Goal: Task Accomplishment & Management: Use online tool/utility

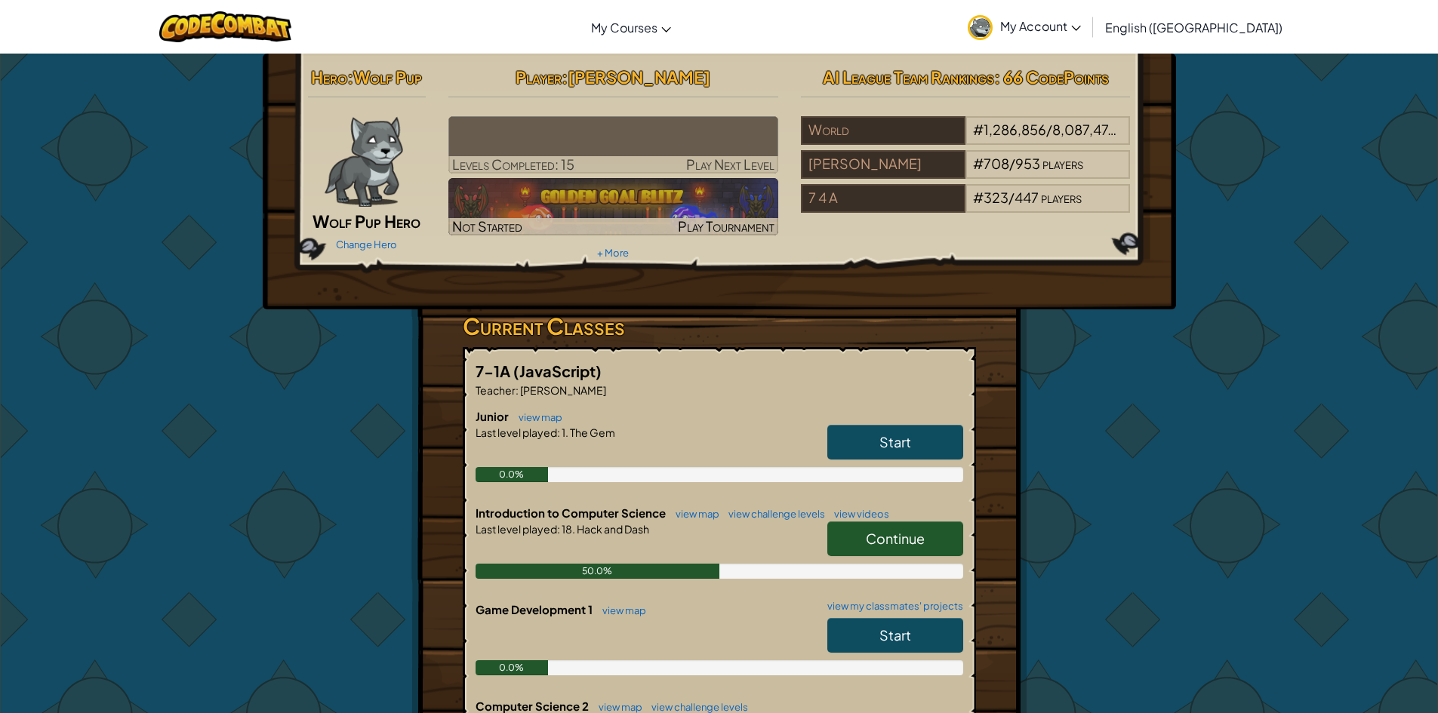
click at [931, 545] on link "Continue" at bounding box center [895, 539] width 136 height 35
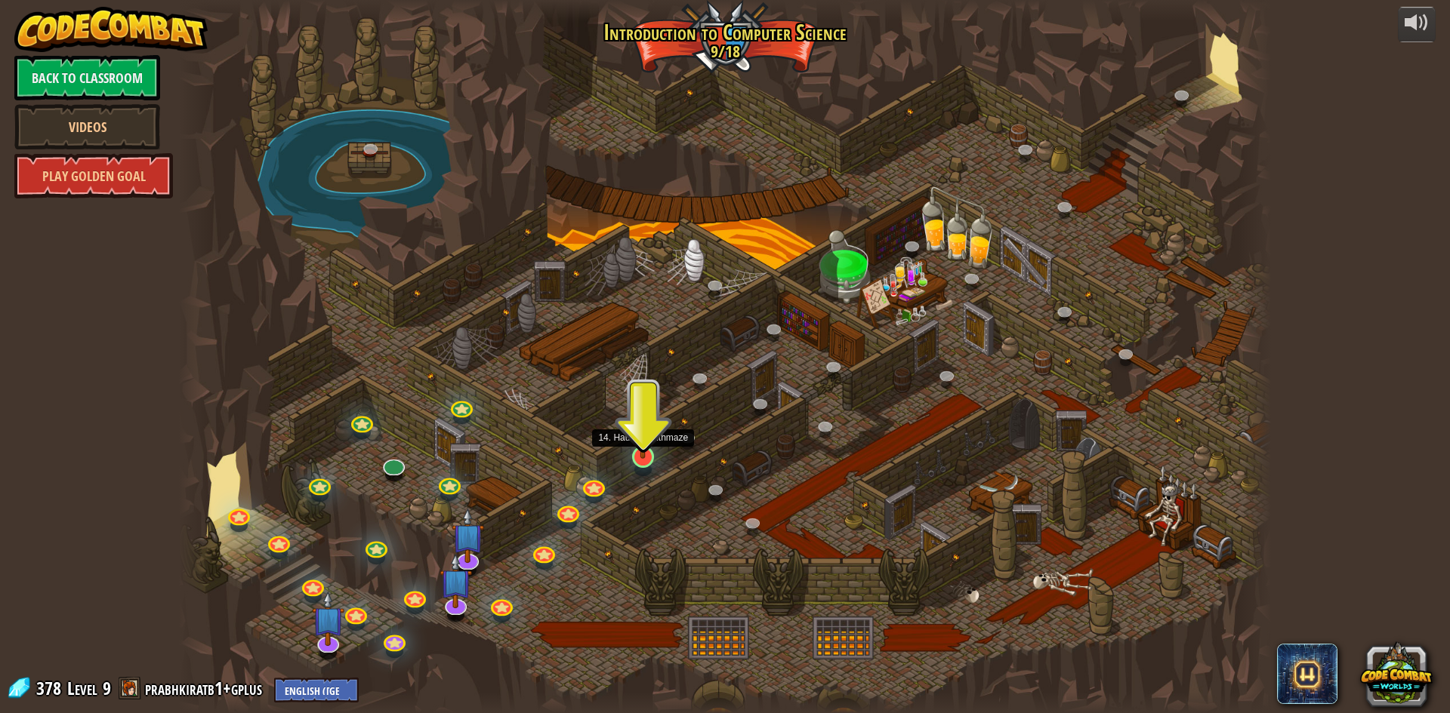
click at [642, 454] on img at bounding box center [642, 425] width 29 height 67
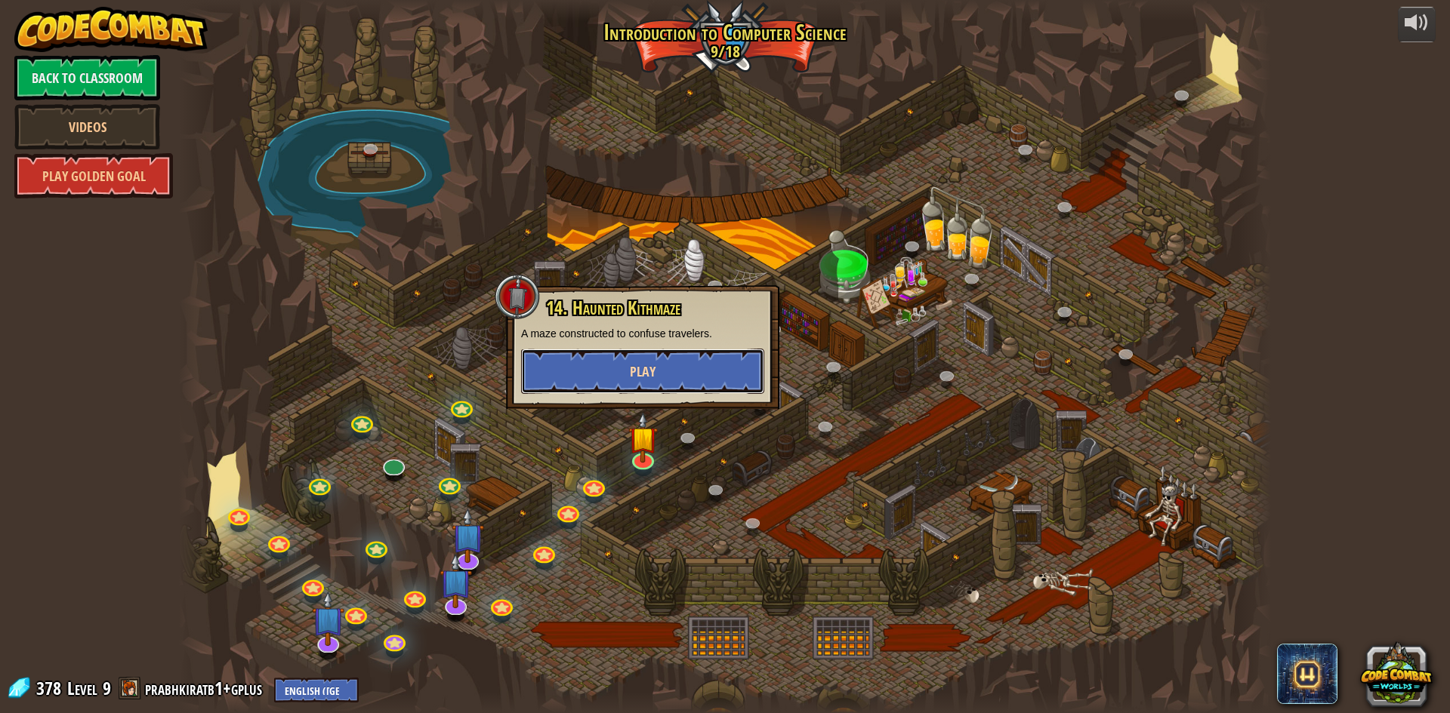
click at [652, 362] on button "Play" at bounding box center [642, 371] width 243 height 45
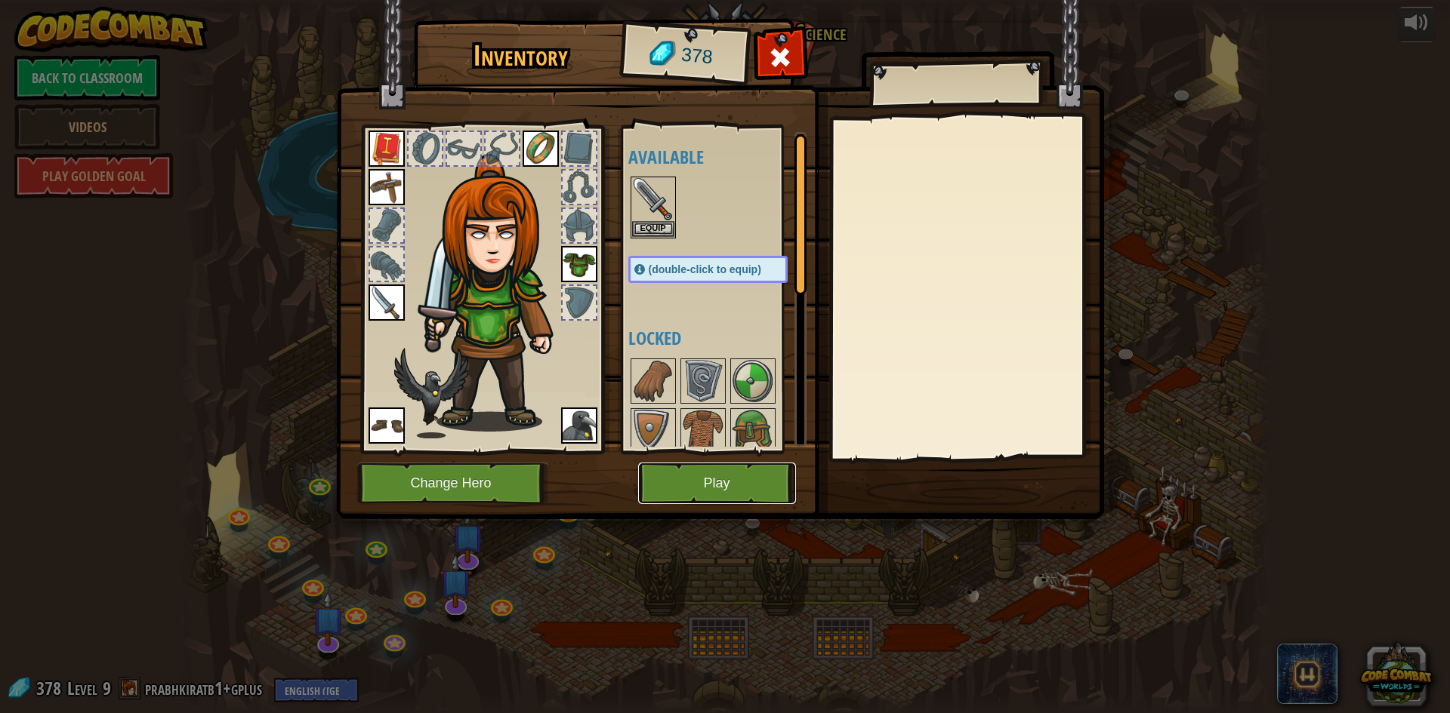
click at [682, 490] on button "Play" at bounding box center [717, 484] width 158 height 42
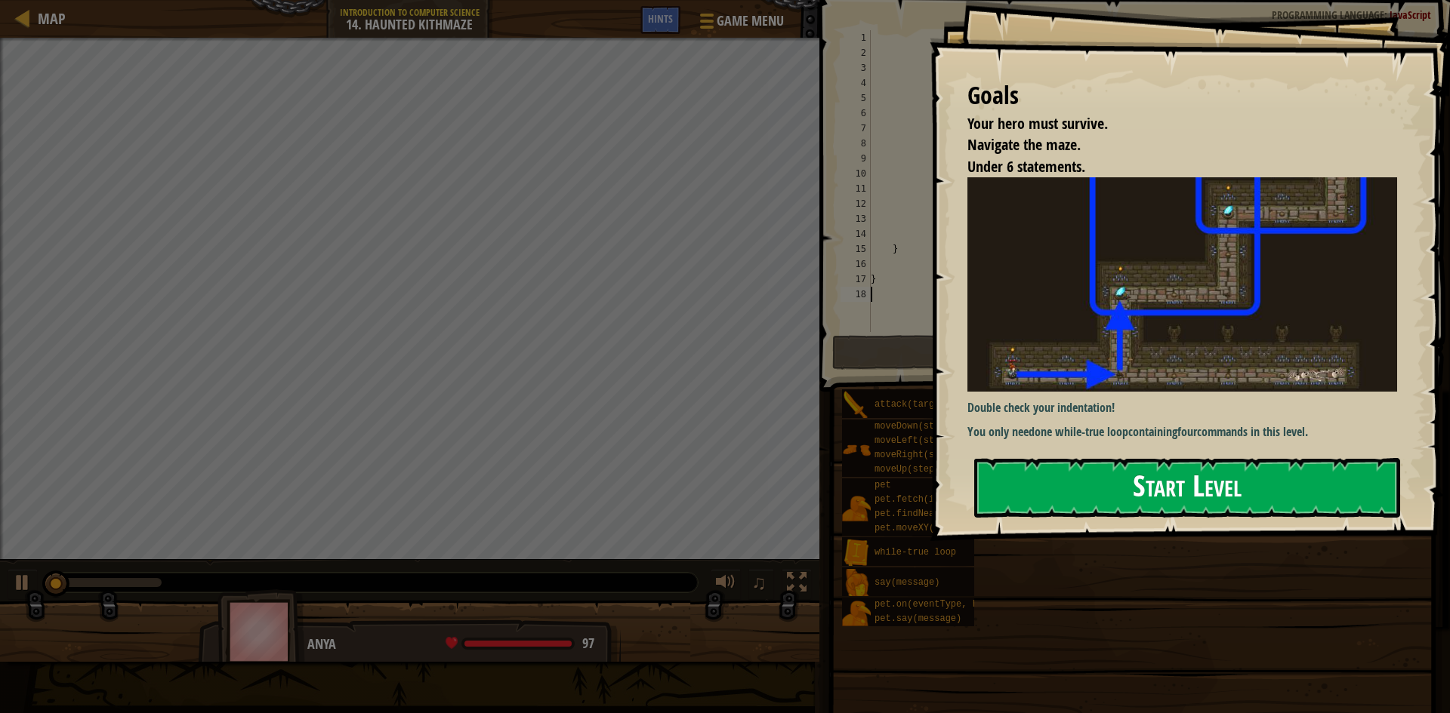
click at [1014, 498] on button "Start Level" at bounding box center [1187, 488] width 426 height 60
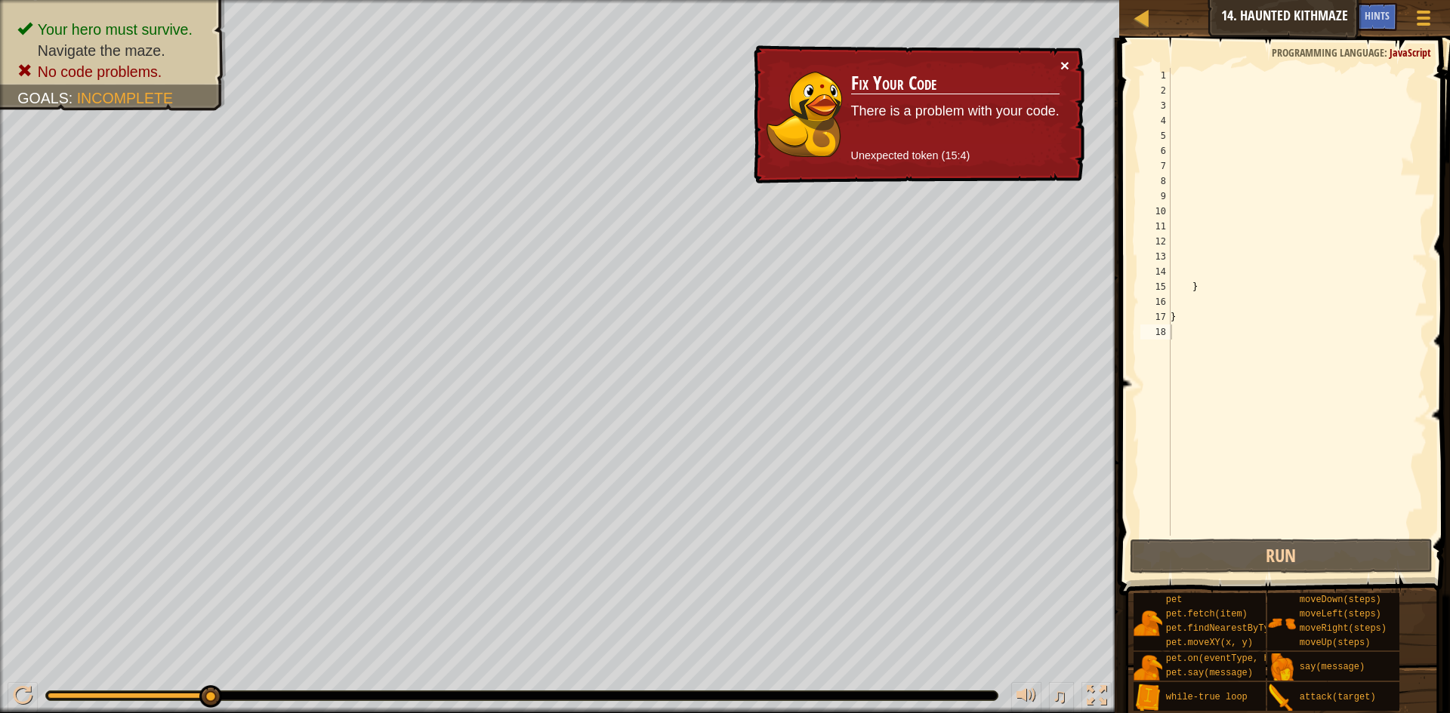
click at [1068, 61] on button "×" at bounding box center [1064, 66] width 9 height 16
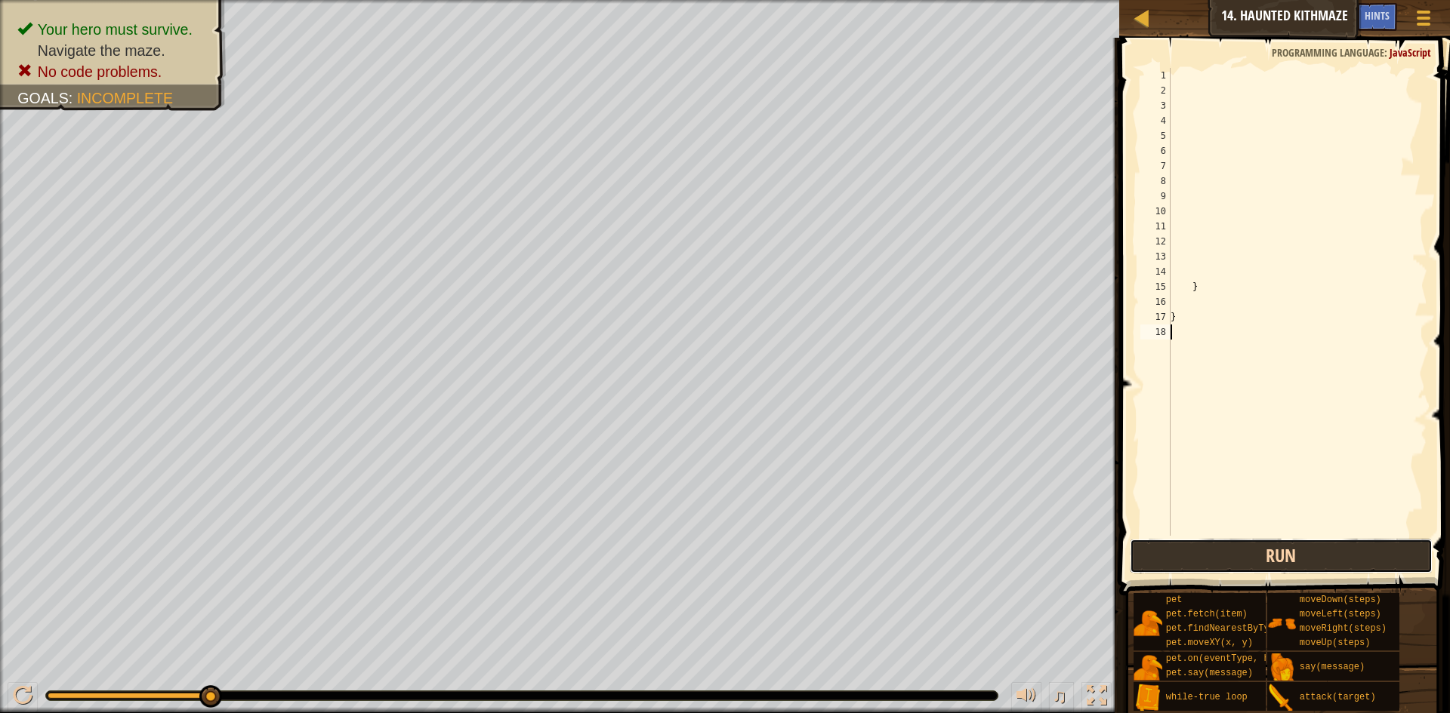
click at [1355, 563] on button "Run" at bounding box center [1280, 556] width 303 height 35
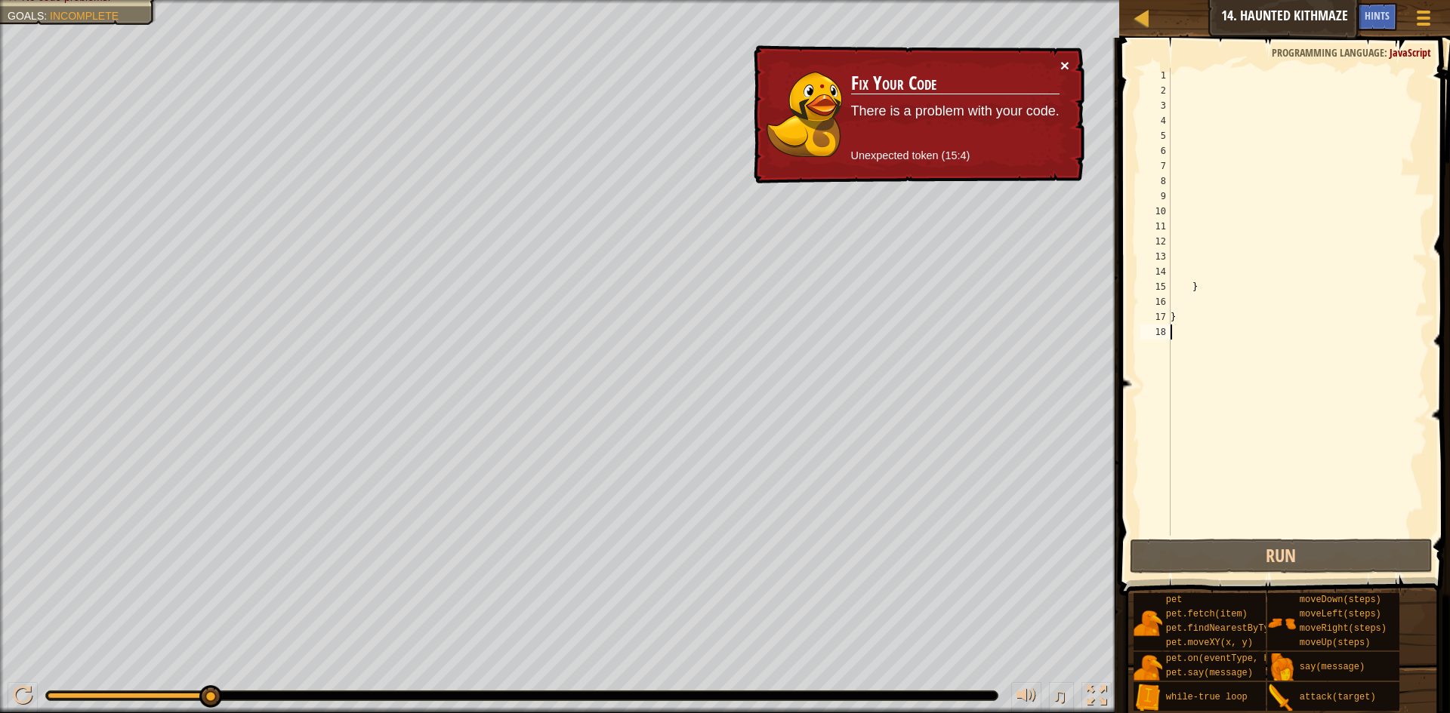
click at [1068, 64] on button "×" at bounding box center [1064, 66] width 9 height 16
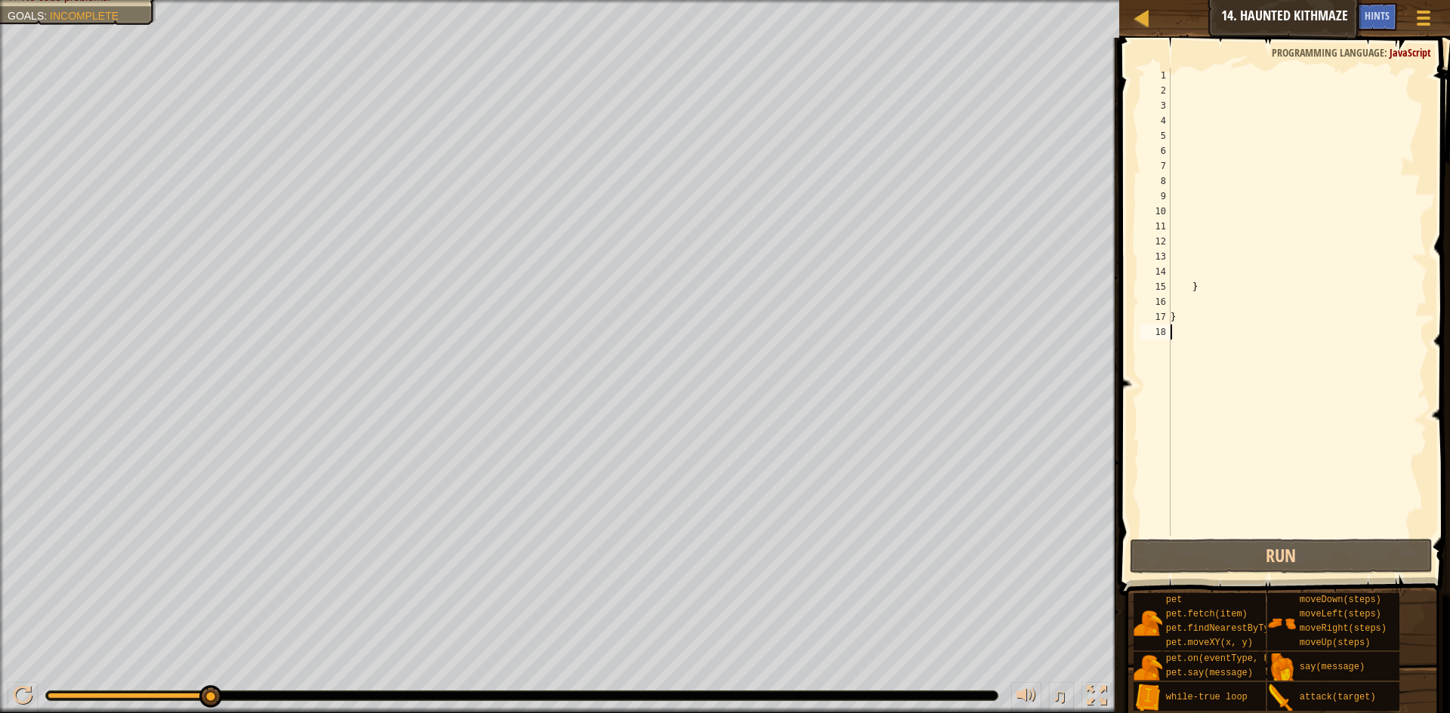
click at [1174, 213] on div "} }" at bounding box center [1297, 317] width 260 height 498
click at [1172, 74] on div "} }" at bounding box center [1297, 317] width 260 height 498
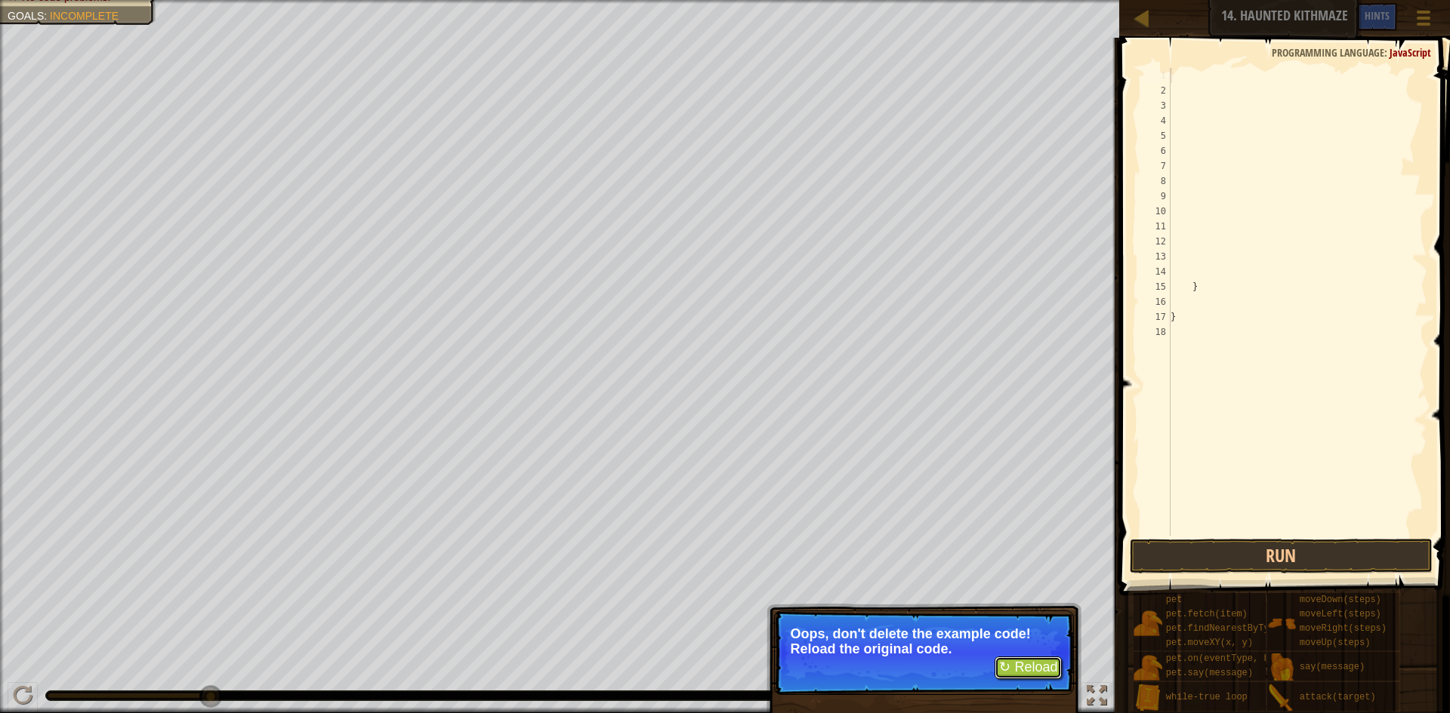
click at [1025, 660] on button "↻ Reload" at bounding box center [1027, 668] width 67 height 23
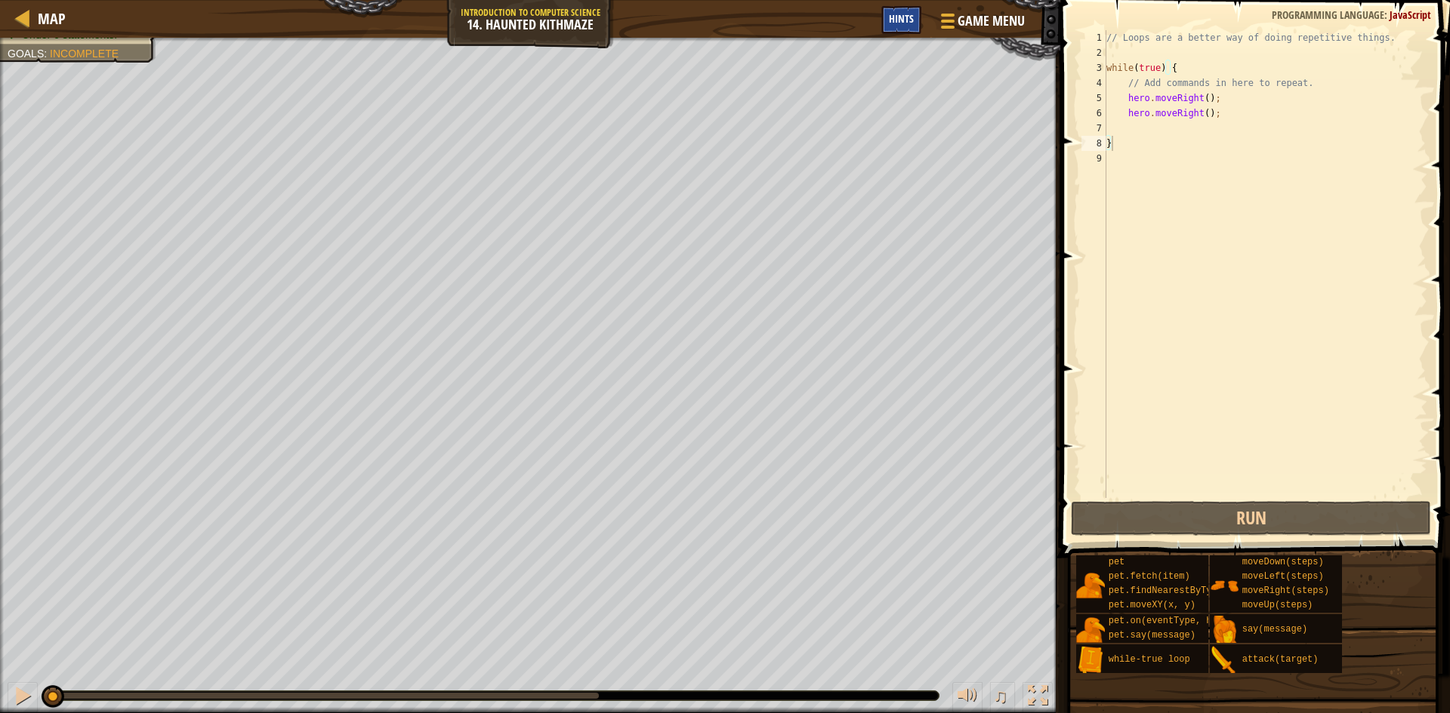
click at [911, 32] on div "Hints" at bounding box center [901, 20] width 40 height 28
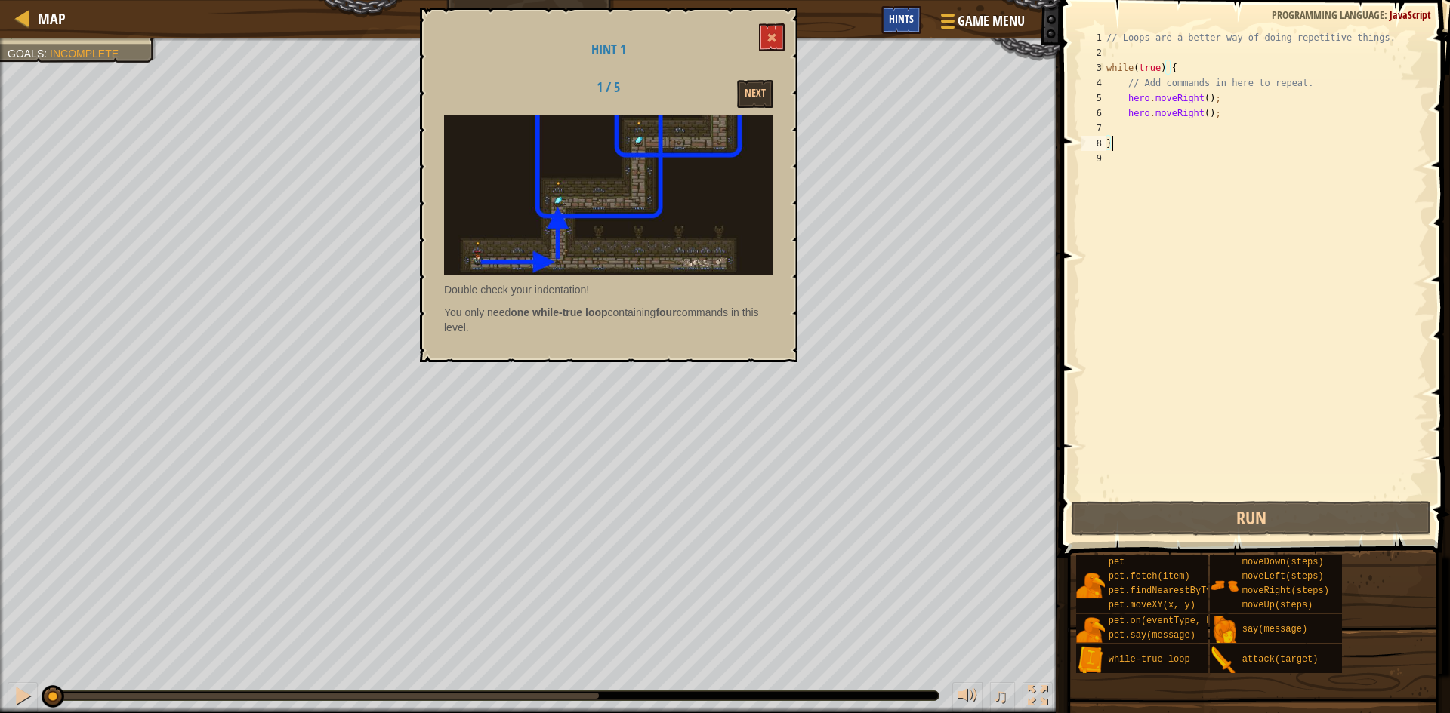
type textarea "}"
click at [766, 96] on button "Next" at bounding box center [755, 94] width 36 height 28
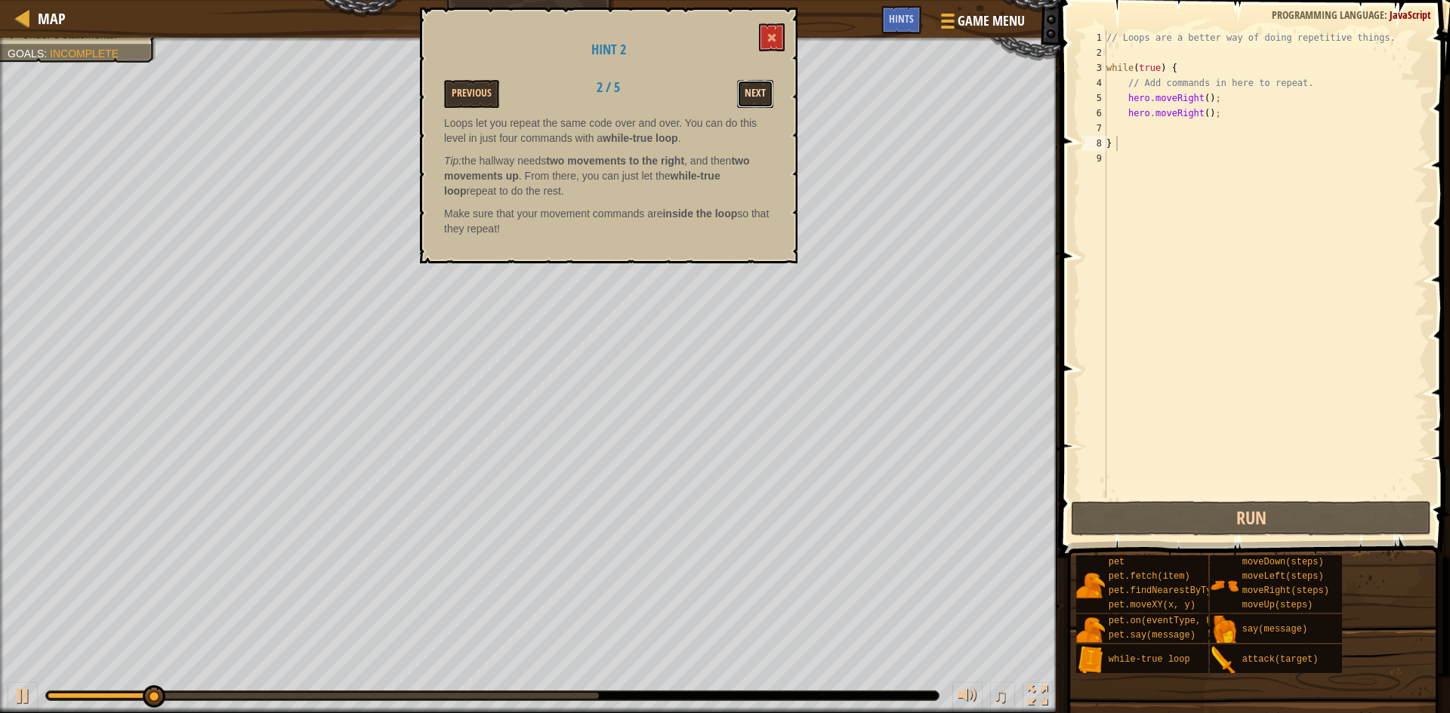
click at [769, 91] on button "Next" at bounding box center [755, 94] width 36 height 28
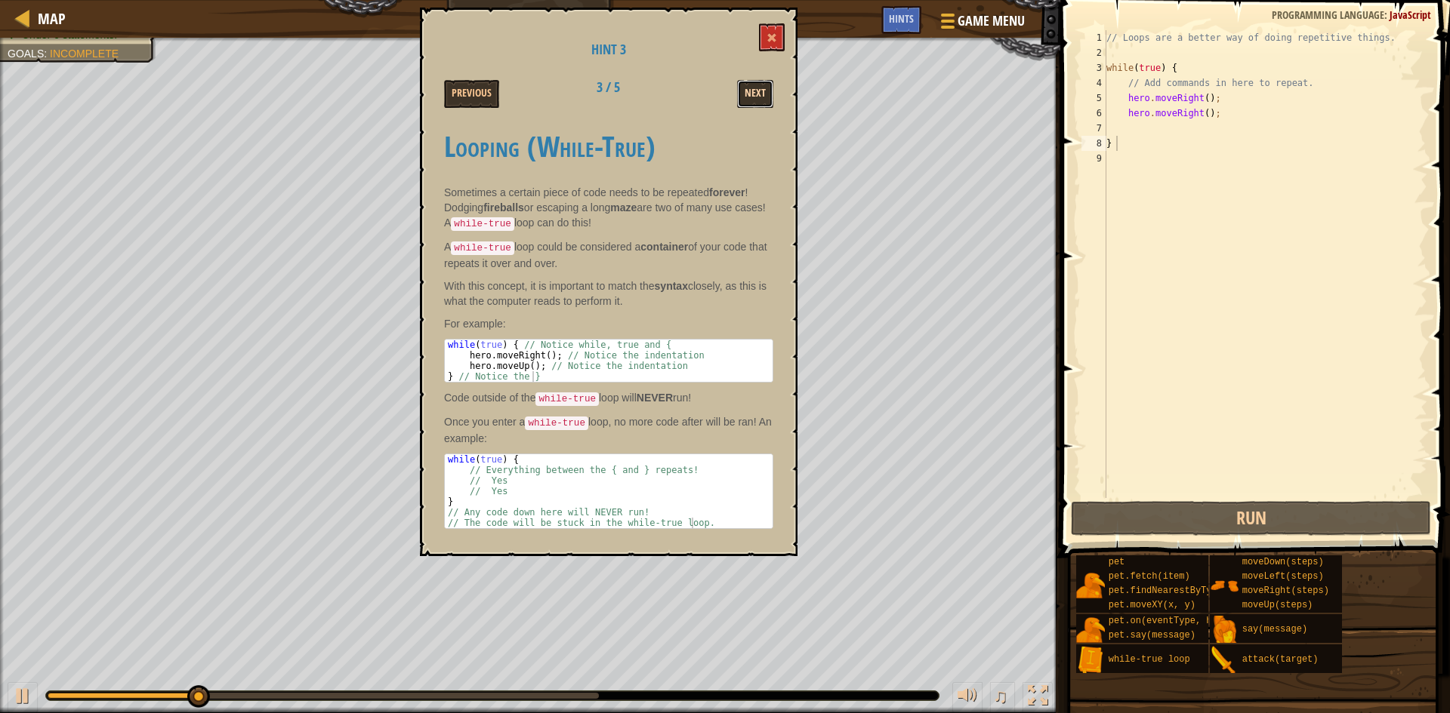
click at [768, 91] on button "Next" at bounding box center [755, 94] width 36 height 28
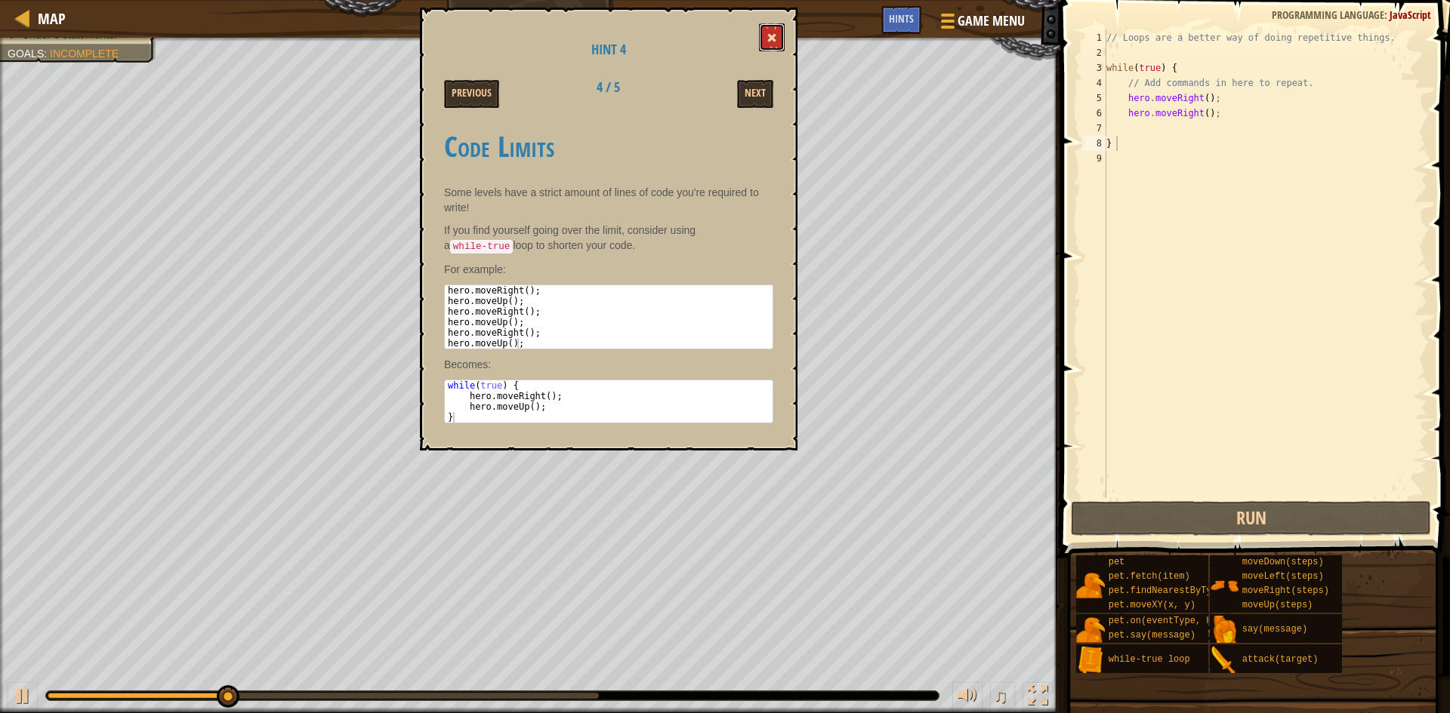
click at [778, 41] on button at bounding box center [772, 37] width 26 height 28
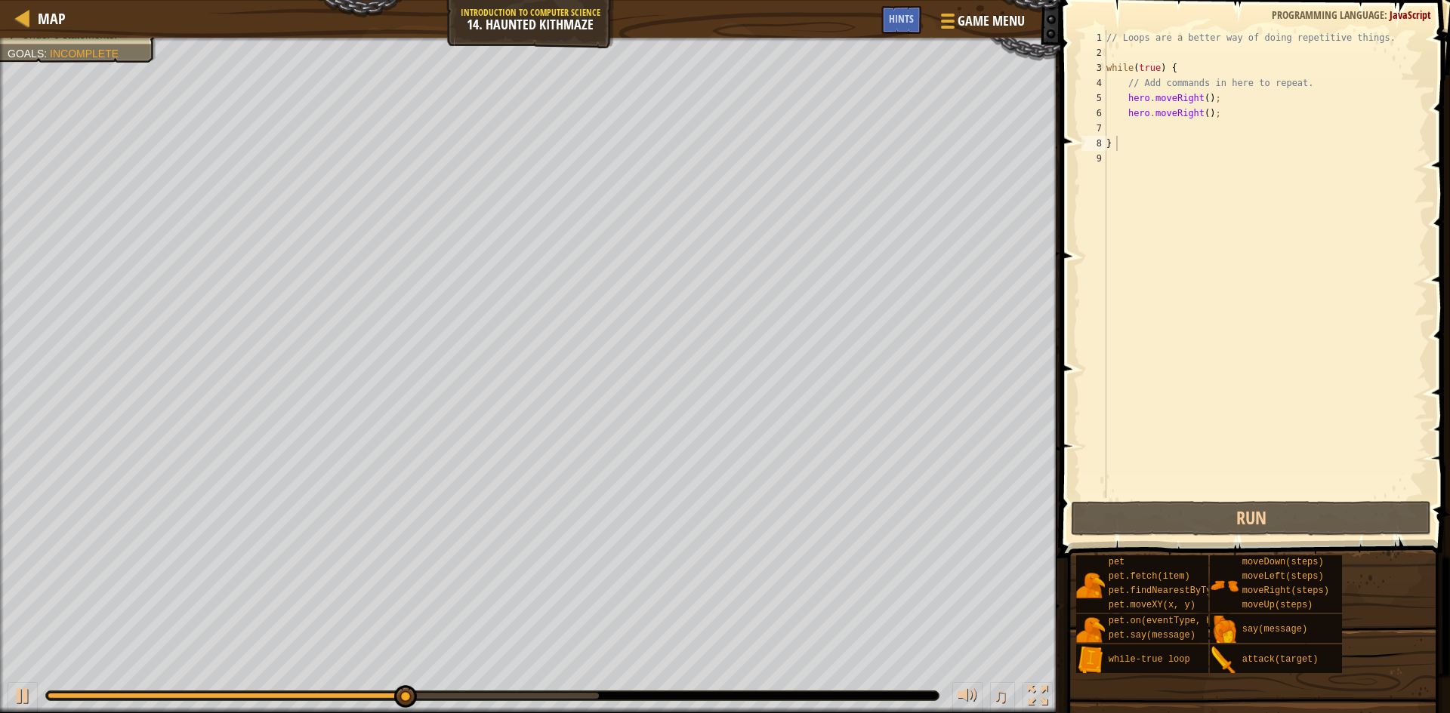
click at [1125, 129] on div "// Loops are a better way of doing repetitive things. while ( true ) { // Add c…" at bounding box center [1265, 279] width 324 height 498
type textarea "h"
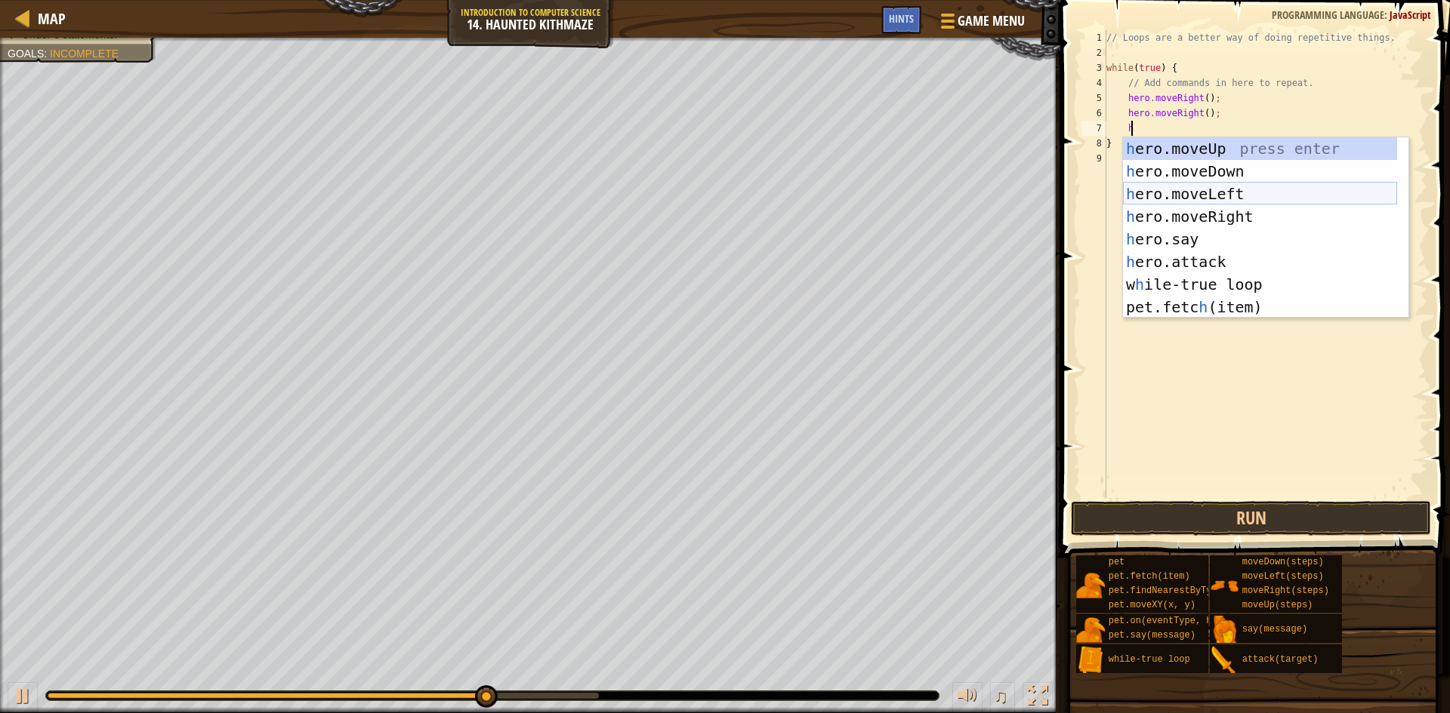
click at [1174, 193] on div "h ero.moveUp press enter h ero.moveDown press enter h ero.moveLeft press enter …" at bounding box center [1260, 250] width 274 height 226
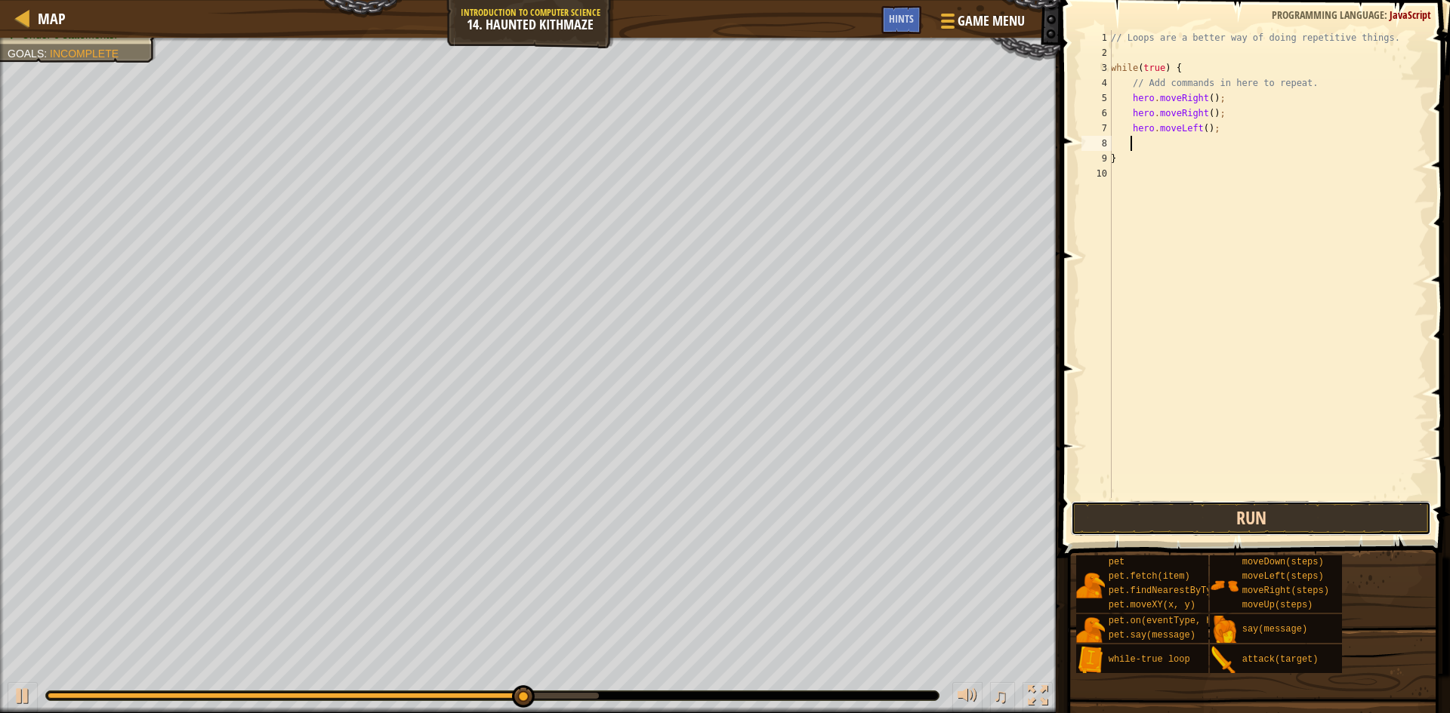
click at [1228, 520] on button "Run" at bounding box center [1251, 518] width 360 height 35
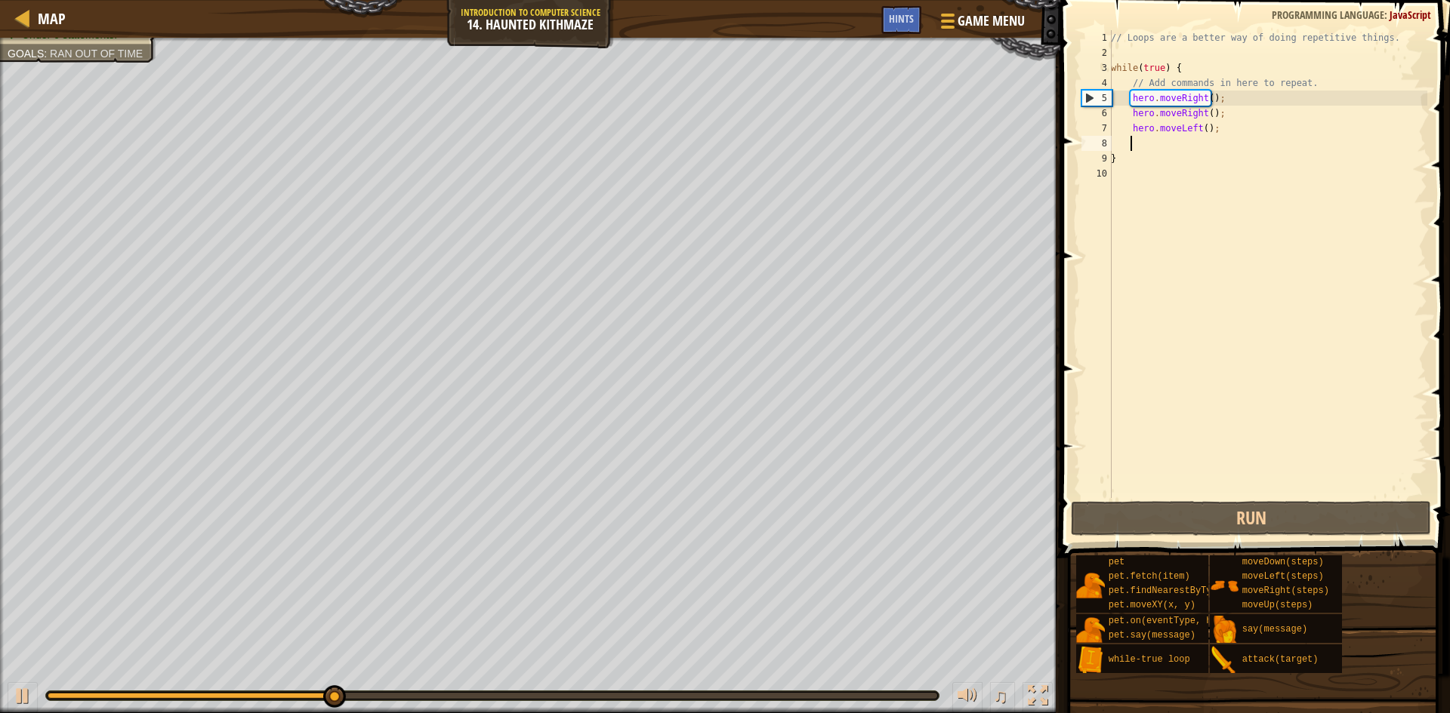
type textarea "h"
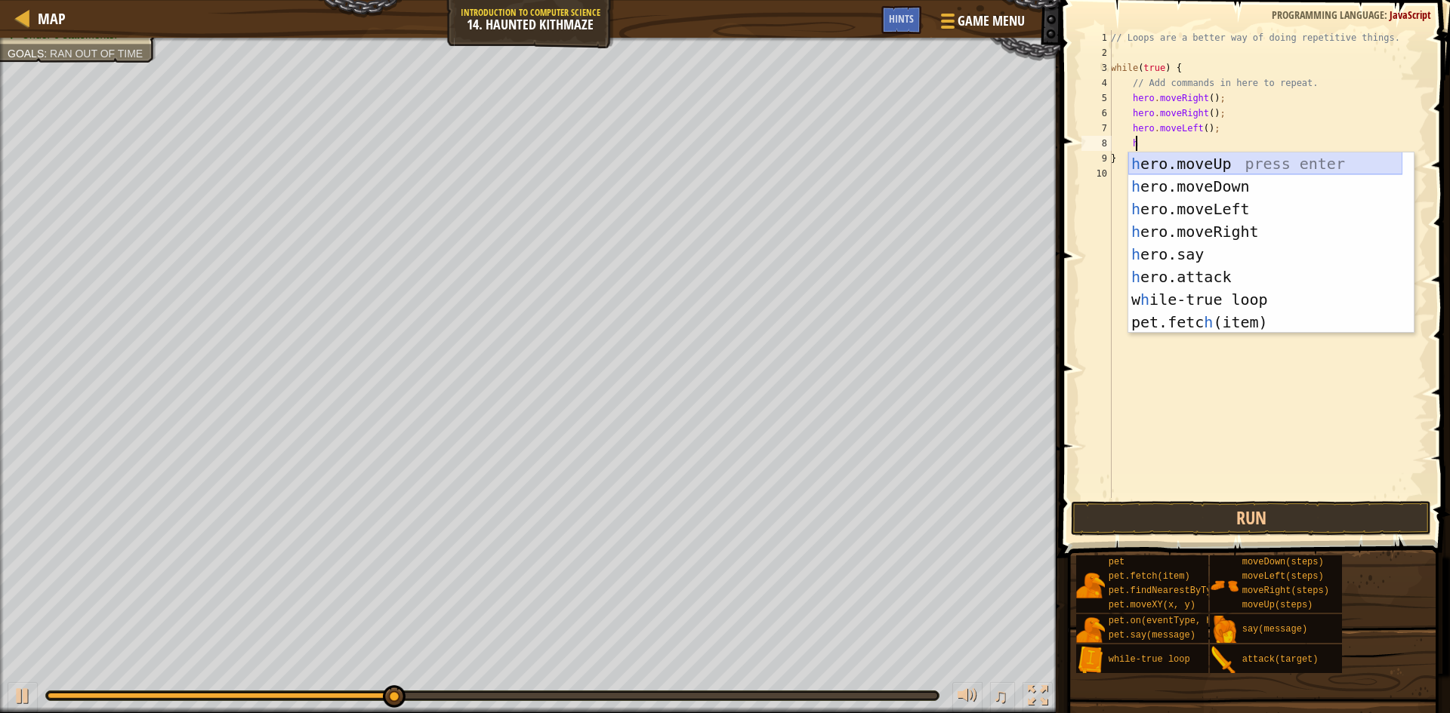
click at [1195, 164] on div "h ero.moveUp press enter h ero.moveDown press enter h ero.moveLeft press enter …" at bounding box center [1265, 266] width 274 height 226
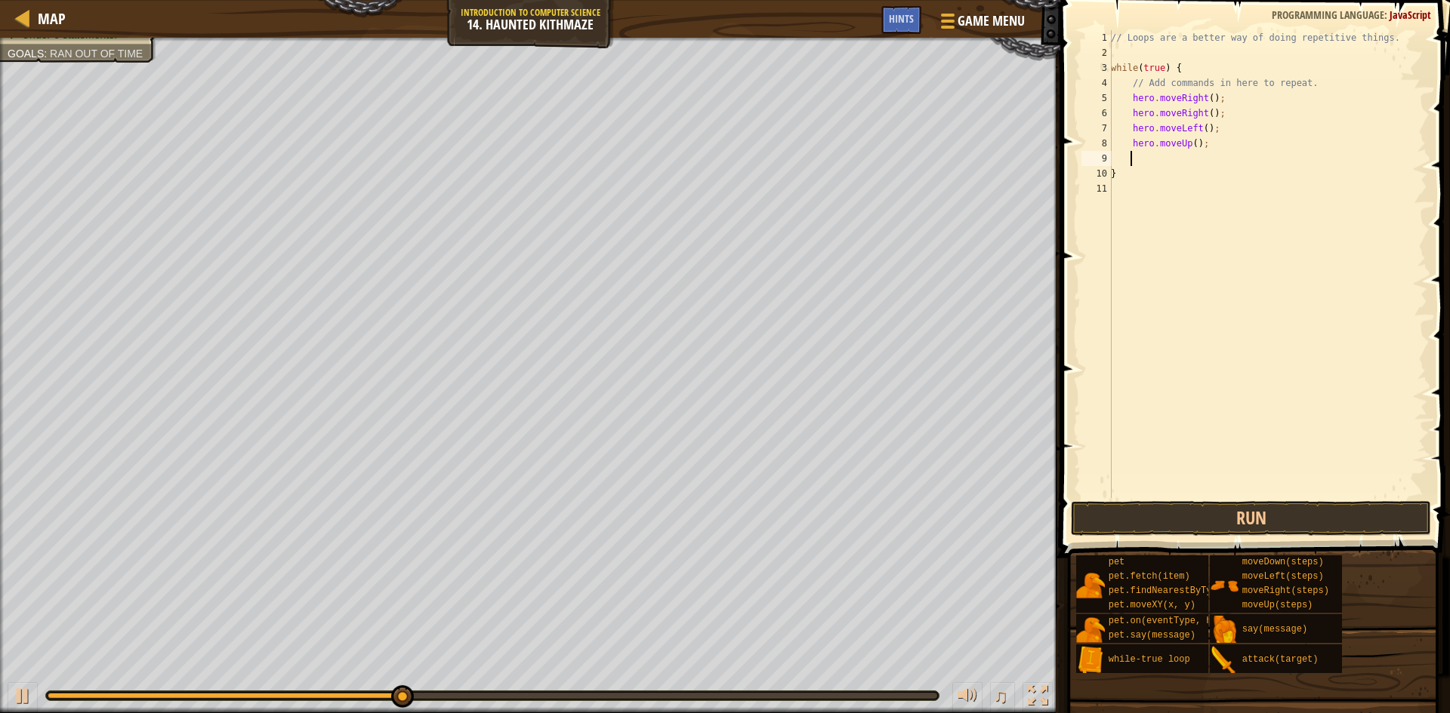
scroll to position [7, 1]
click at [1212, 522] on button "Run" at bounding box center [1251, 518] width 360 height 35
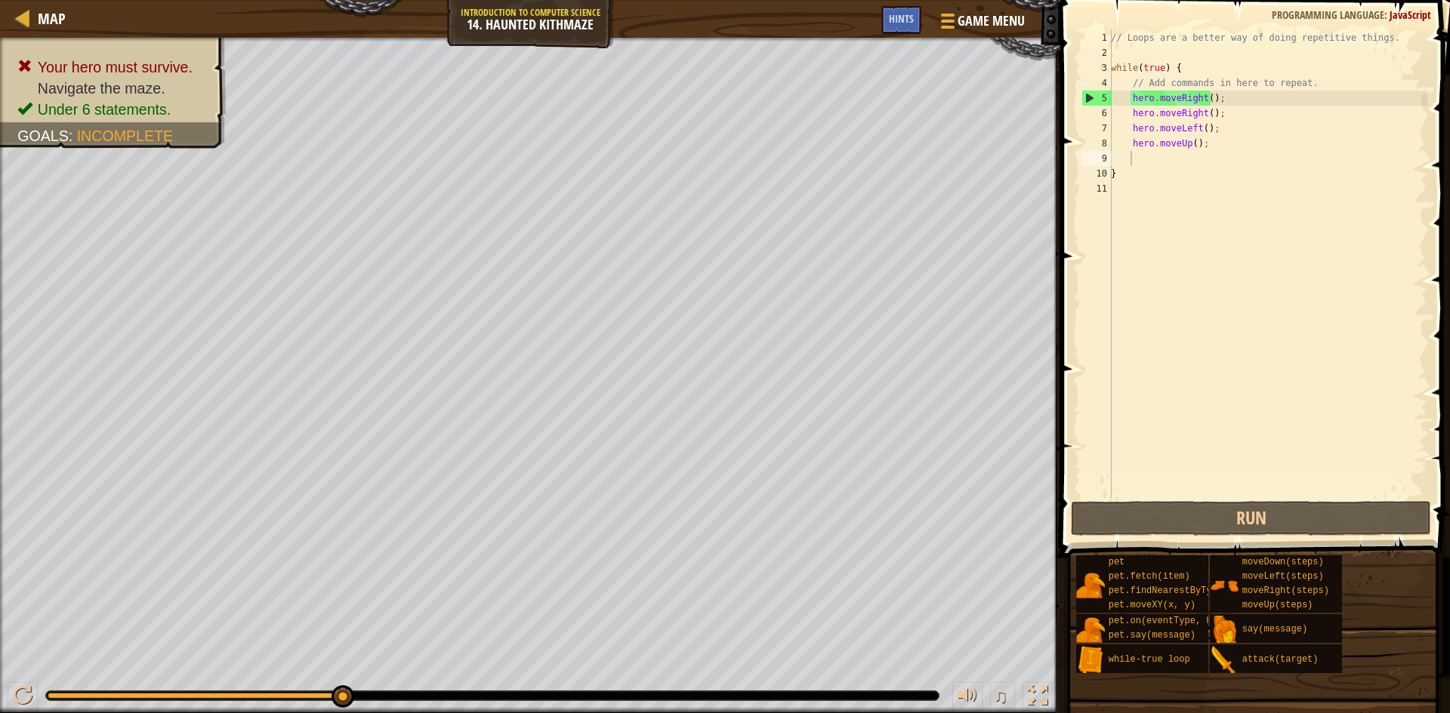
click at [571, 16] on div "Map Introduction to Computer Science 14. Haunted Kithmaze Game Menu Done Hints" at bounding box center [530, 19] width 1060 height 38
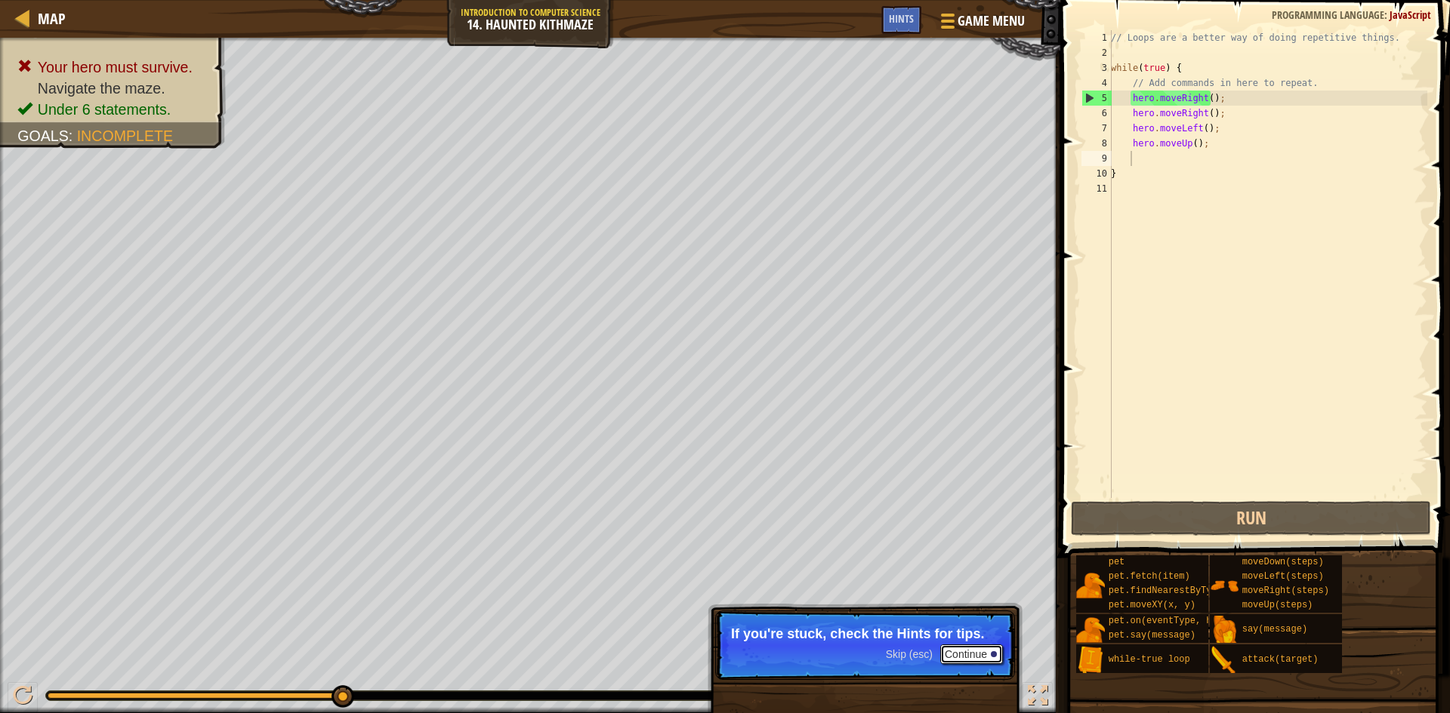
drag, startPoint x: 964, startPoint y: 651, endPoint x: 961, endPoint y: 634, distance: 16.9
click at [965, 645] on button "Continue" at bounding box center [971, 655] width 63 height 20
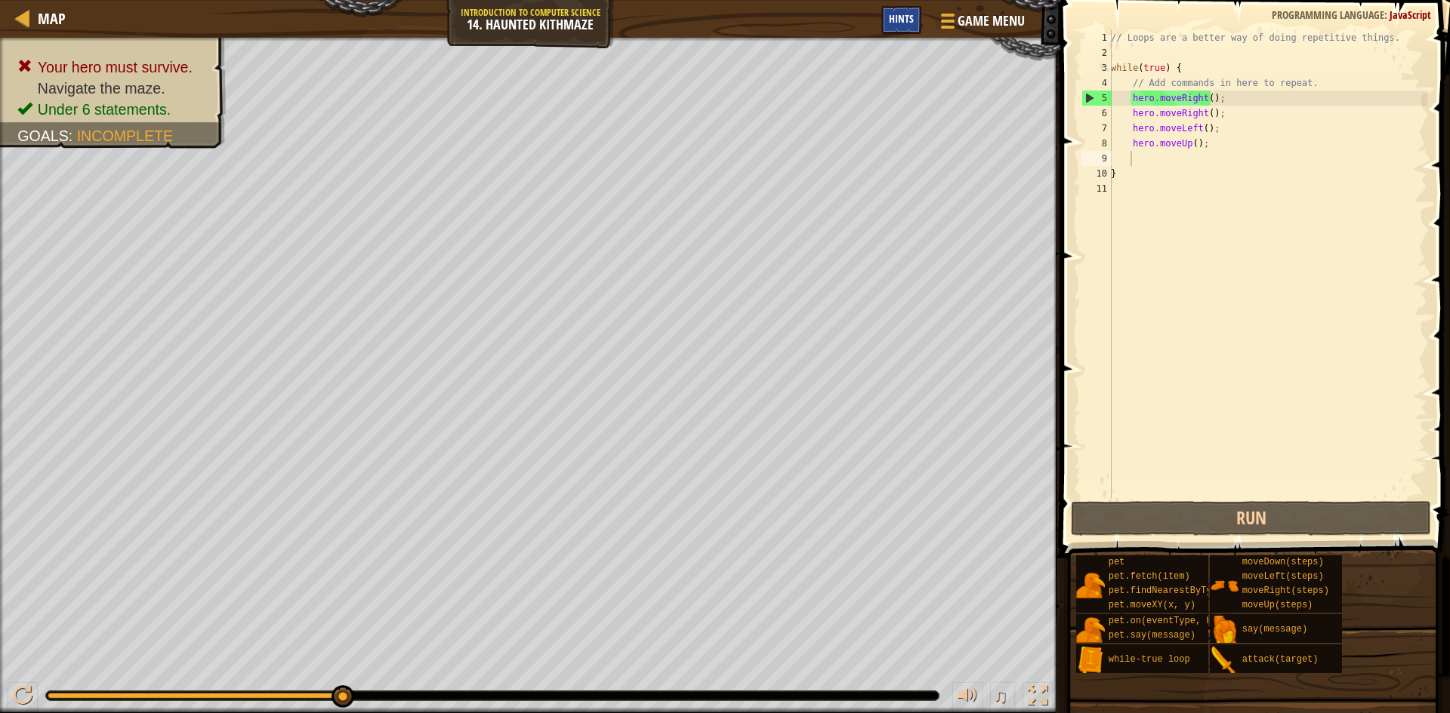
click at [901, 25] on span "Hints" at bounding box center [901, 18] width 25 height 14
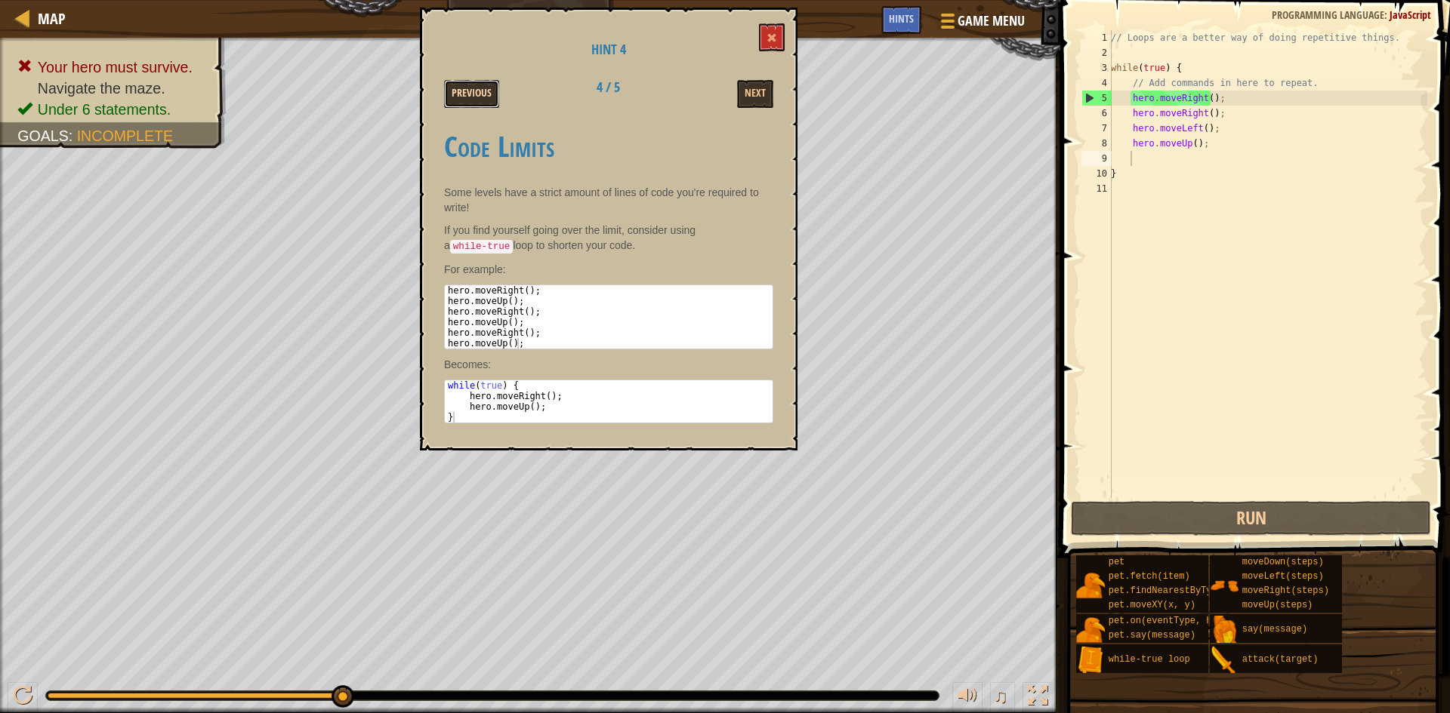
click at [479, 101] on button "Previous" at bounding box center [471, 94] width 55 height 28
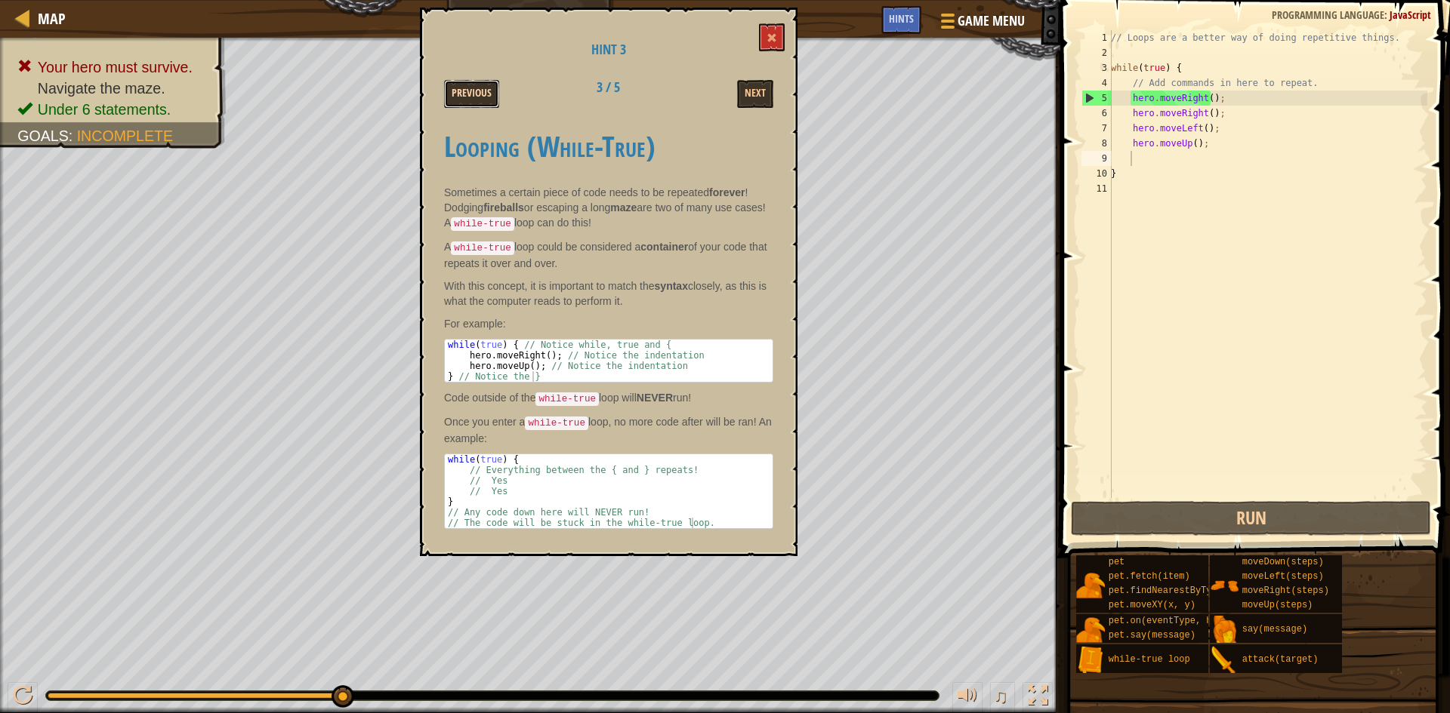
click at [475, 92] on button "Previous" at bounding box center [471, 94] width 55 height 28
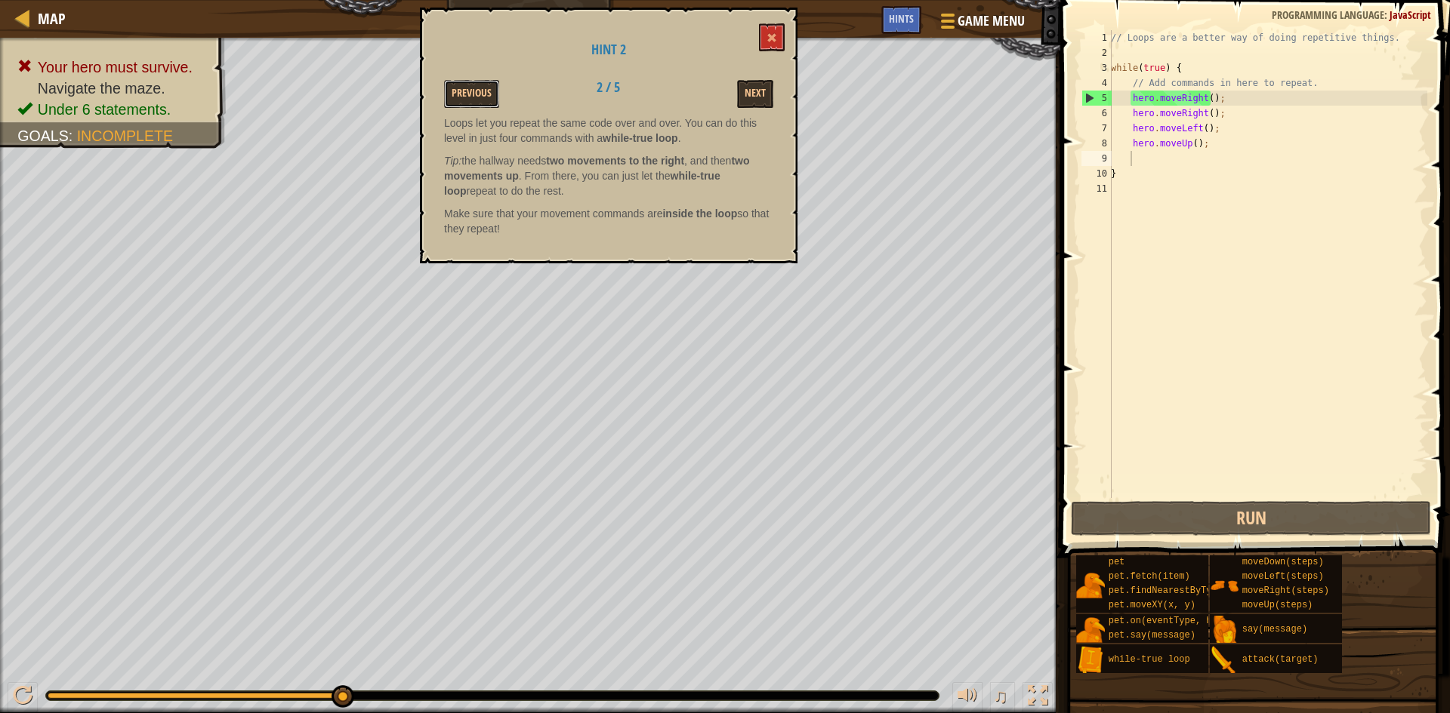
click at [475, 92] on button "Previous" at bounding box center [471, 94] width 55 height 28
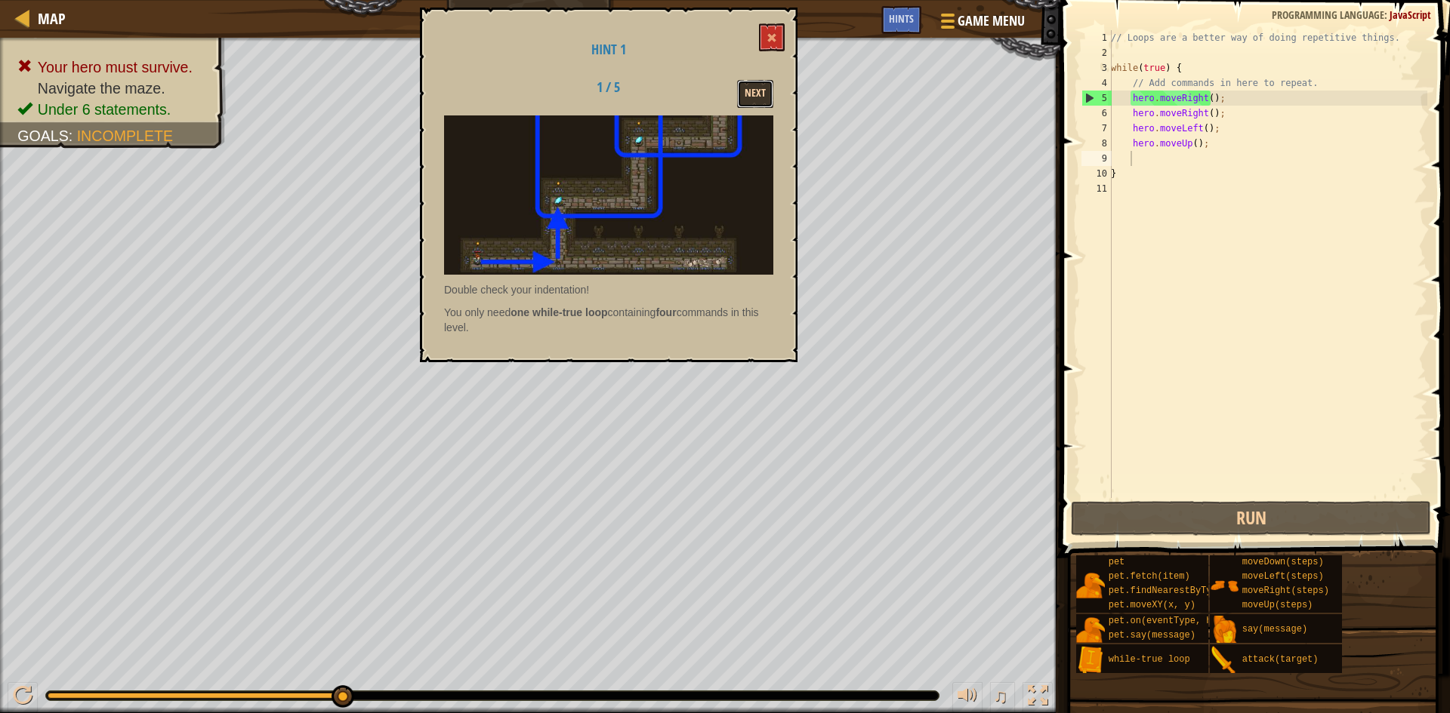
click at [741, 94] on button "Next" at bounding box center [755, 94] width 36 height 28
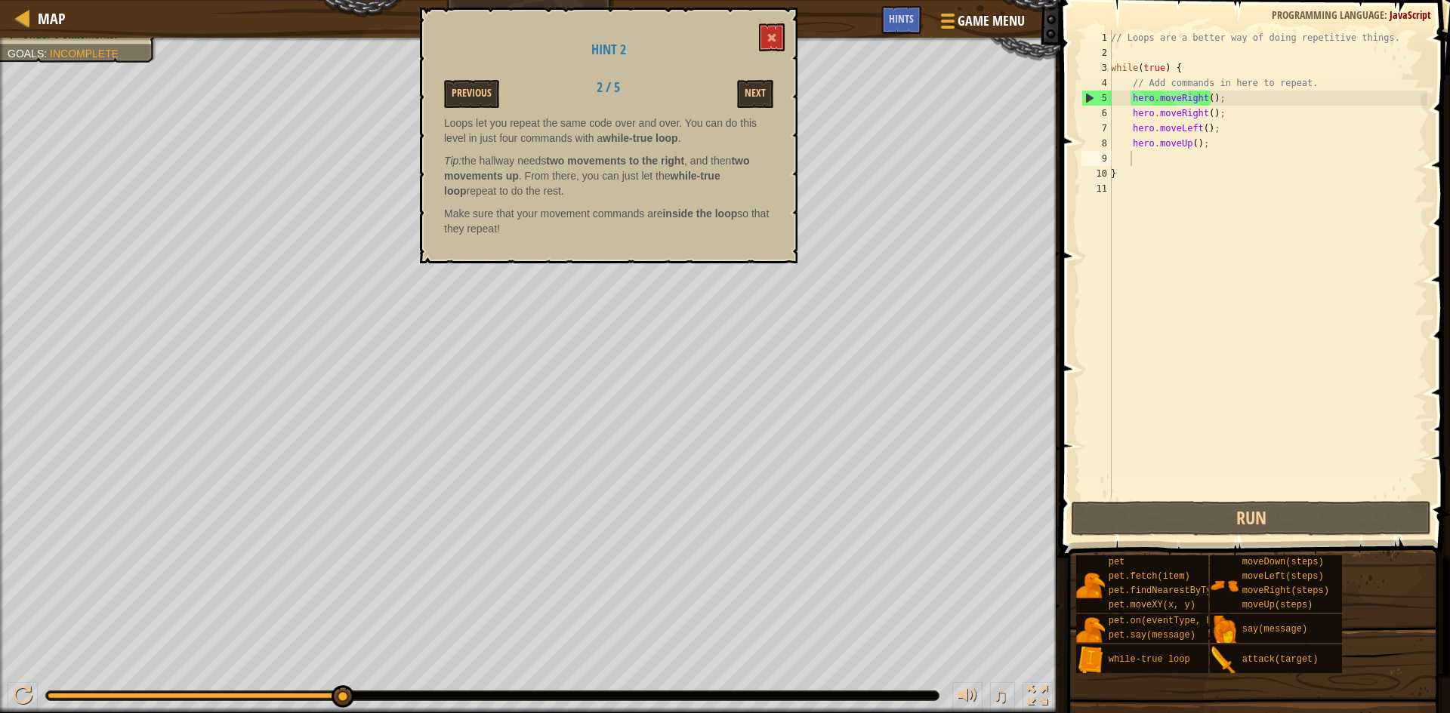
click at [607, 91] on h2 "2 / 5" at bounding box center [608, 87] width 94 height 15
click at [604, 91] on h2 "2 / 5" at bounding box center [608, 87] width 94 height 15
click at [602, 91] on h2 "2 / 5" at bounding box center [608, 87] width 94 height 15
click at [599, 92] on h2 "2 / 5" at bounding box center [608, 87] width 94 height 15
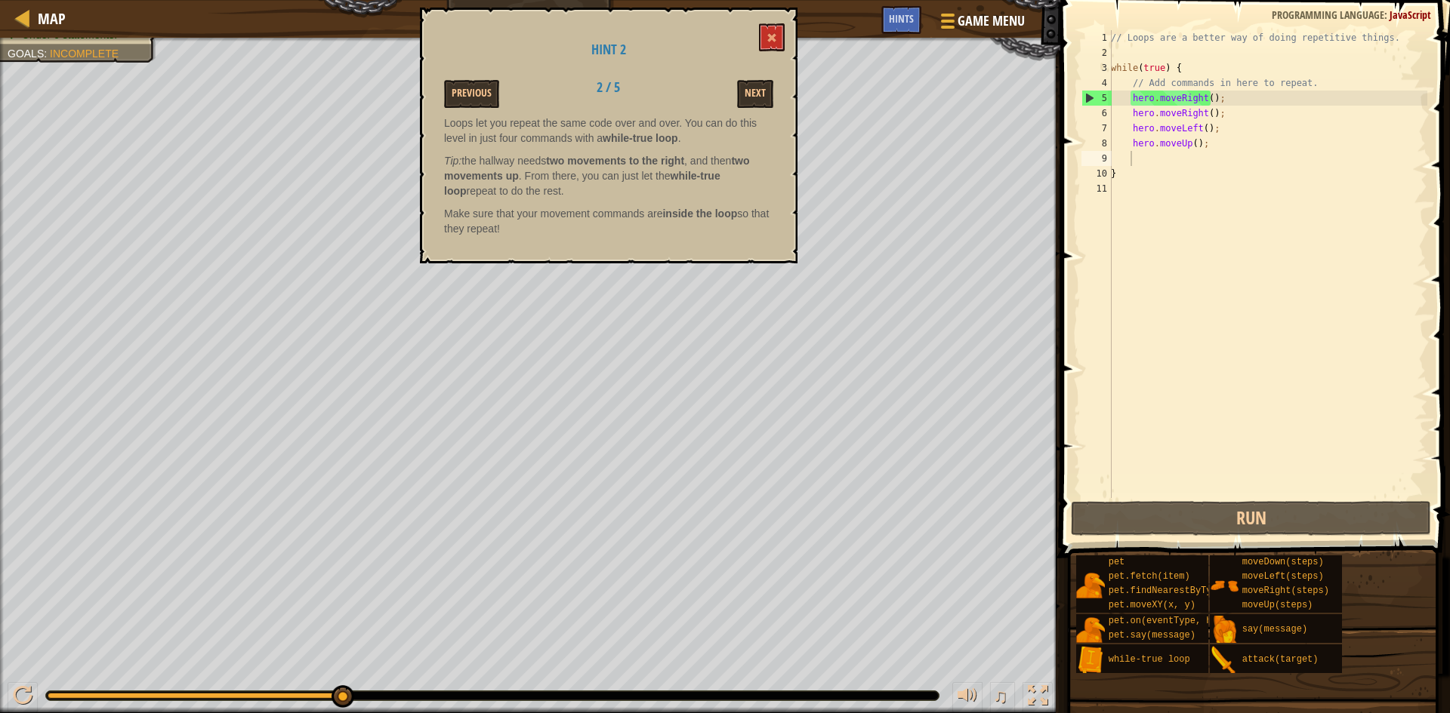
click at [596, 95] on h2 "2 / 5" at bounding box center [608, 87] width 94 height 15
drag, startPoint x: 555, startPoint y: 106, endPoint x: 9, endPoint y: 14, distance: 553.4
click at [932, 0] on html "Map Introduction to Computer Science 14. Haunted Kithmaze Game Menu Done Hints …" at bounding box center [725, 0] width 1450 height 0
click at [618, 553] on div "Your hero must survive. Navigate the maze. Under 6 statements. Goals : Incomple…" at bounding box center [725, 376] width 1450 height 676
drag, startPoint x: 578, startPoint y: 676, endPoint x: 796, endPoint y: 254, distance: 474.1
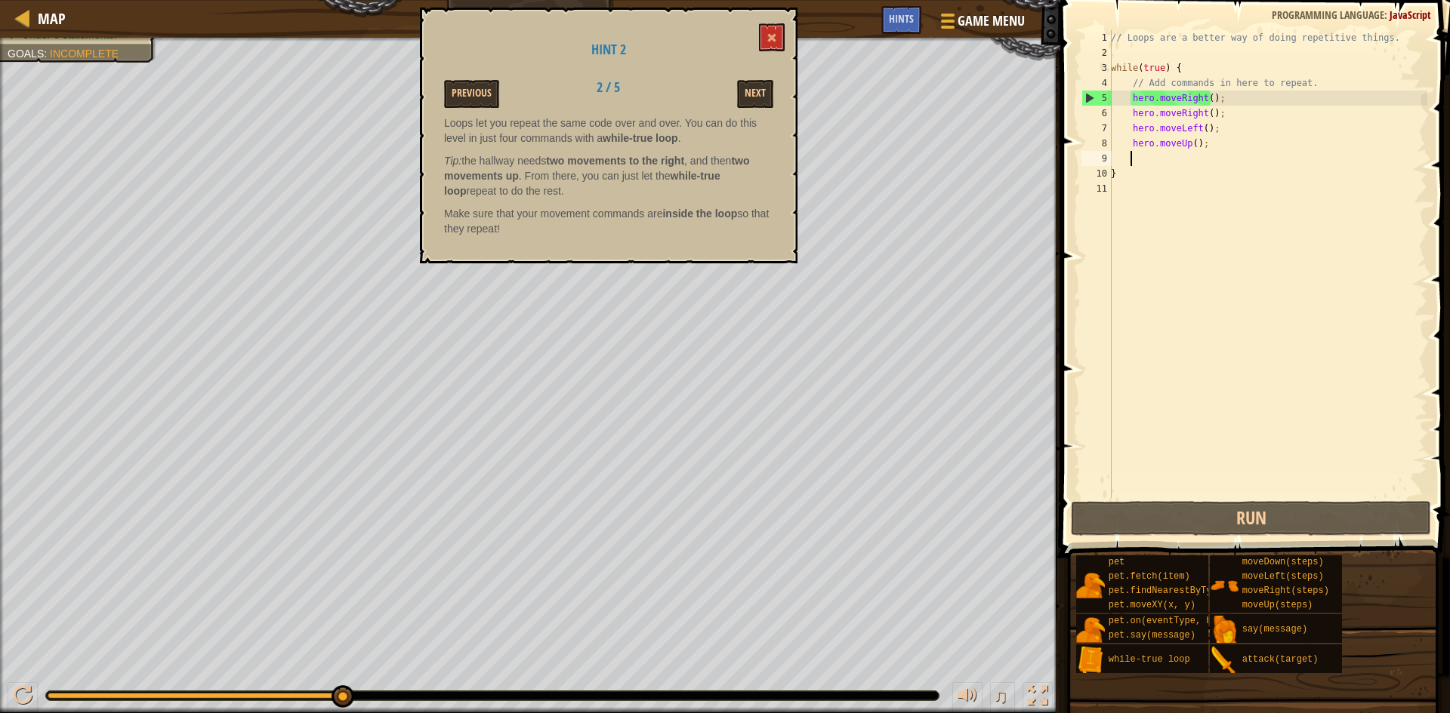
click at [796, 254] on div "Map Introduction to Computer Science 14. Haunted Kithmaze Game Menu Done Hints …" at bounding box center [725, 356] width 1450 height 713
click at [1212, 126] on div "// Loops are a better way of doing repetitive things. while ( true ) { // Add c…" at bounding box center [1267, 279] width 319 height 498
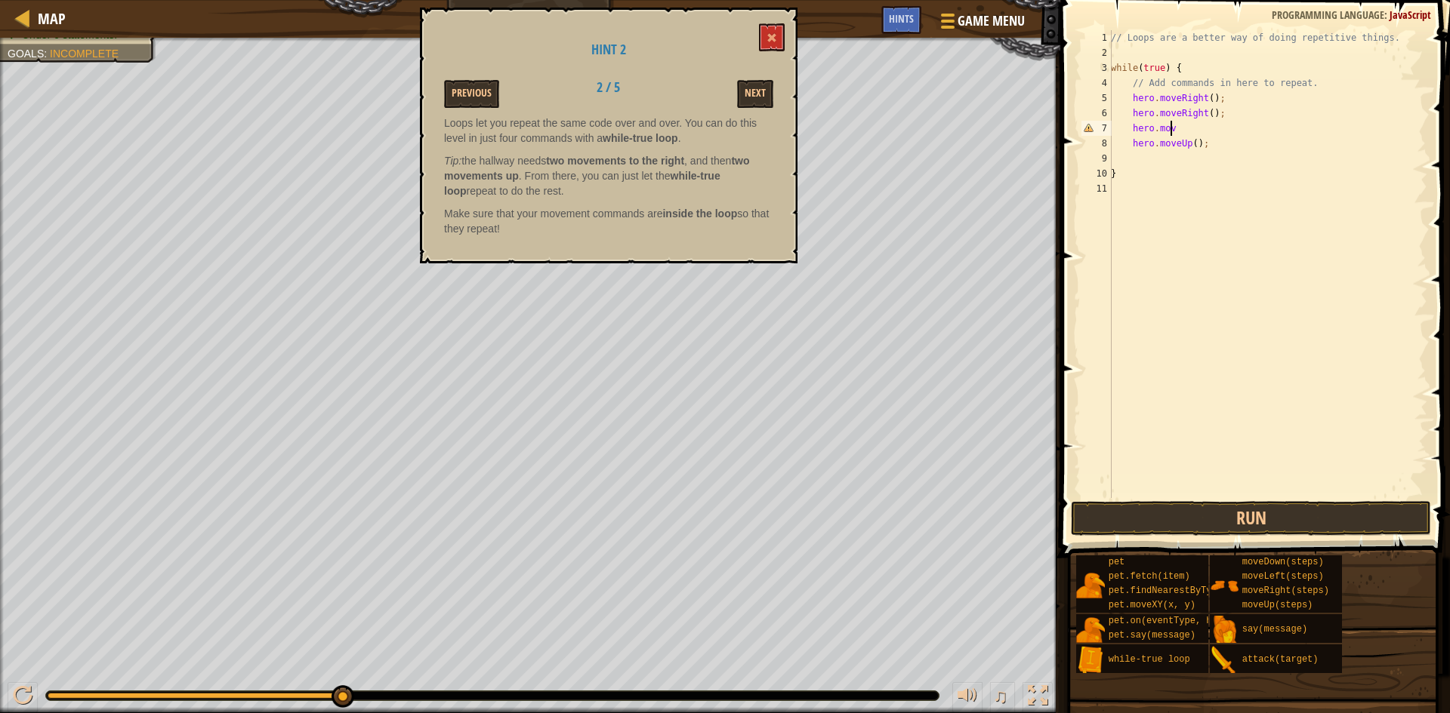
type textarea "hero.move"
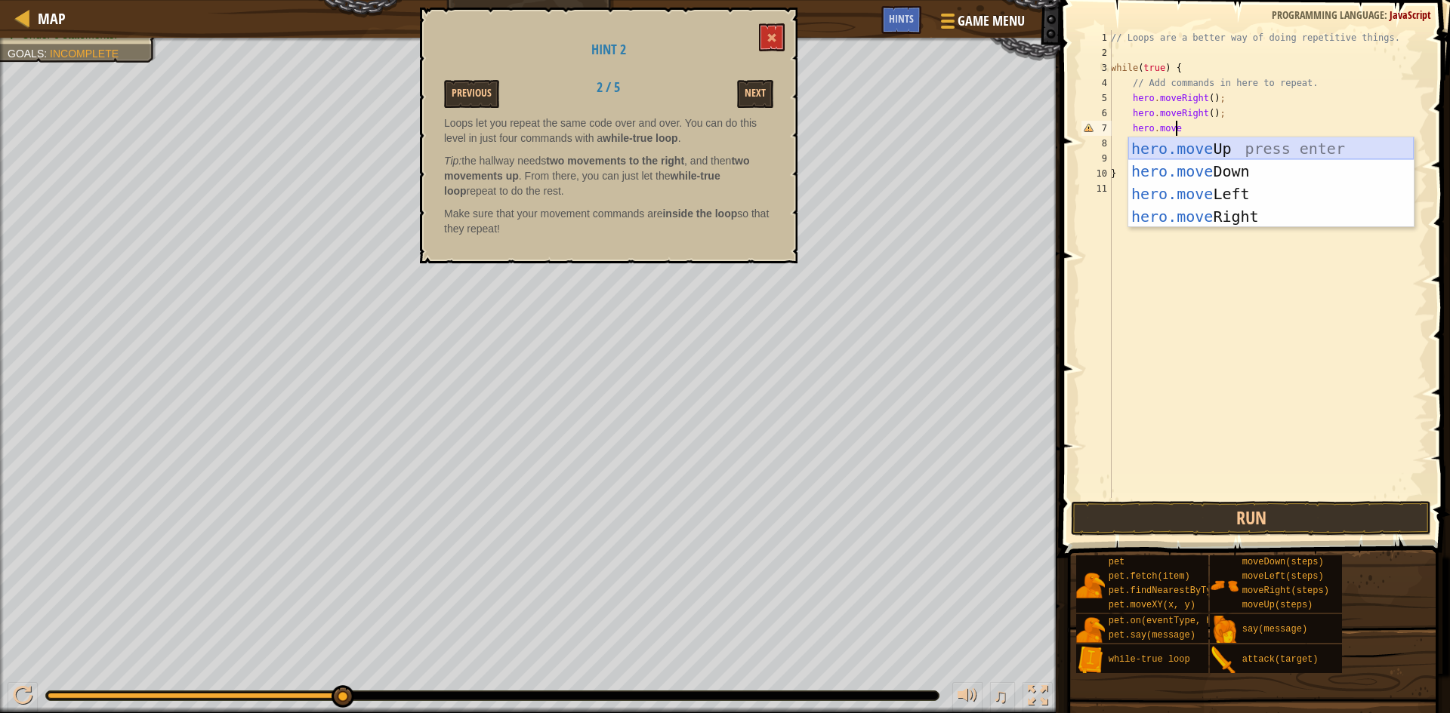
click at [1242, 141] on div "hero.move Up press enter hero.move Down press enter hero.move Left press enter …" at bounding box center [1270, 205] width 285 height 136
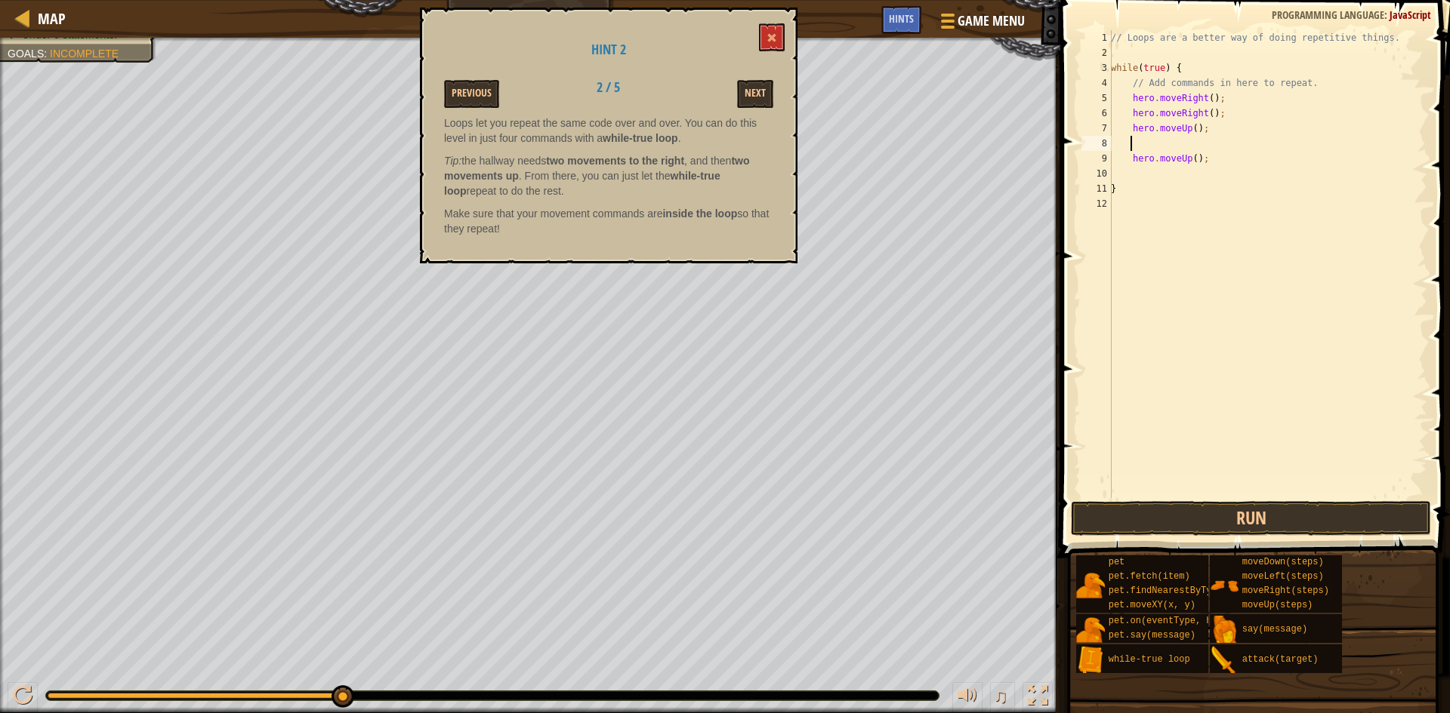
click at [1220, 154] on div "// Loops are a better way of doing repetitive things. while ( true ) { // Add c…" at bounding box center [1267, 279] width 319 height 498
type textarea "h"
click at [1143, 139] on div "// Loops are a better way of doing repetitive things. while ( true ) { // Add c…" at bounding box center [1267, 279] width 319 height 498
type textarea "h"
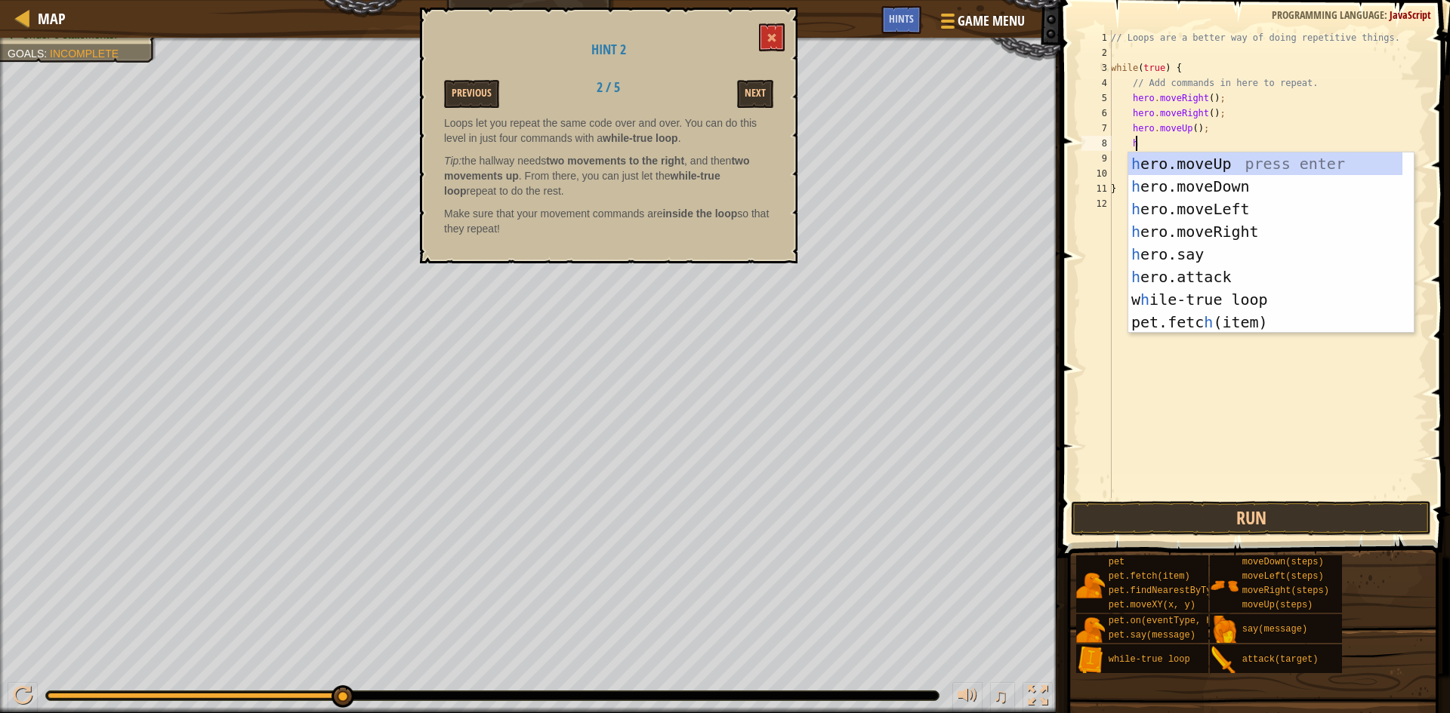
scroll to position [7, 2]
click at [1190, 154] on div "h ero.moveUp press enter h ero.moveDown press enter h ero.moveLeft press enter …" at bounding box center [1265, 266] width 274 height 226
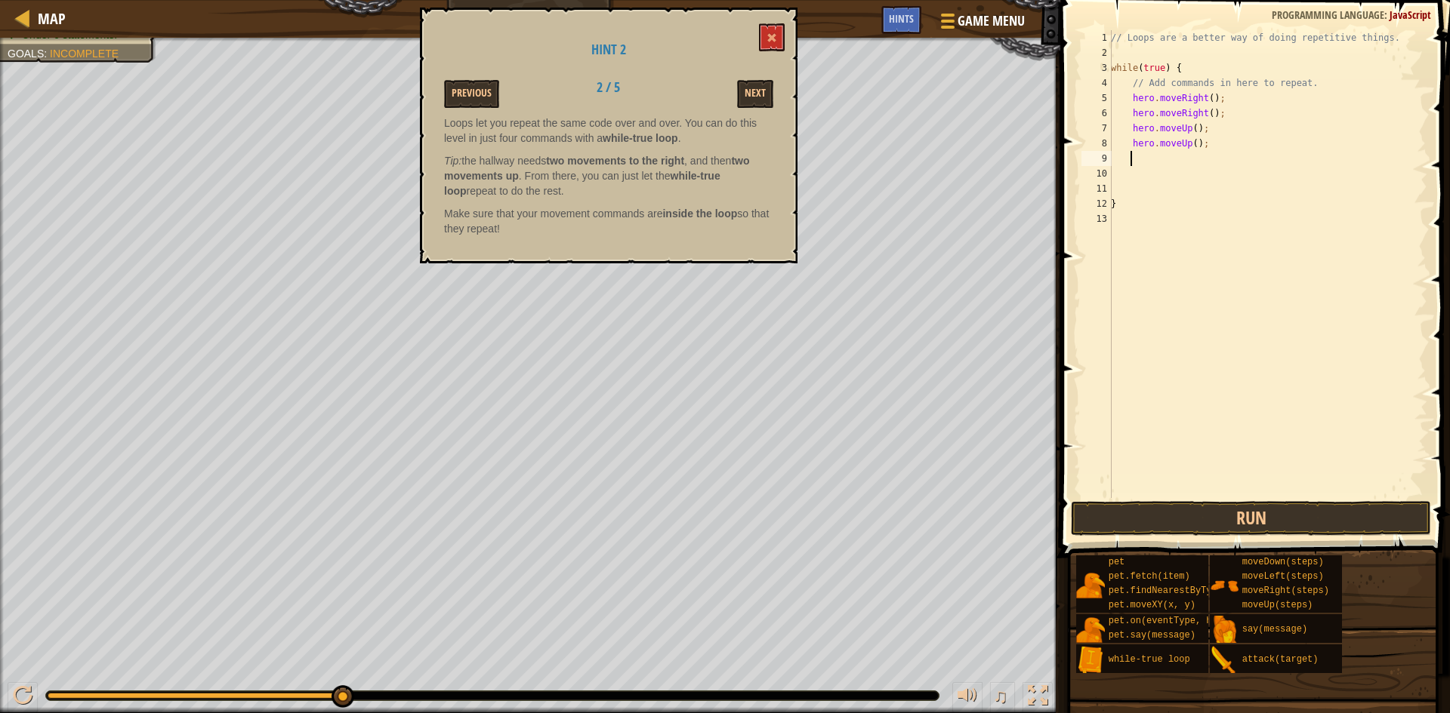
scroll to position [7, 1]
click at [1111, 507] on button "Run" at bounding box center [1251, 518] width 360 height 35
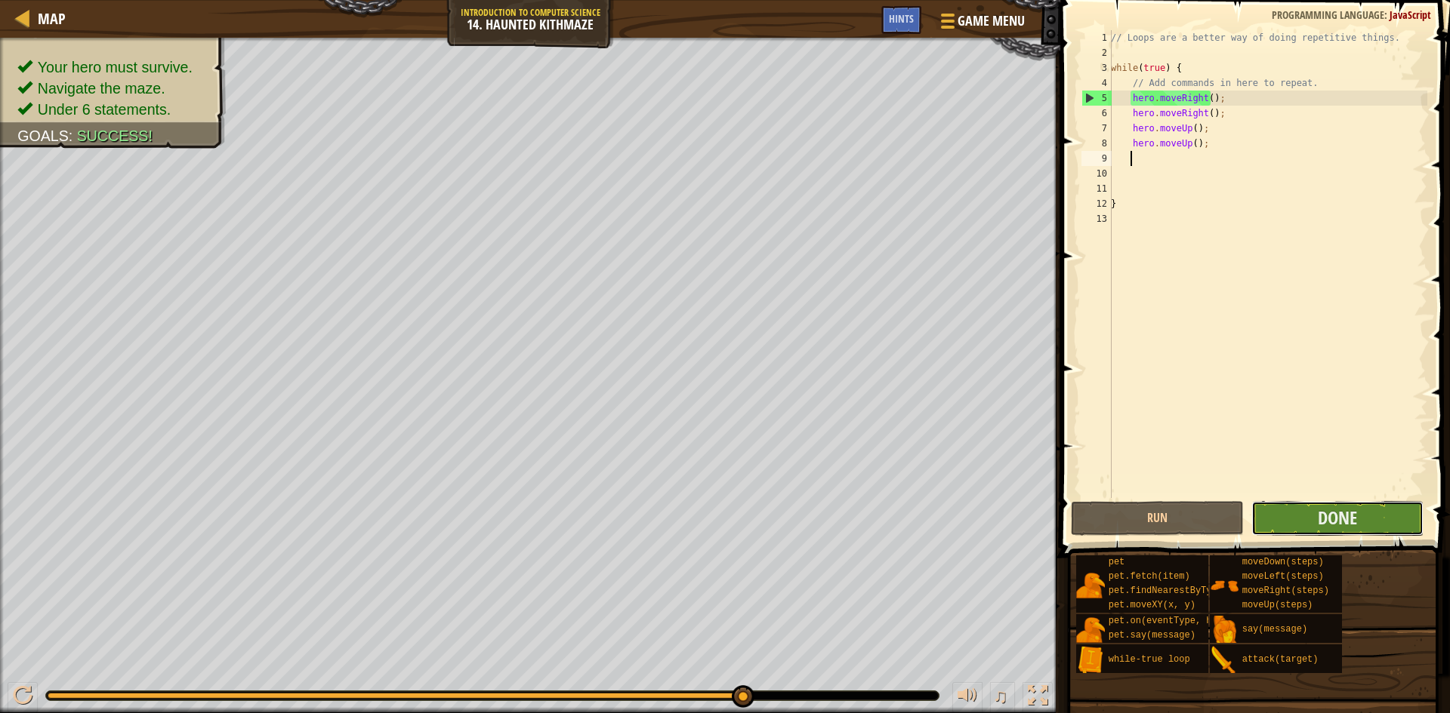
click at [1368, 517] on button "Done" at bounding box center [1337, 518] width 173 height 35
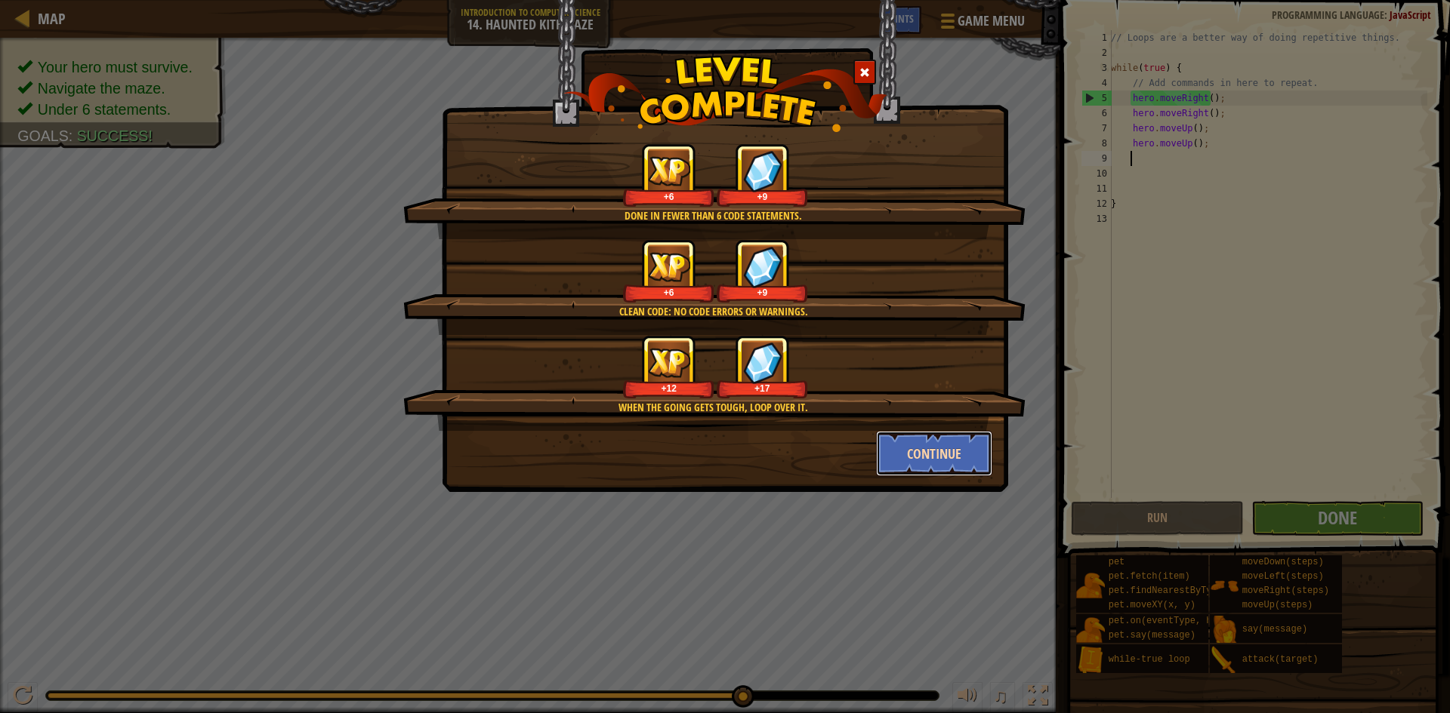
click at [897, 448] on button "Continue" at bounding box center [934, 453] width 117 height 45
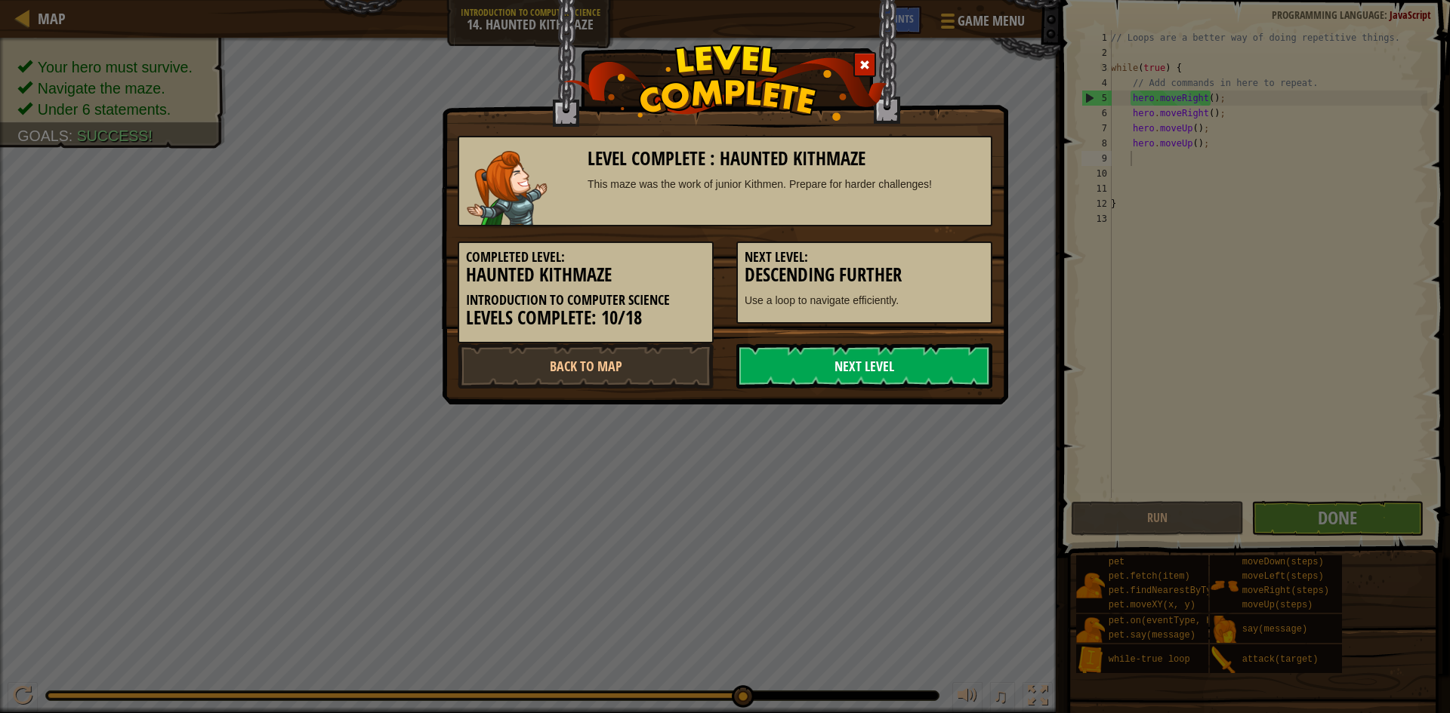
click at [811, 365] on link "Next Level" at bounding box center [864, 366] width 256 height 45
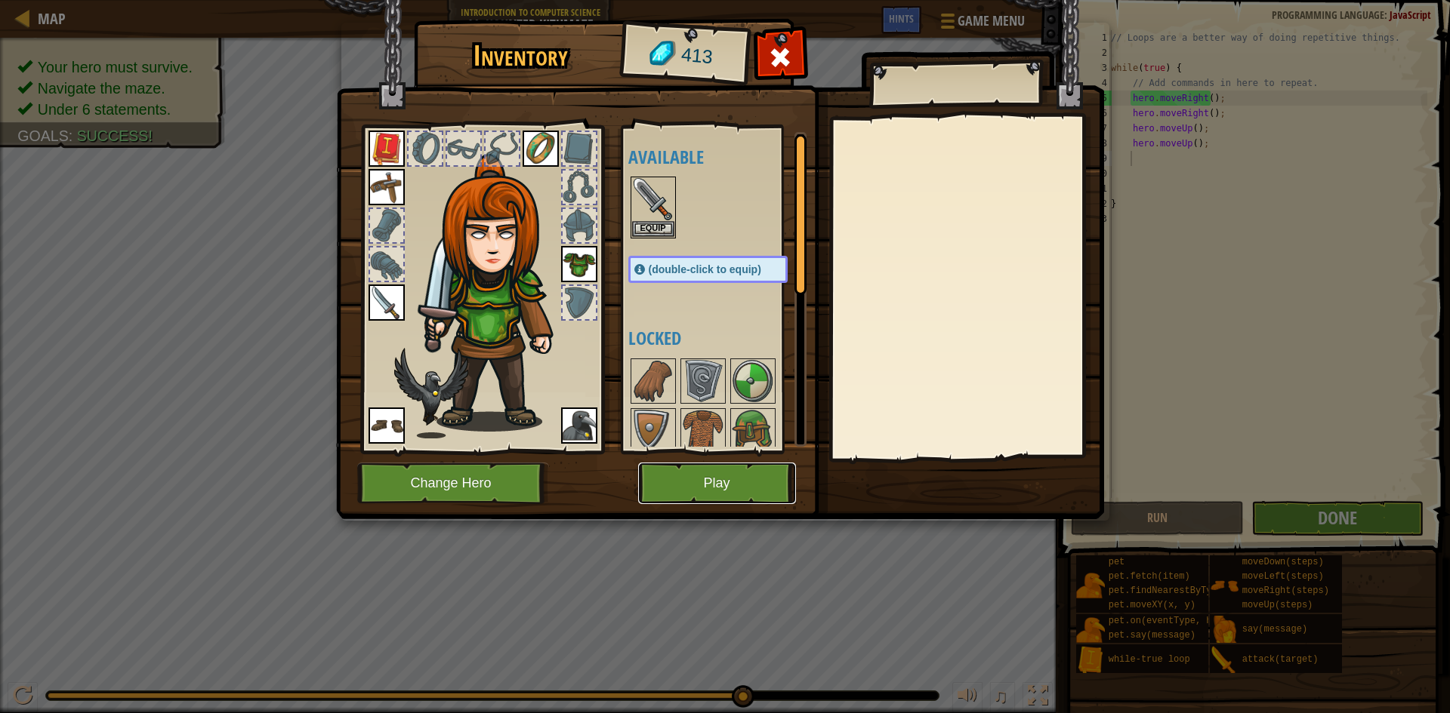
click at [704, 463] on button "Play" at bounding box center [717, 484] width 158 height 42
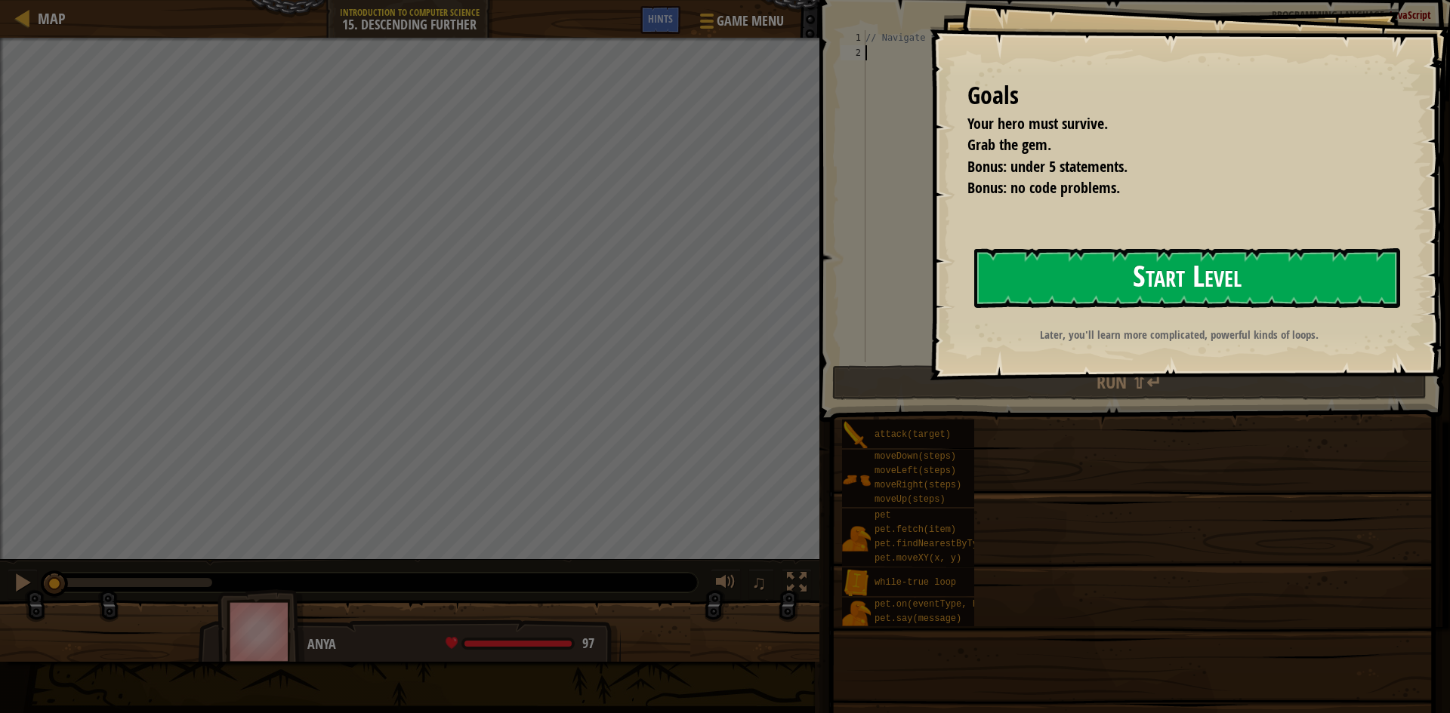
click at [1095, 270] on button "Start Level" at bounding box center [1187, 278] width 426 height 60
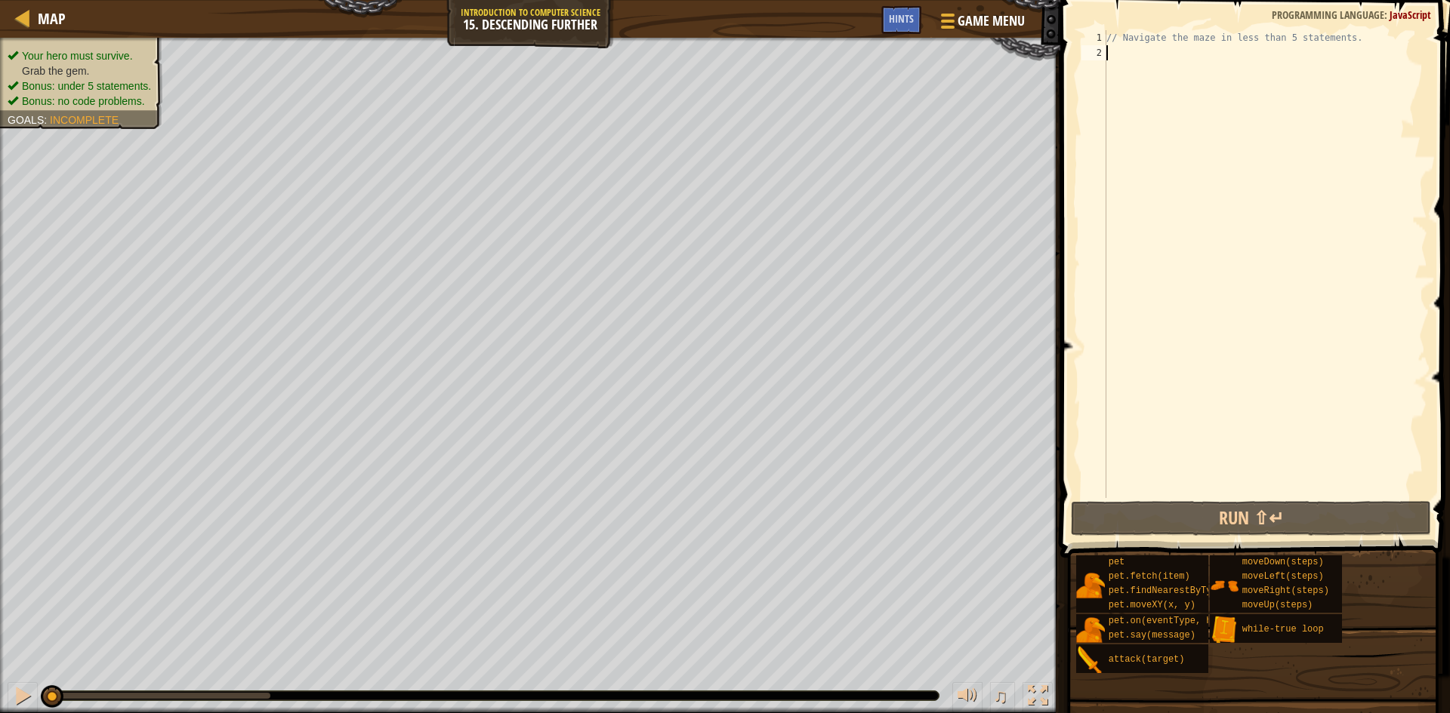
type textarea "h"
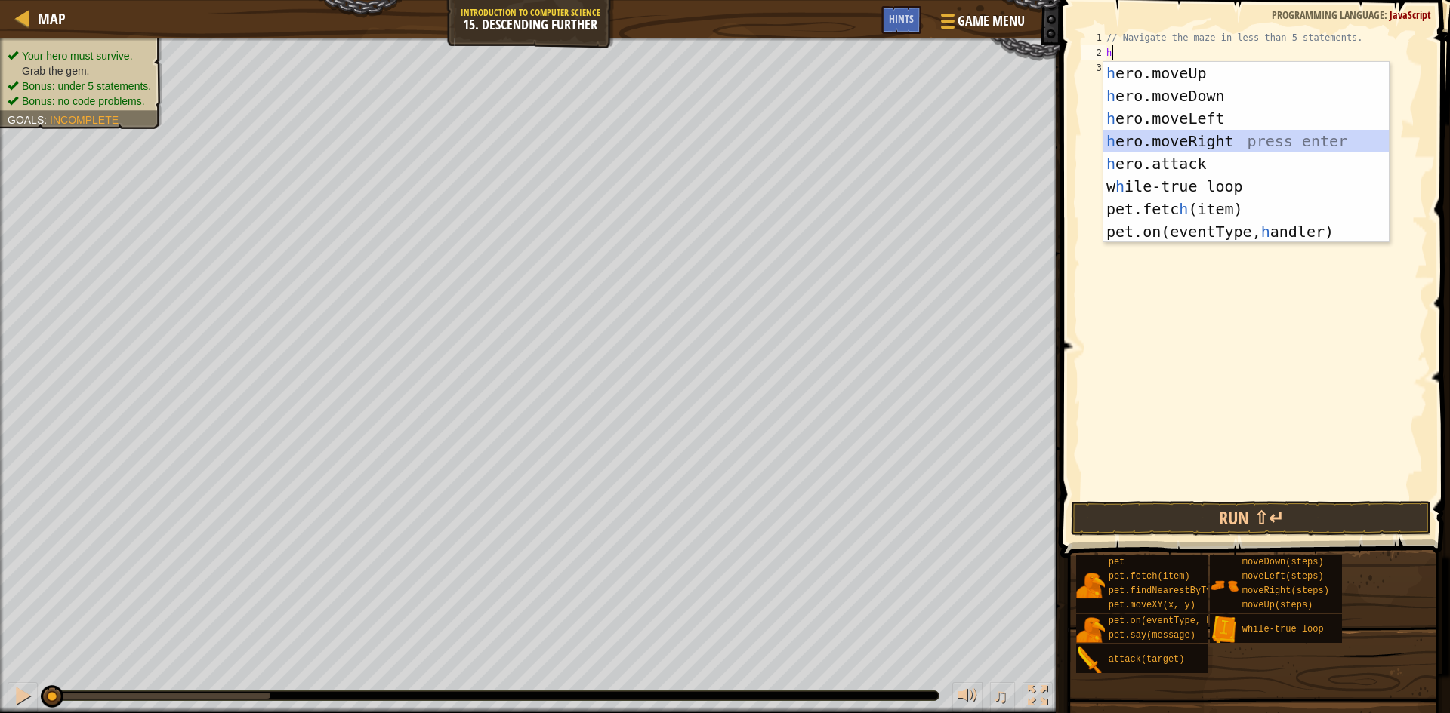
click at [1183, 131] on div "h ero.moveUp press enter h ero.moveDown press enter h ero.moveLeft press enter …" at bounding box center [1245, 175] width 285 height 226
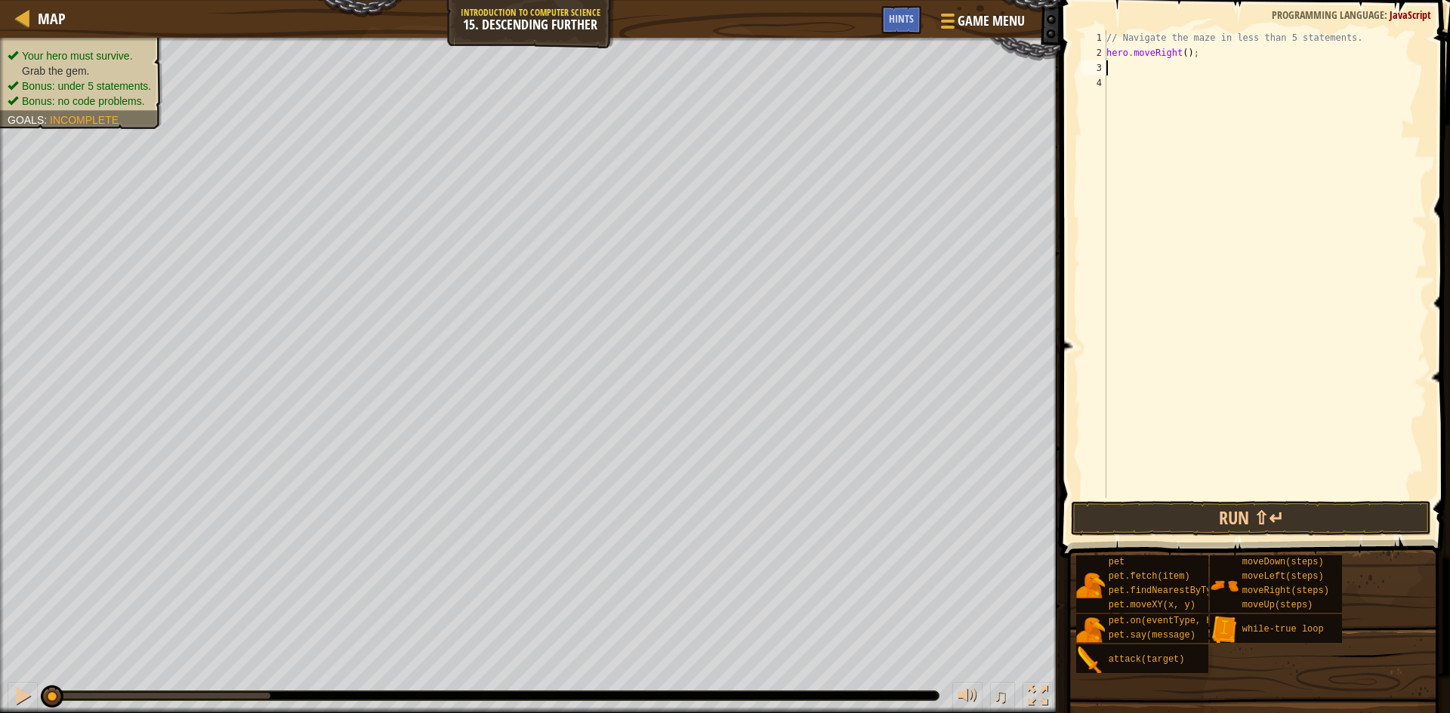
type textarea "h"
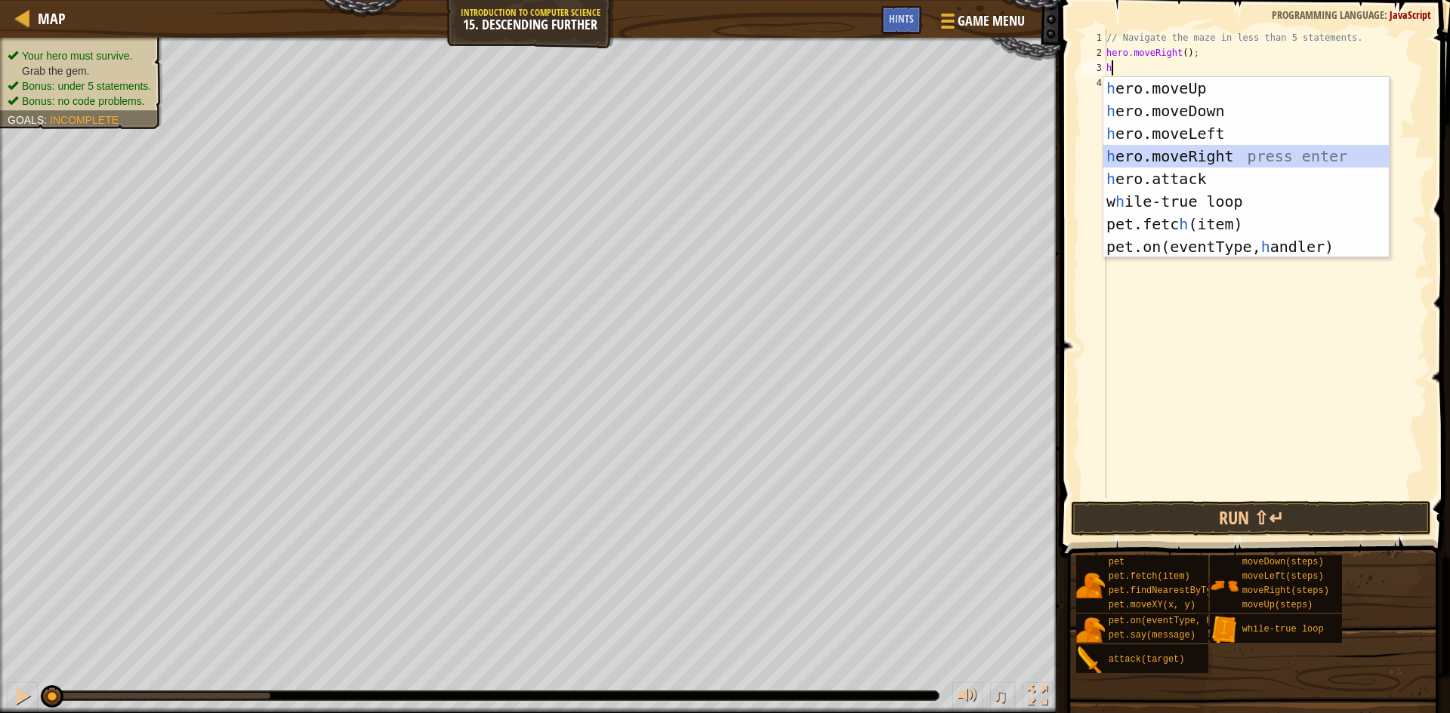
click at [1151, 153] on div "h ero.moveUp press enter h ero.moveDown press enter h ero.moveLeft press enter …" at bounding box center [1245, 190] width 285 height 226
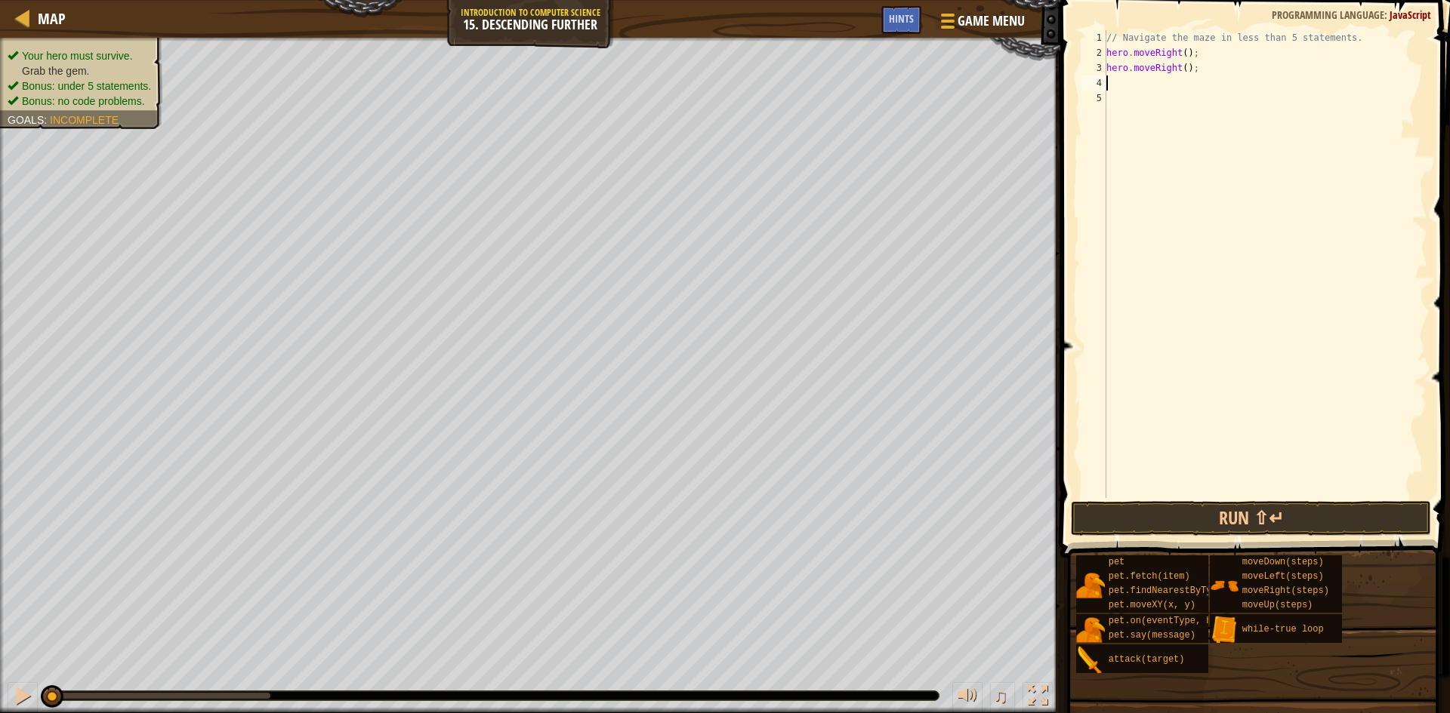
type textarea "h"
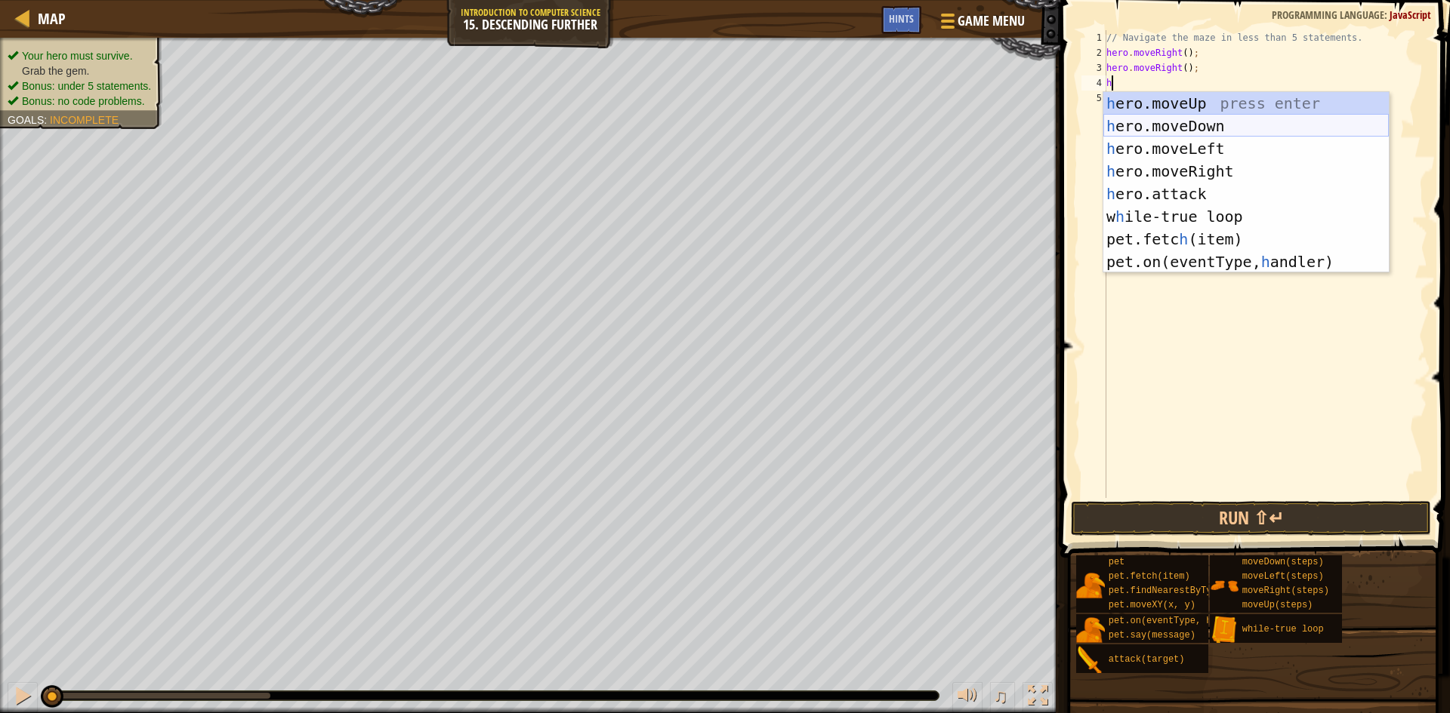
click at [1242, 123] on div "h ero.moveUp press enter h ero.moveDown press enter h ero.moveLeft press enter …" at bounding box center [1245, 205] width 285 height 226
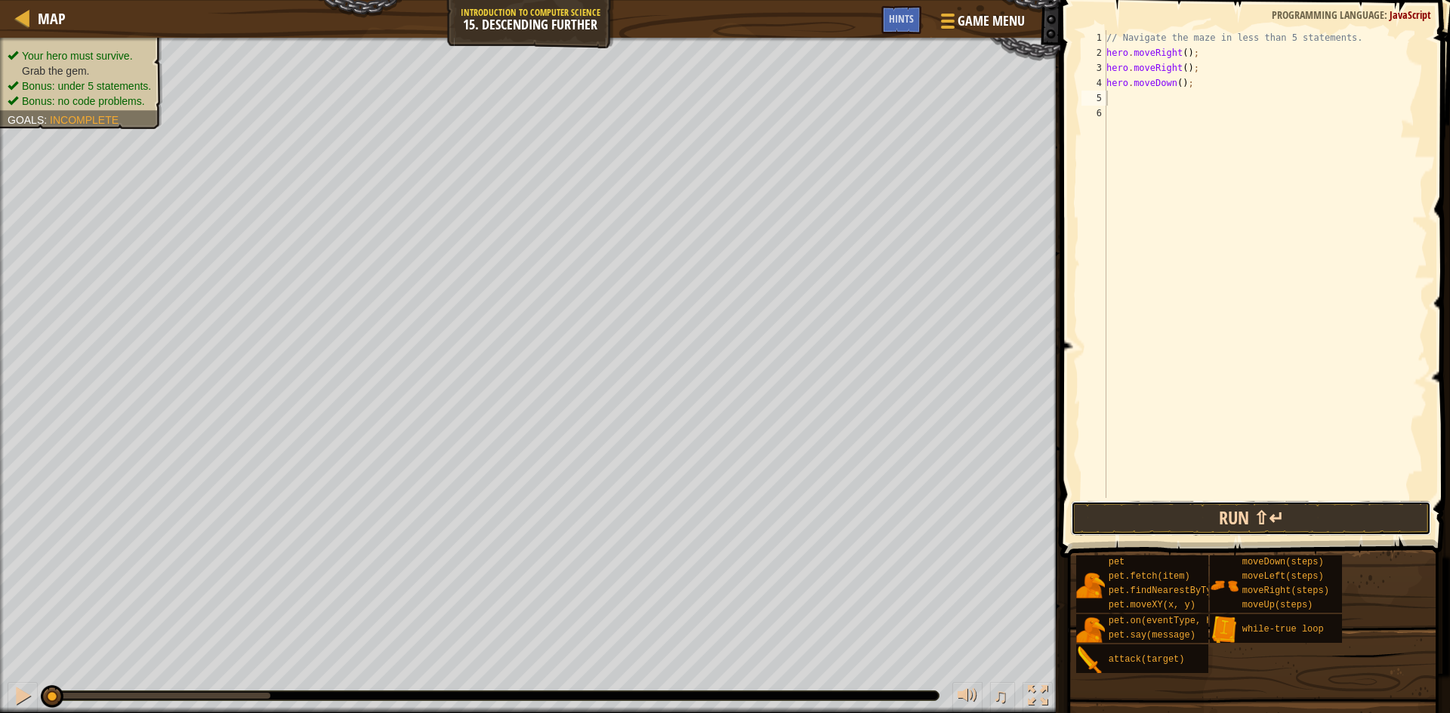
click at [1159, 517] on button "Run ⇧↵" at bounding box center [1251, 518] width 360 height 35
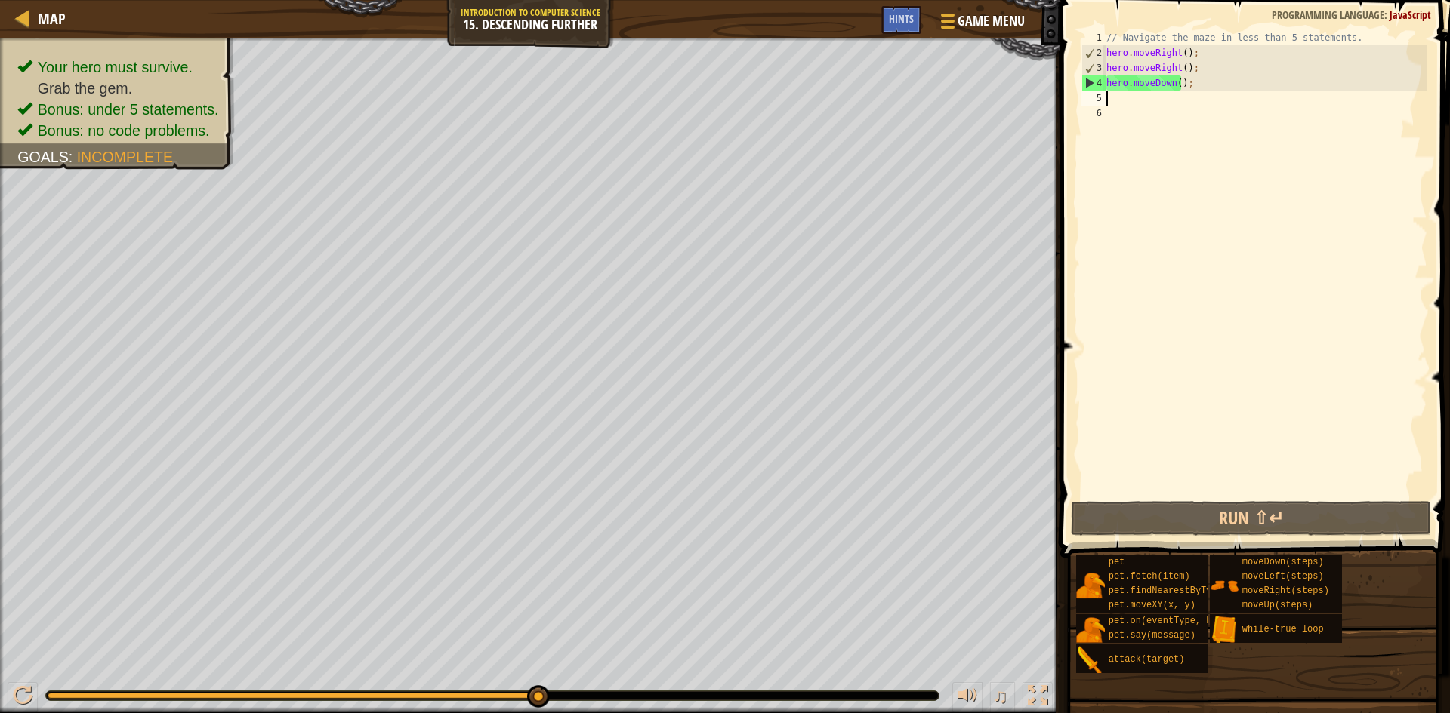
type textarea "h"
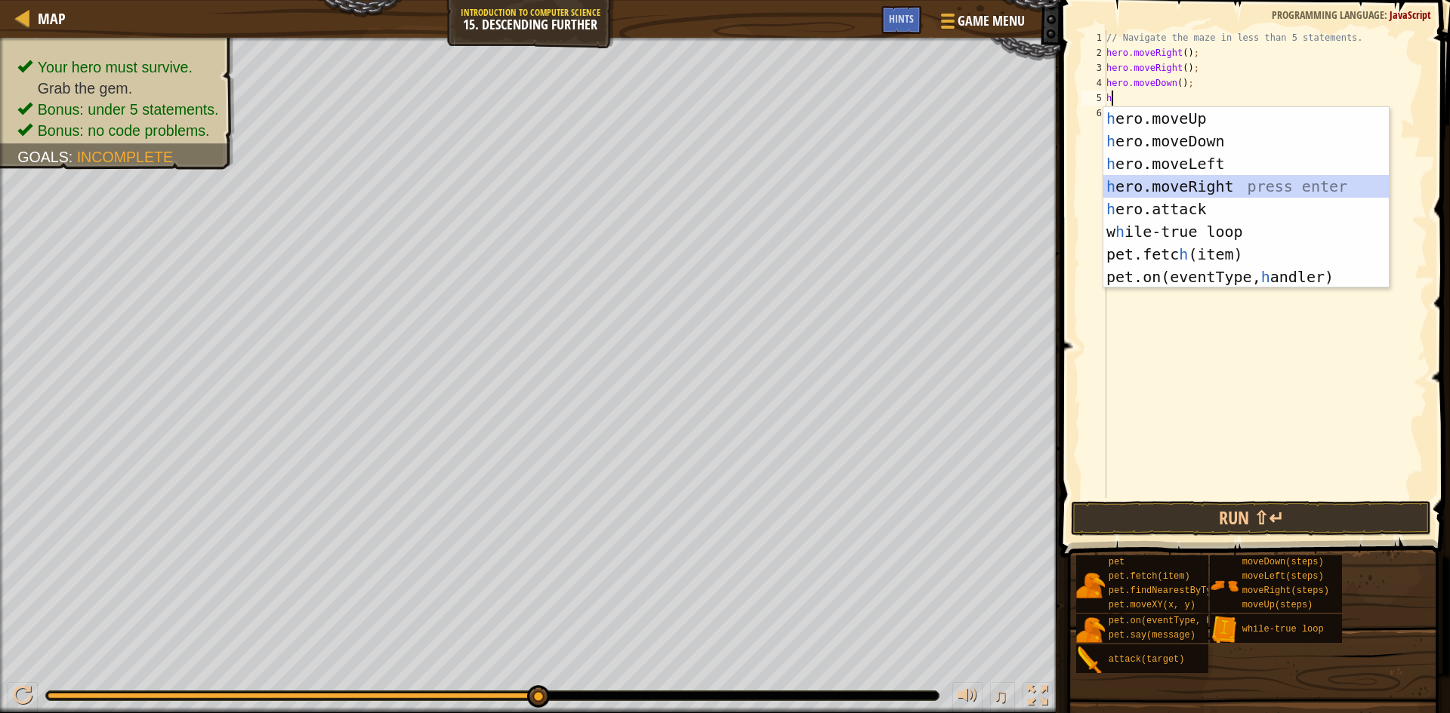
click at [1209, 186] on div "h ero.moveUp press enter h ero.moveDown press enter h ero.moveLeft press enter …" at bounding box center [1245, 220] width 285 height 226
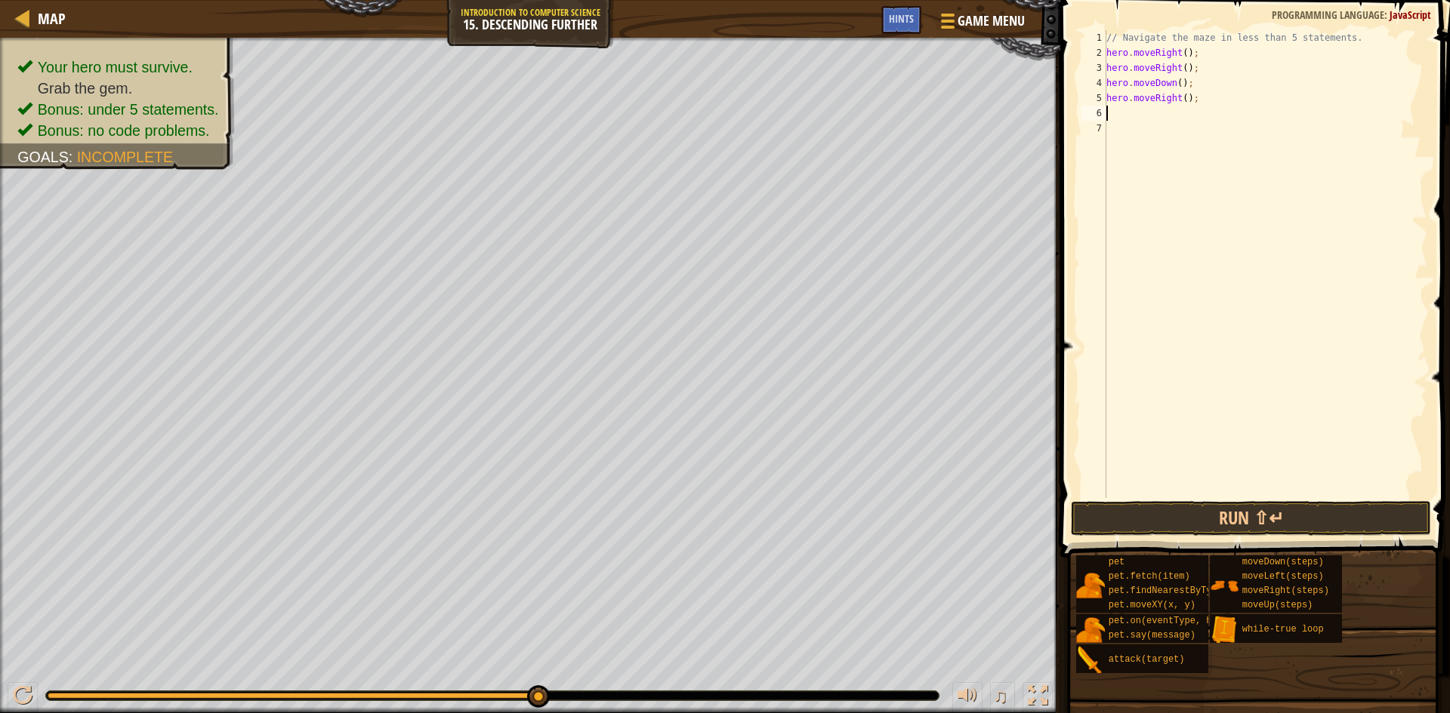
type textarea "m"
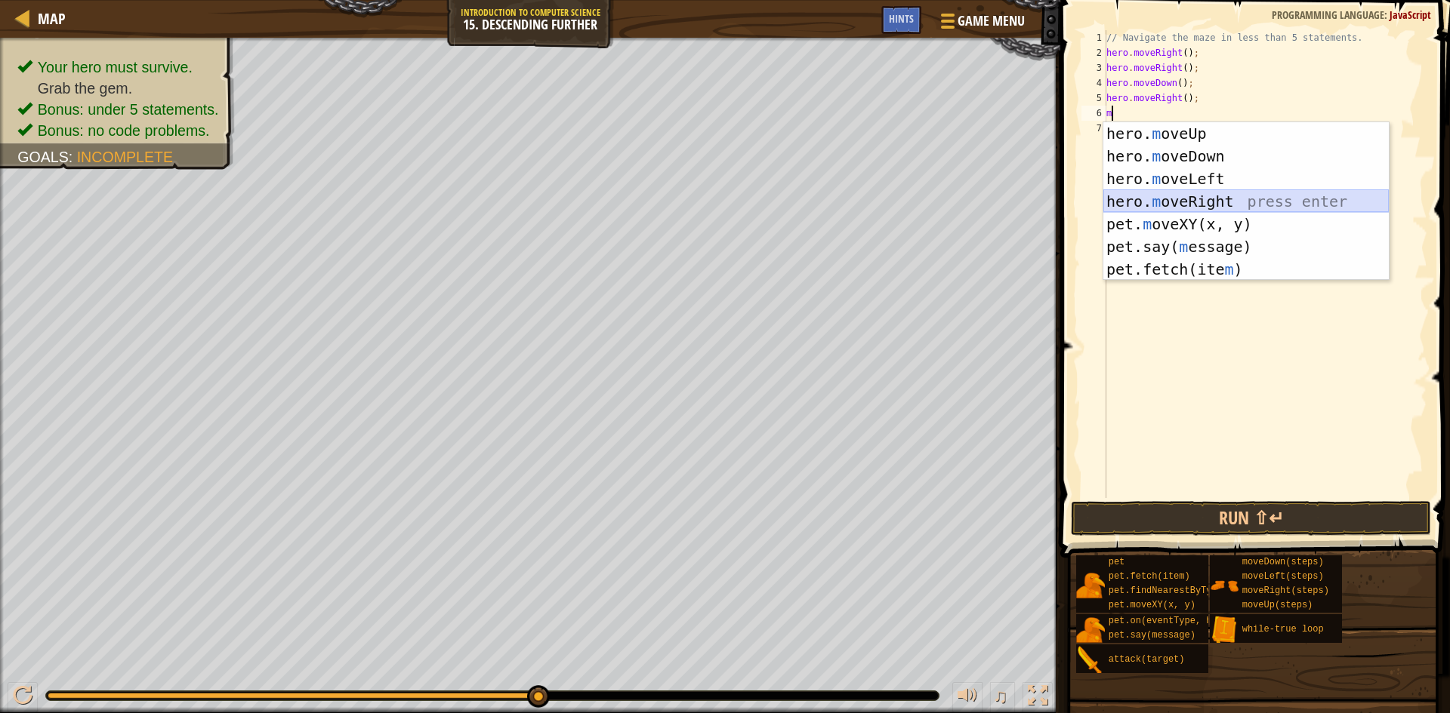
click at [1179, 198] on div "hero. m oveUp press enter hero. m oveDown press enter hero. m oveLeft press ent…" at bounding box center [1245, 224] width 285 height 204
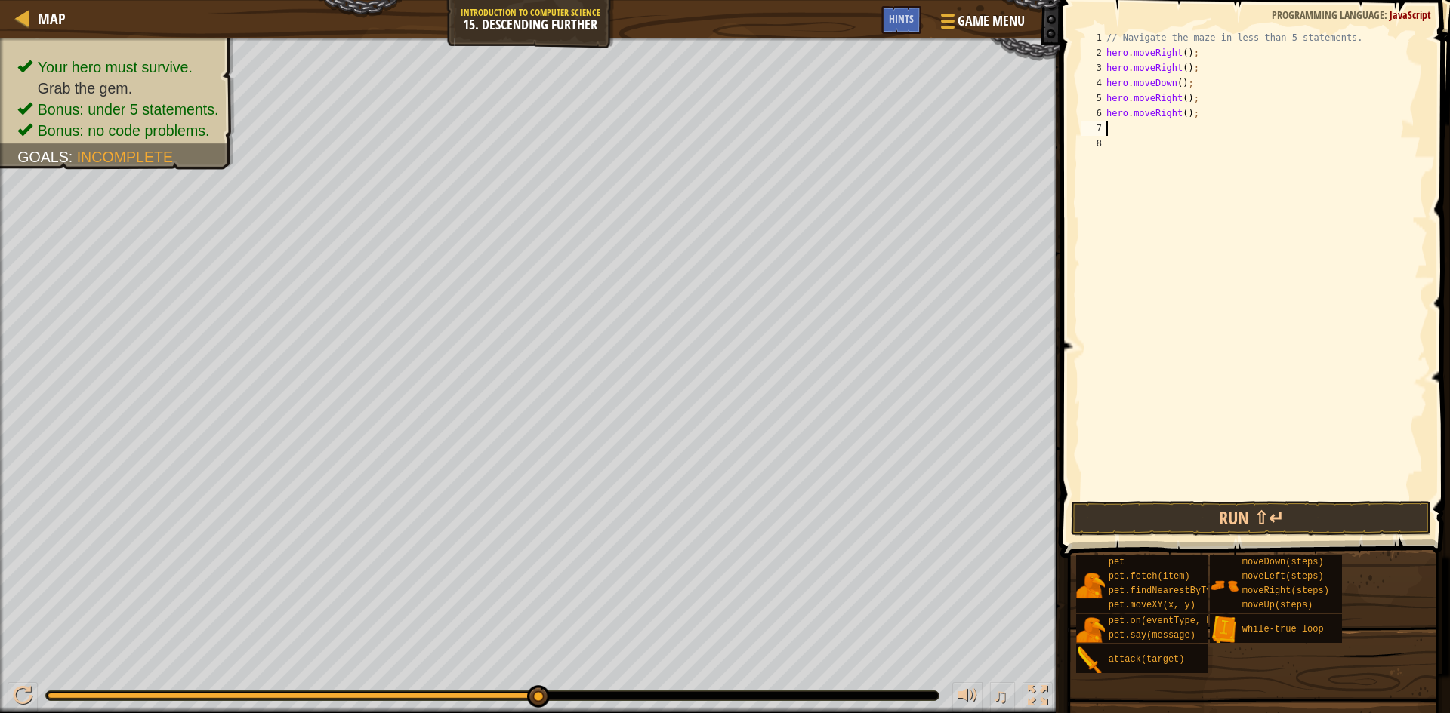
type textarea "m"
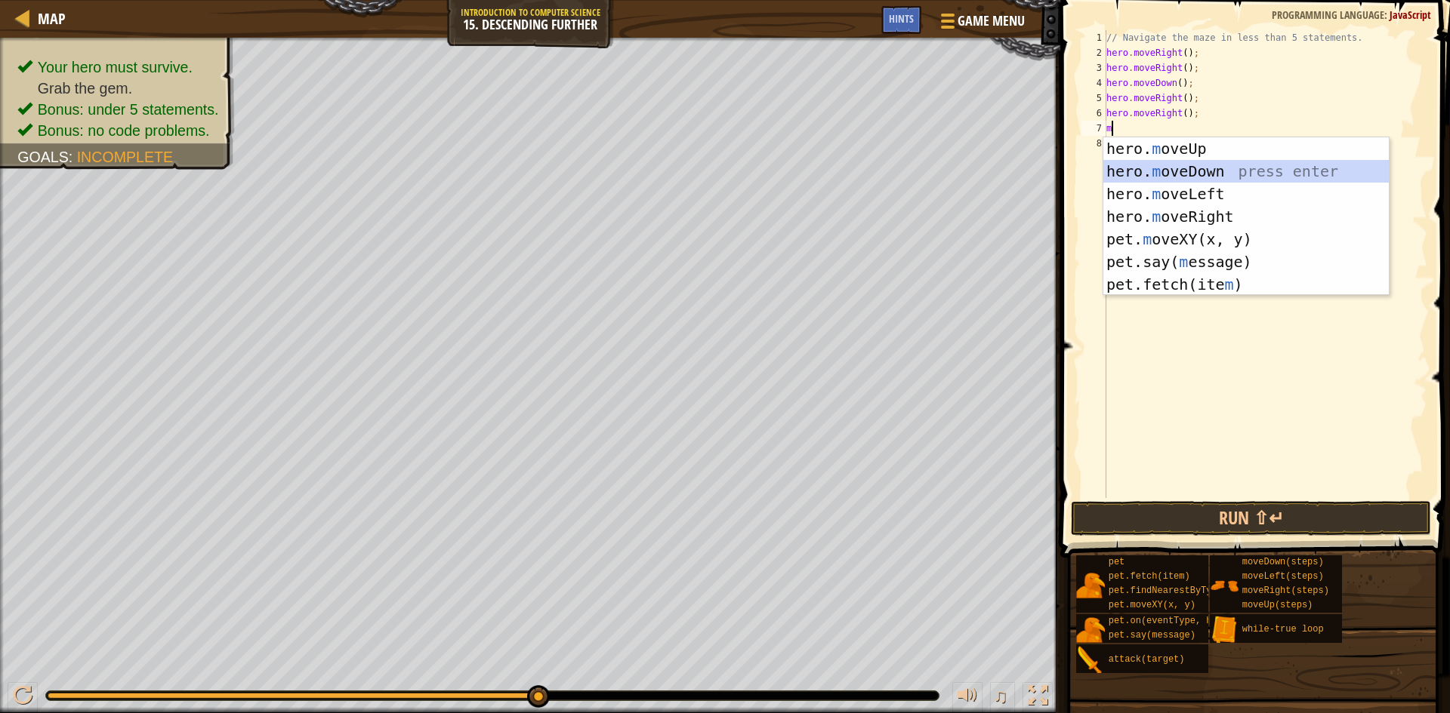
click at [1209, 167] on div "hero. m oveUp press enter hero. m oveDown press enter hero. m oveLeft press ent…" at bounding box center [1245, 239] width 285 height 204
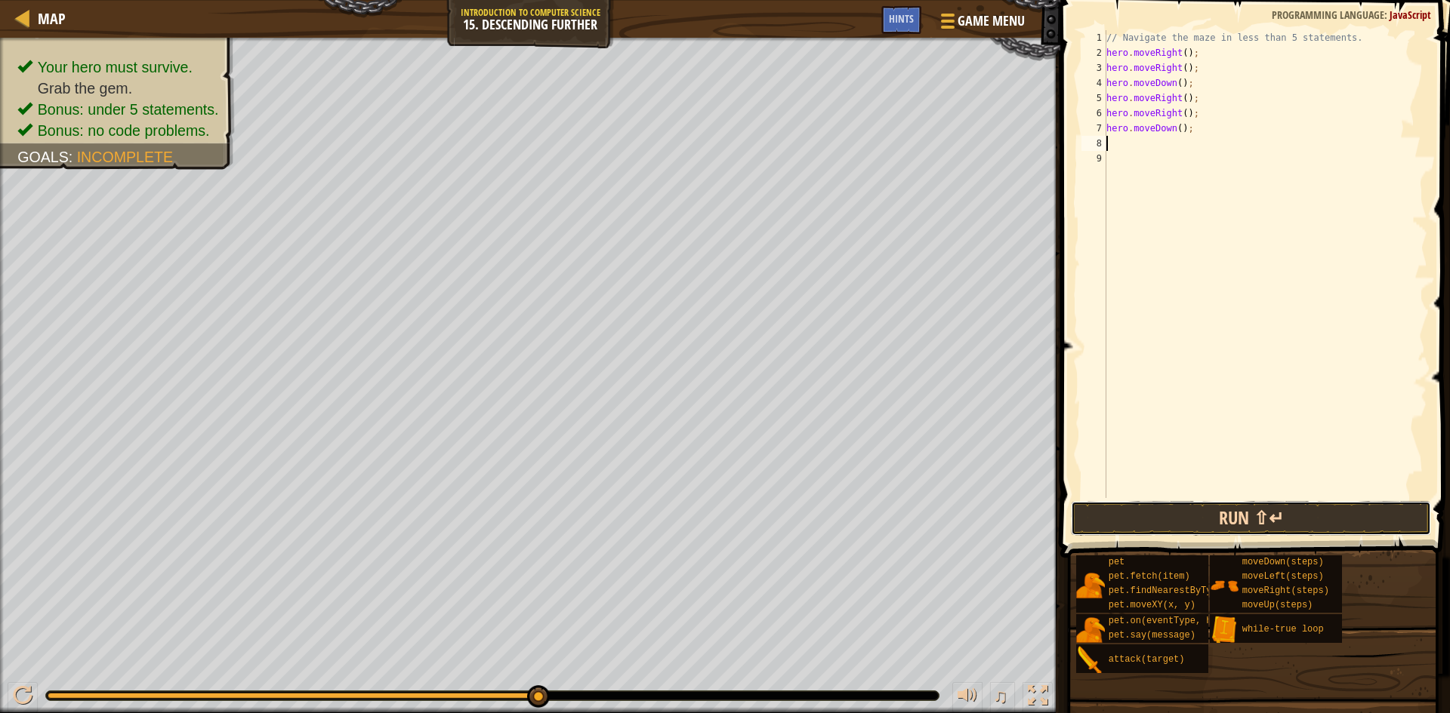
click at [1234, 521] on button "Run ⇧↵" at bounding box center [1251, 518] width 360 height 35
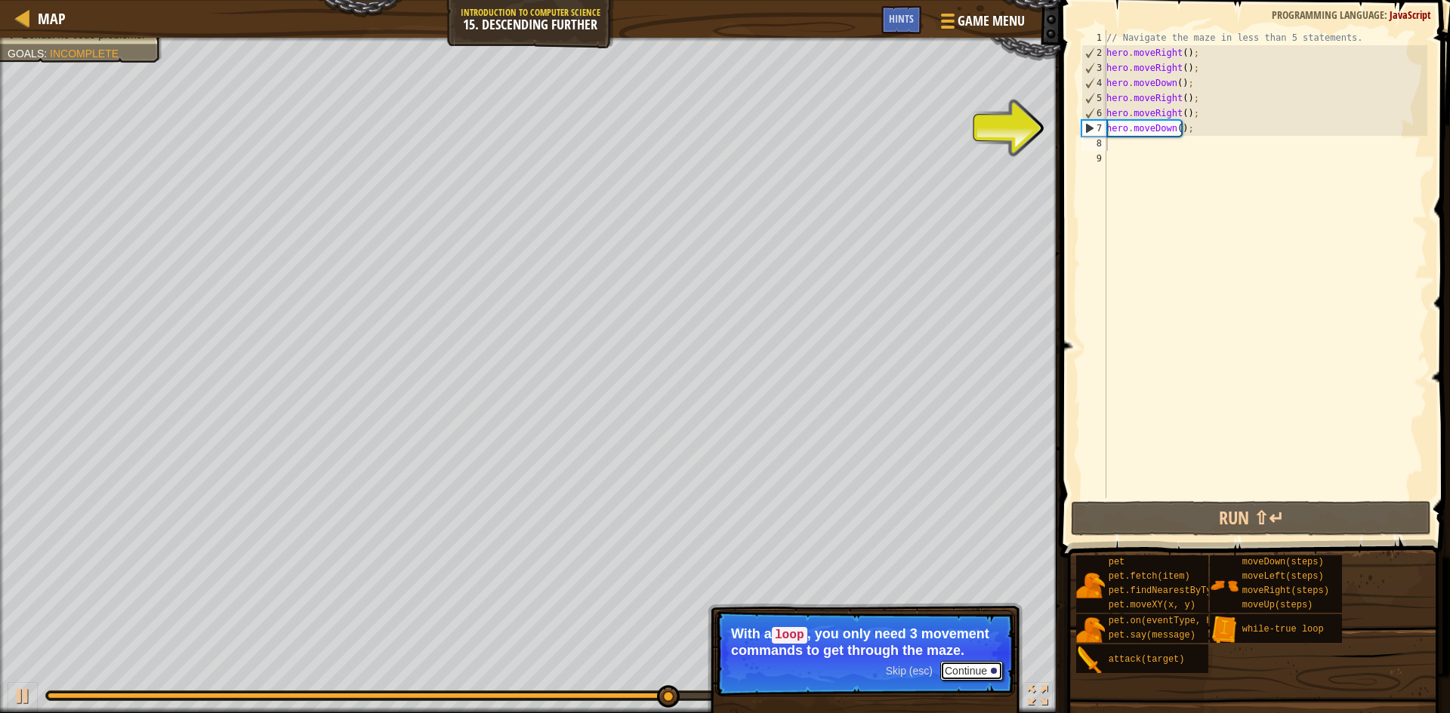
click at [968, 670] on p "Skip (esc) Continue With a loop , you only need 3 movement commands to get thro…" at bounding box center [865, 654] width 300 height 86
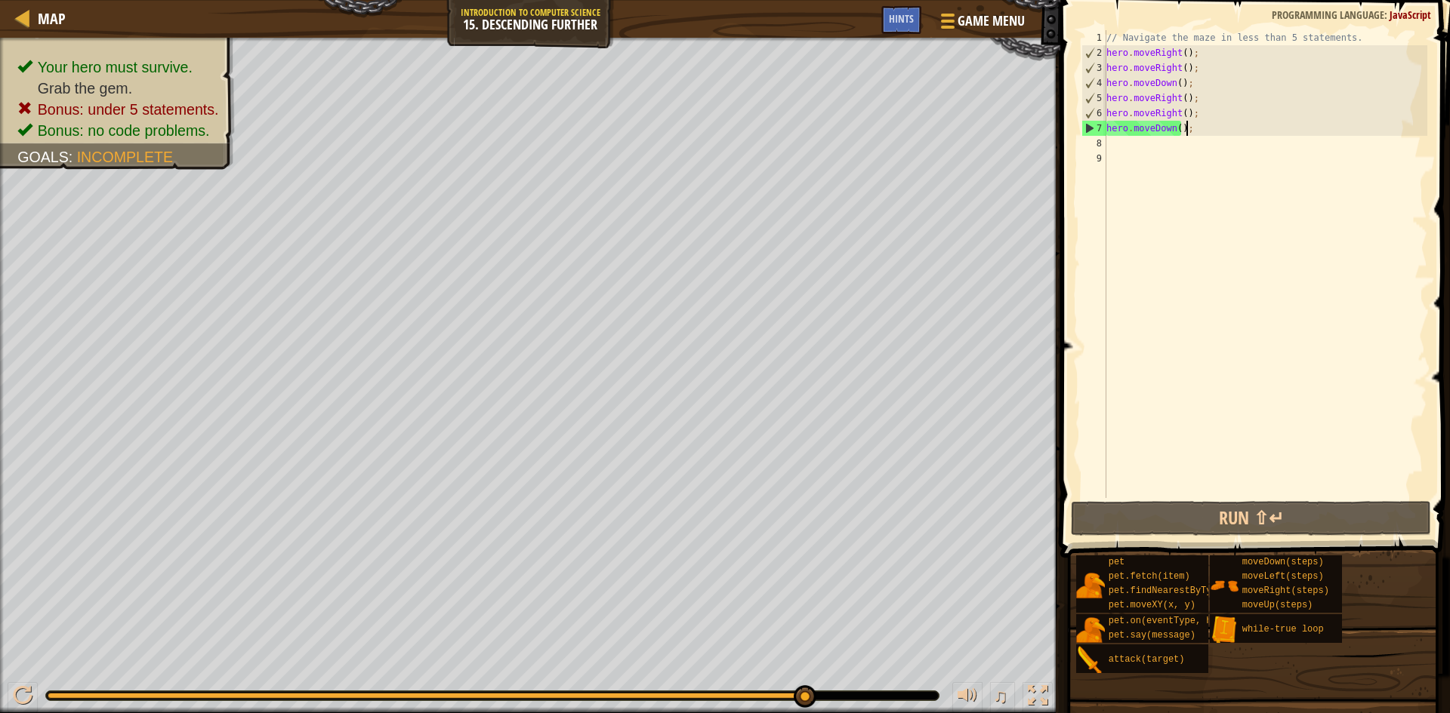
click at [1209, 128] on div "// Navigate the maze in less than 5 statements. hero . moveRight ( ) ; hero . m…" at bounding box center [1265, 279] width 324 height 498
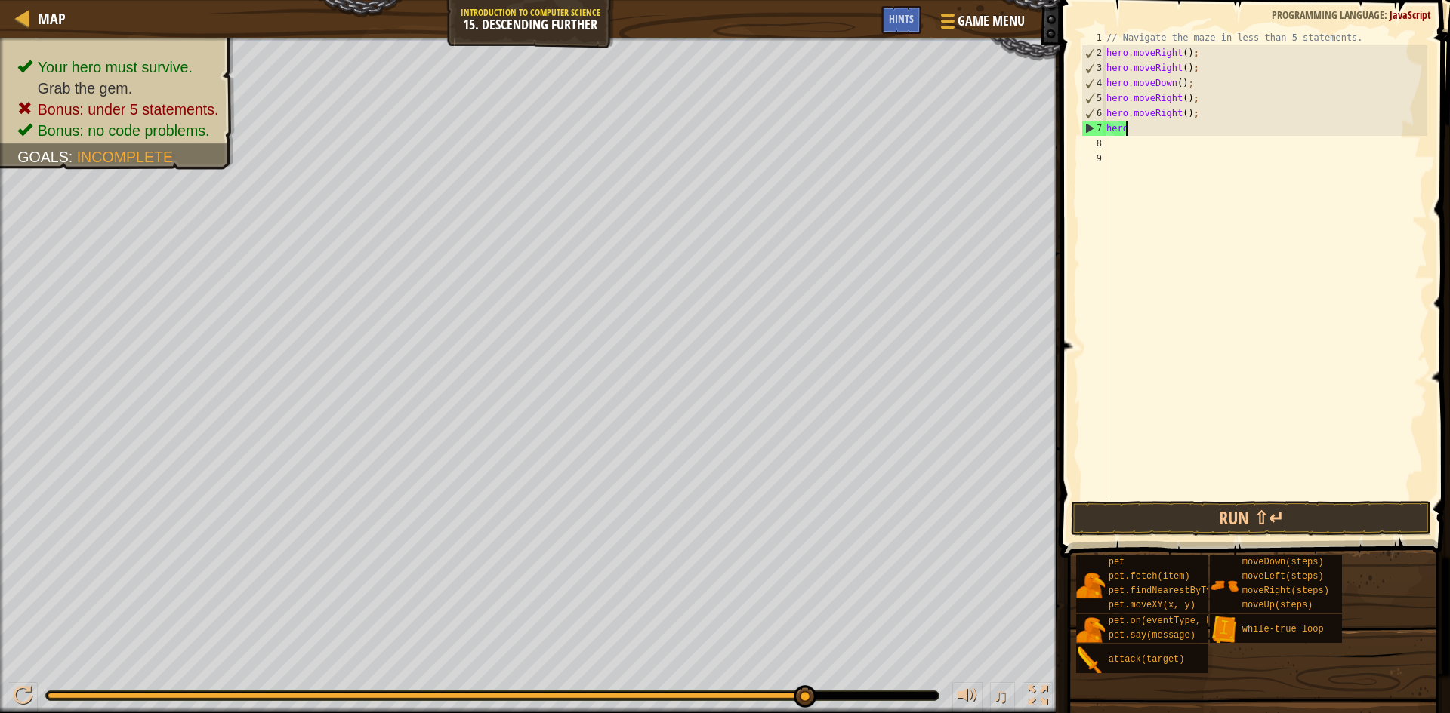
type textarea "h"
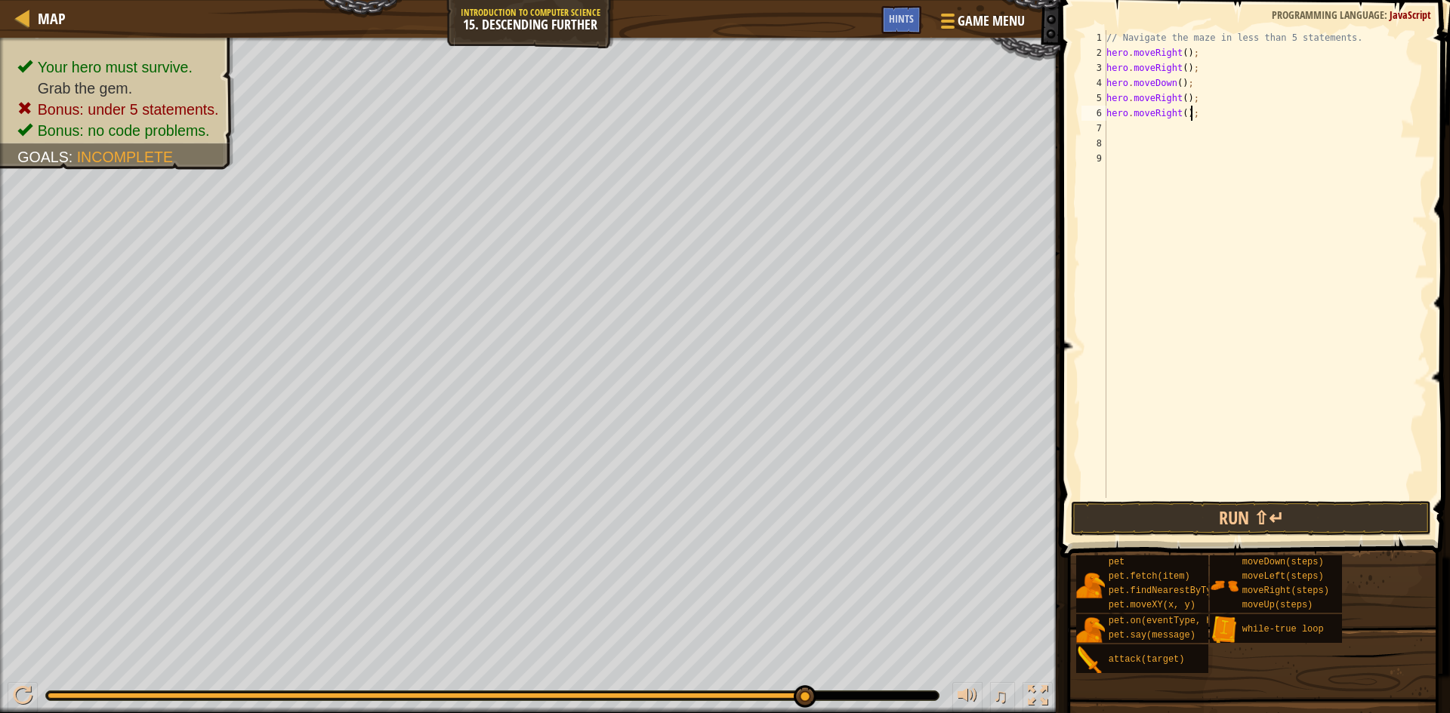
click at [1206, 112] on div "// Navigate the maze in less than 5 statements. hero . moveRight ( ) ; hero . m…" at bounding box center [1265, 279] width 324 height 498
type textarea "h"
click at [1200, 94] on div "// Navigate the maze in less than 5 statements. hero . moveRight ( ) ; hero . m…" at bounding box center [1265, 279] width 324 height 498
type textarea "h"
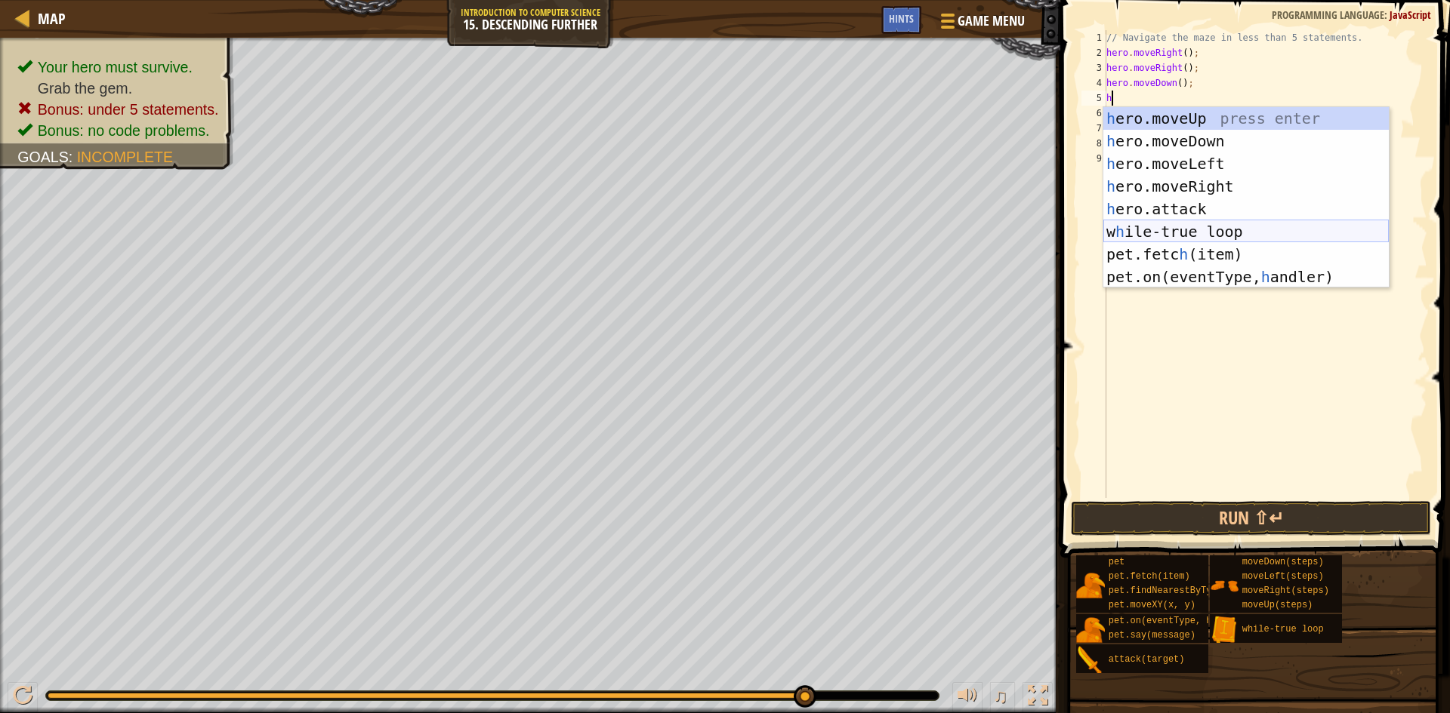
click at [1155, 224] on div "h ero.moveUp press enter h ero.moveDown press enter h ero.moveLeft press enter …" at bounding box center [1245, 220] width 285 height 226
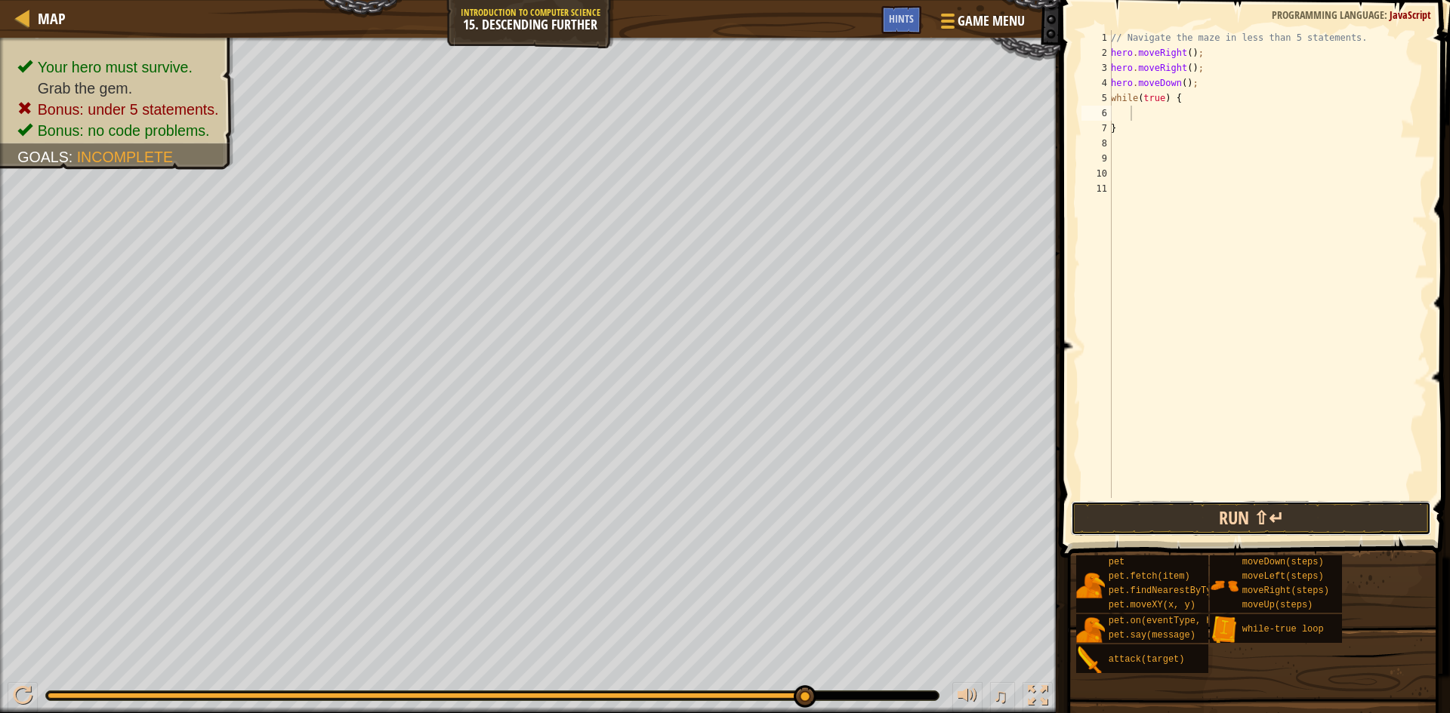
click at [1150, 512] on button "Run ⇧↵" at bounding box center [1251, 518] width 360 height 35
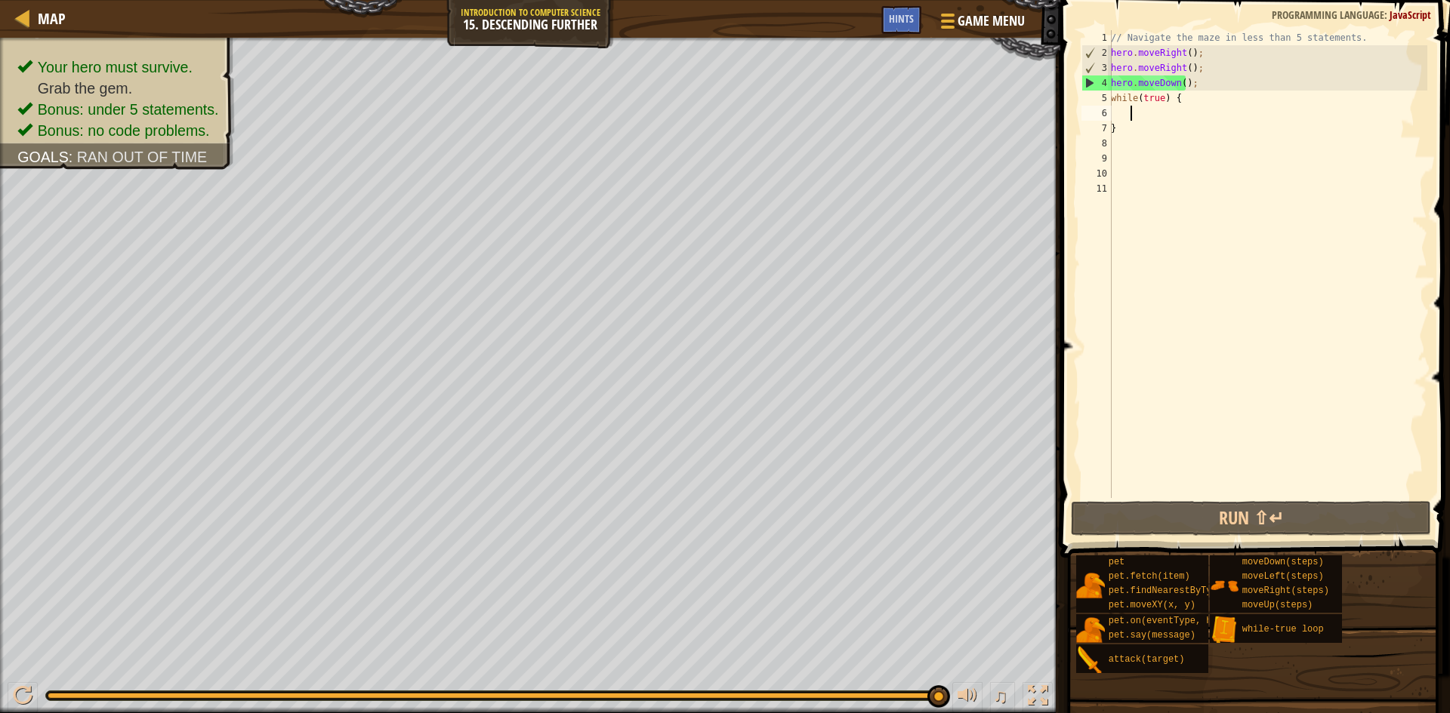
click at [1195, 83] on div "// Navigate the maze in less than 5 statements. hero . moveRight ( ) ; hero . m…" at bounding box center [1267, 279] width 319 height 498
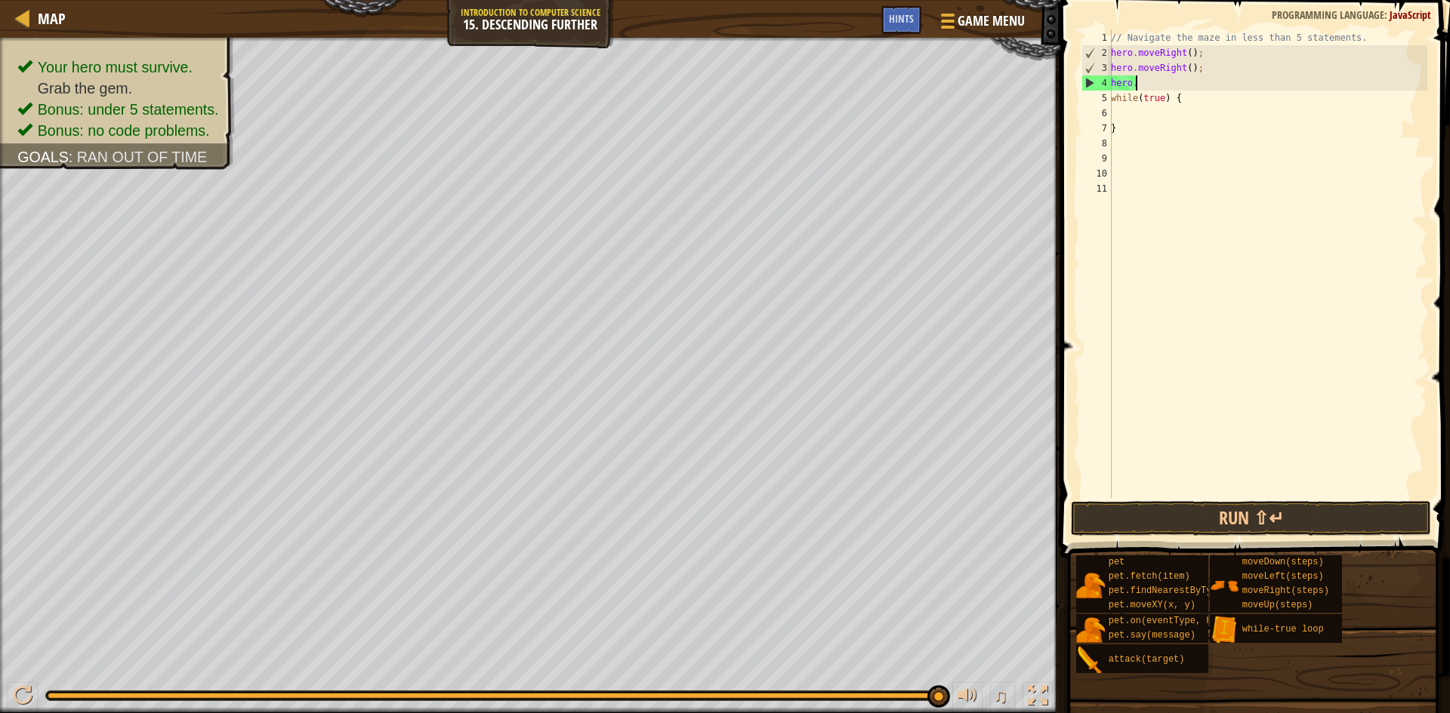
type textarea "h"
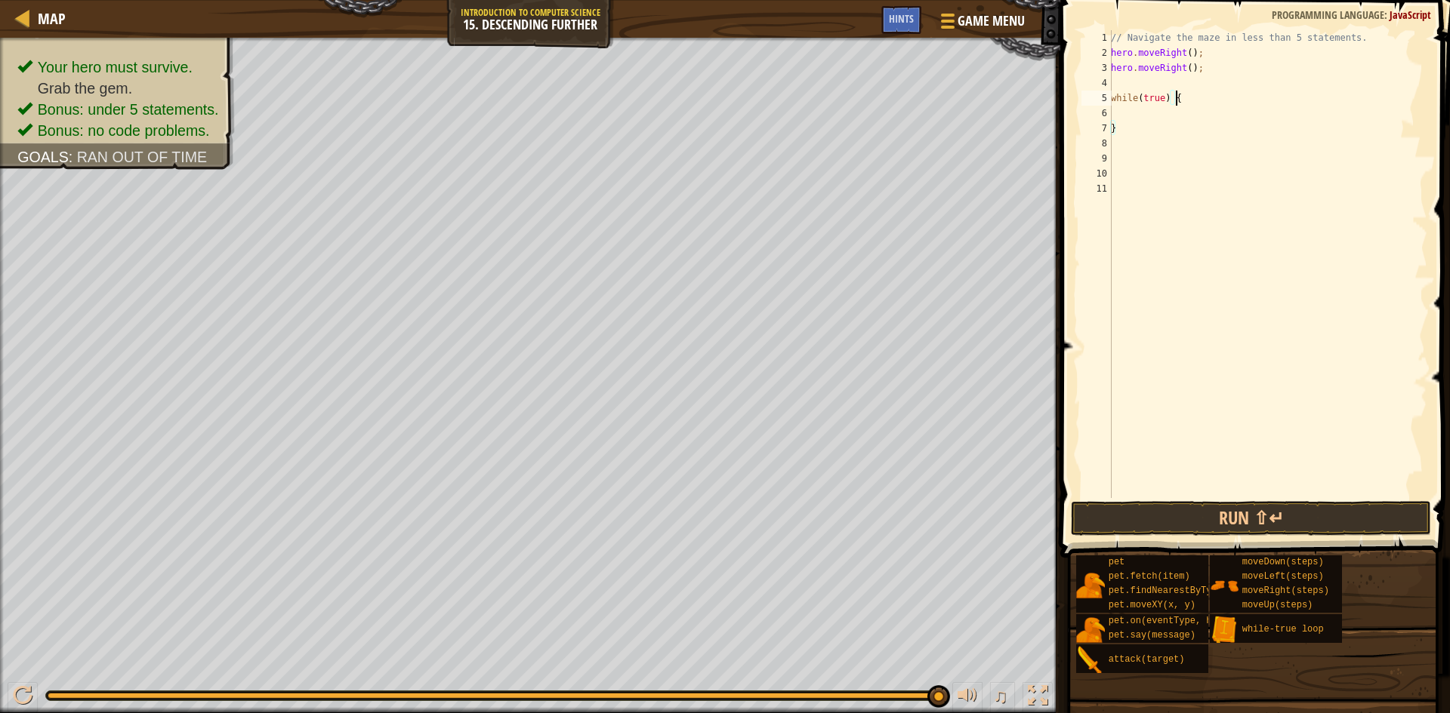
click at [1204, 97] on div "// Navigate the maze in less than 5 statements. hero . moveRight ( ) ; hero . m…" at bounding box center [1267, 279] width 319 height 498
type textarea "w"
click at [1118, 82] on div "// Navigate the maze in less than 5 statements. hero . moveRight ( ) ; hero . m…" at bounding box center [1267, 279] width 319 height 498
type textarea "w"
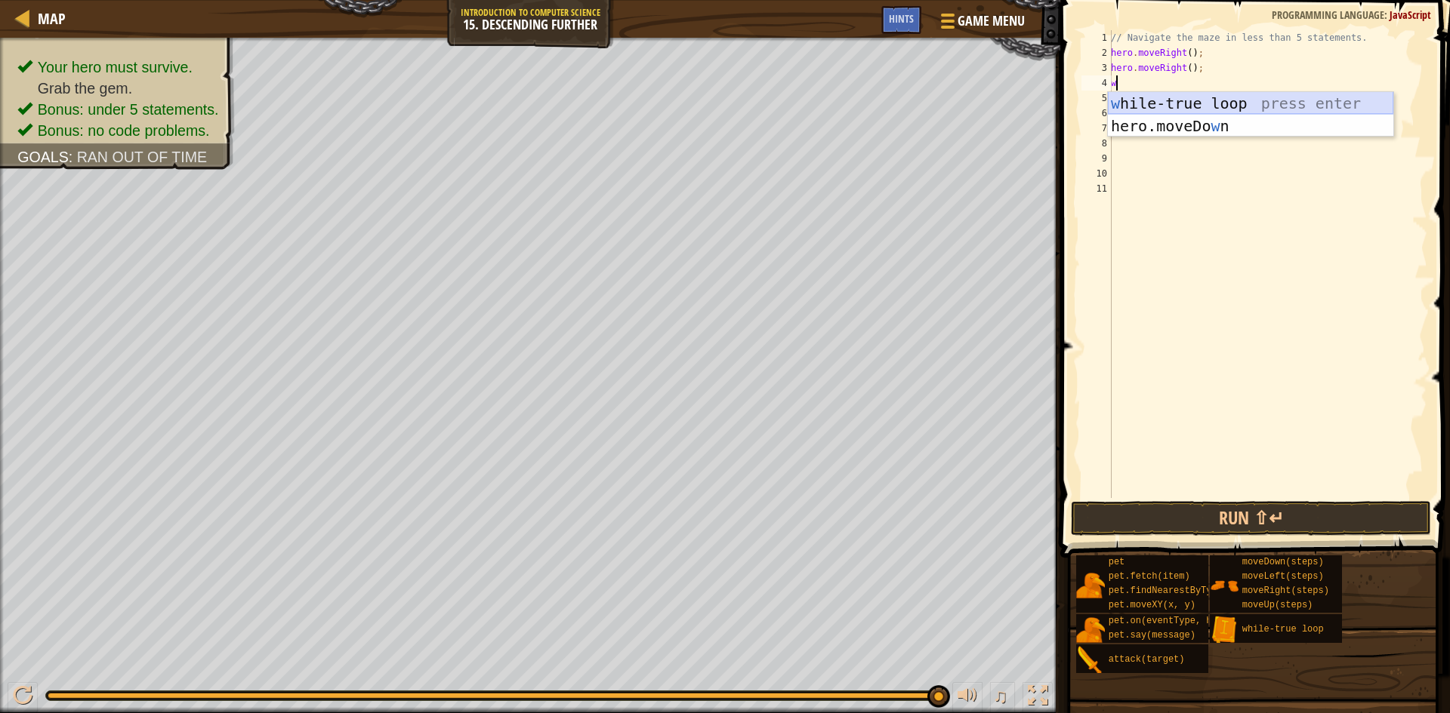
click at [1135, 100] on div "w [PERSON_NAME]-true loop press enter hero.moveDo w n press enter" at bounding box center [1250, 137] width 285 height 91
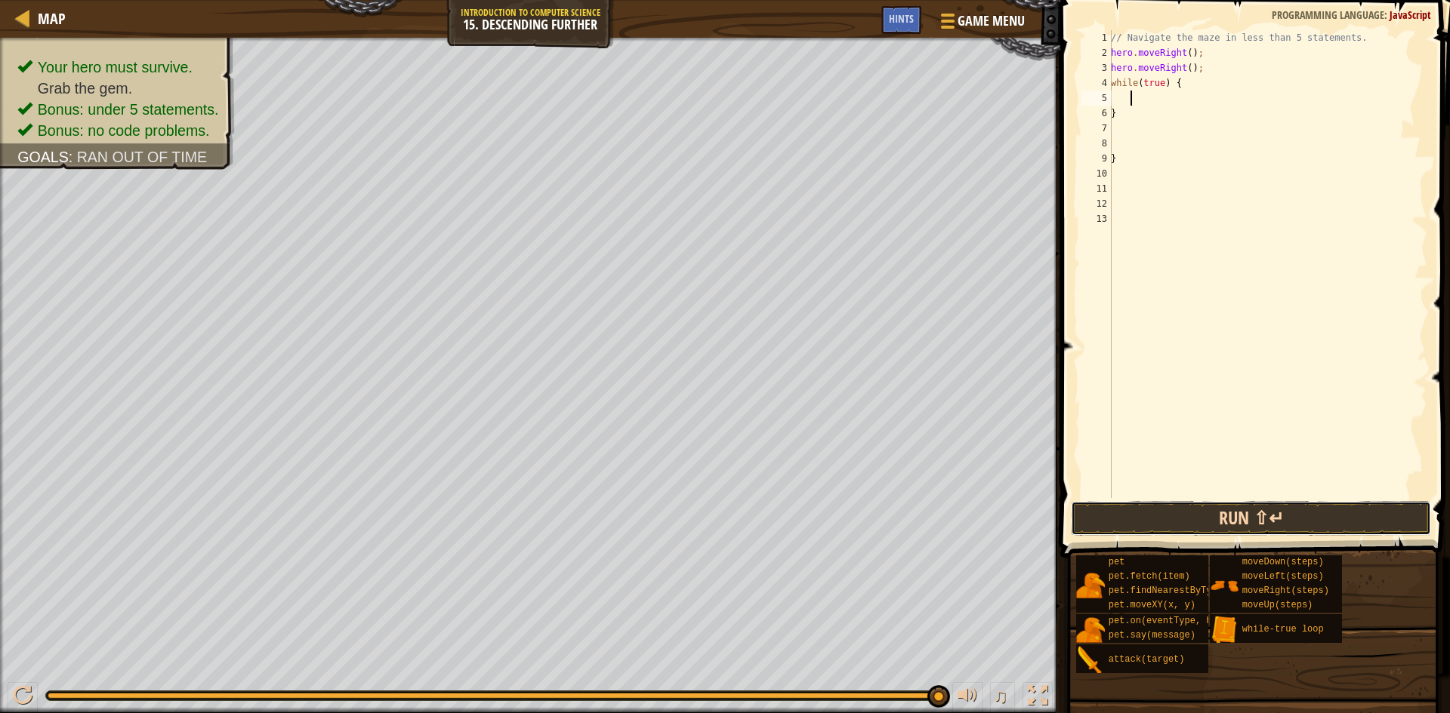
click at [1135, 508] on button "Run ⇧↵" at bounding box center [1251, 518] width 360 height 35
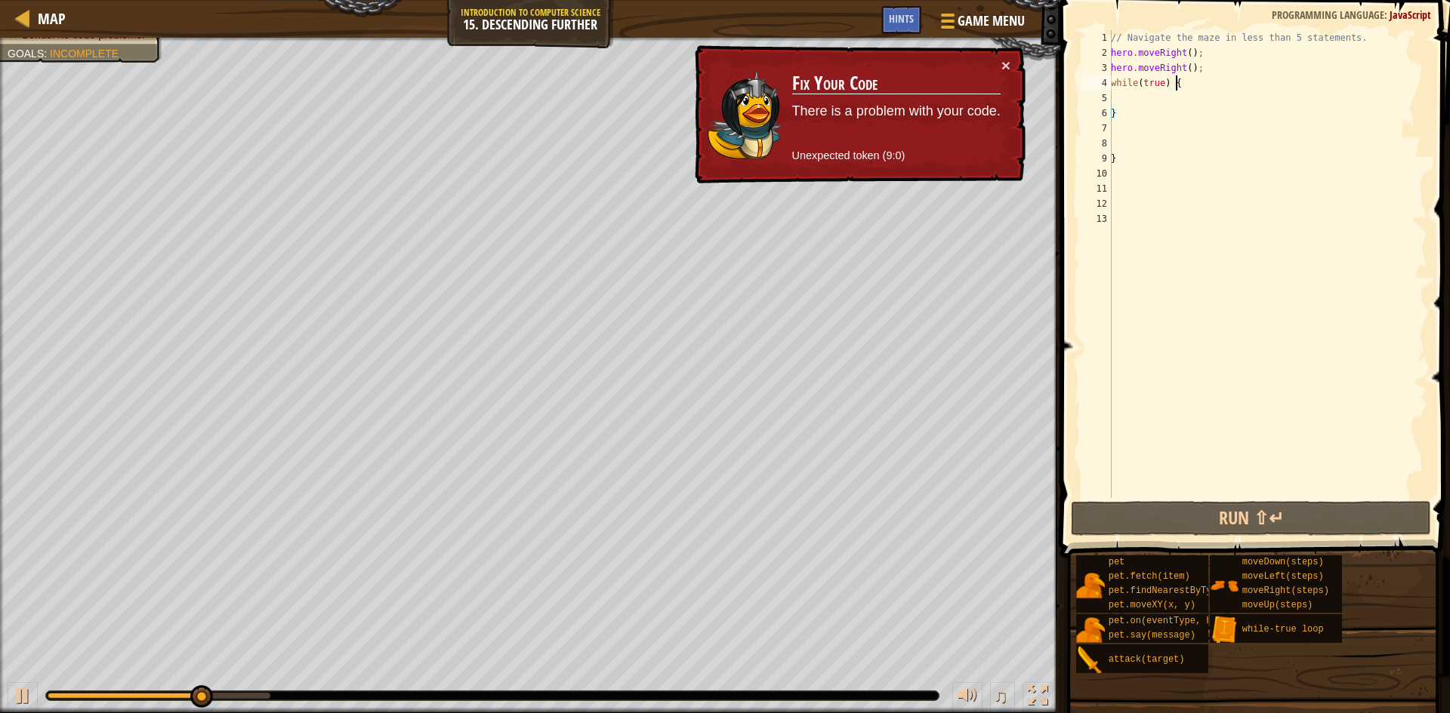
click at [1212, 81] on div "// Navigate the maze in less than 5 statements. hero . moveRight ( ) ; hero . m…" at bounding box center [1267, 279] width 319 height 498
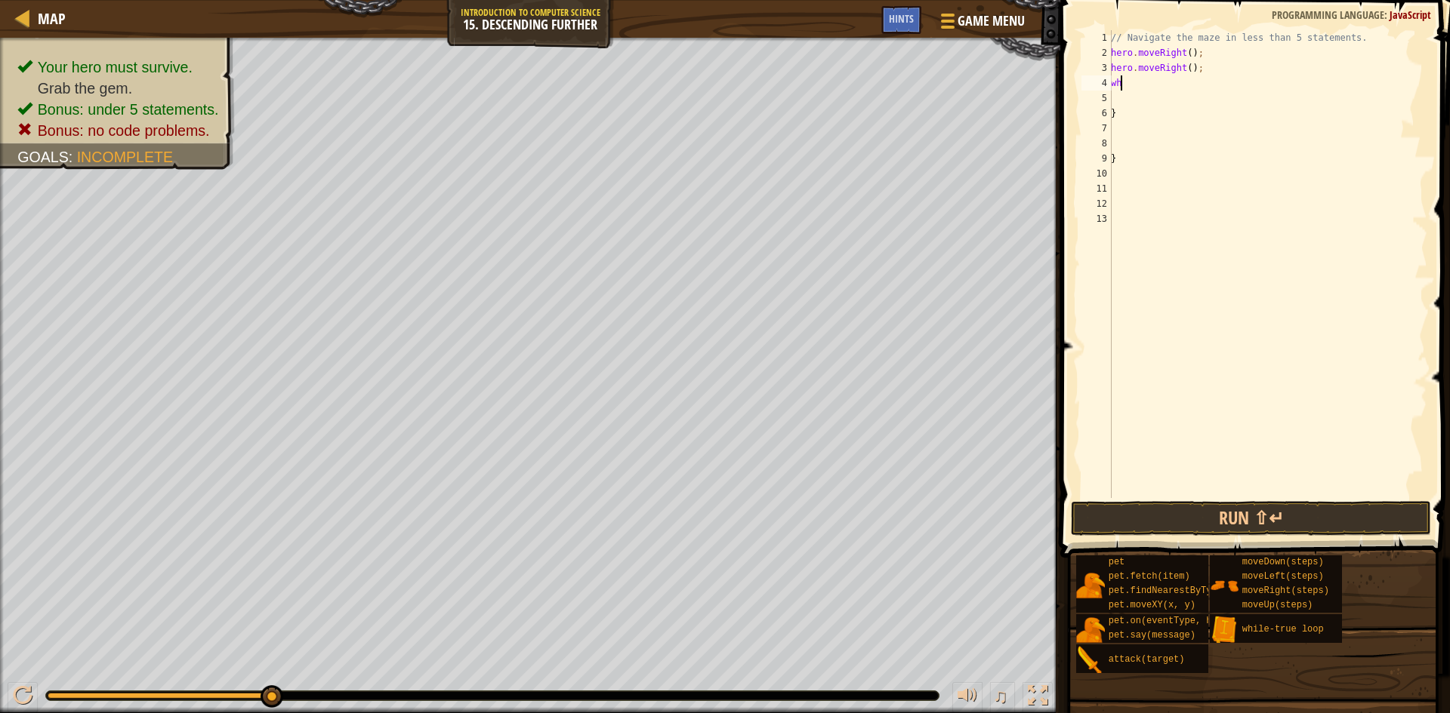
type textarea "w"
click at [464, 29] on div "Map Introduction to Computer Science 15. Descending Further Game Menu Done Hints" at bounding box center [530, 19] width 1060 height 38
type textarea "h"
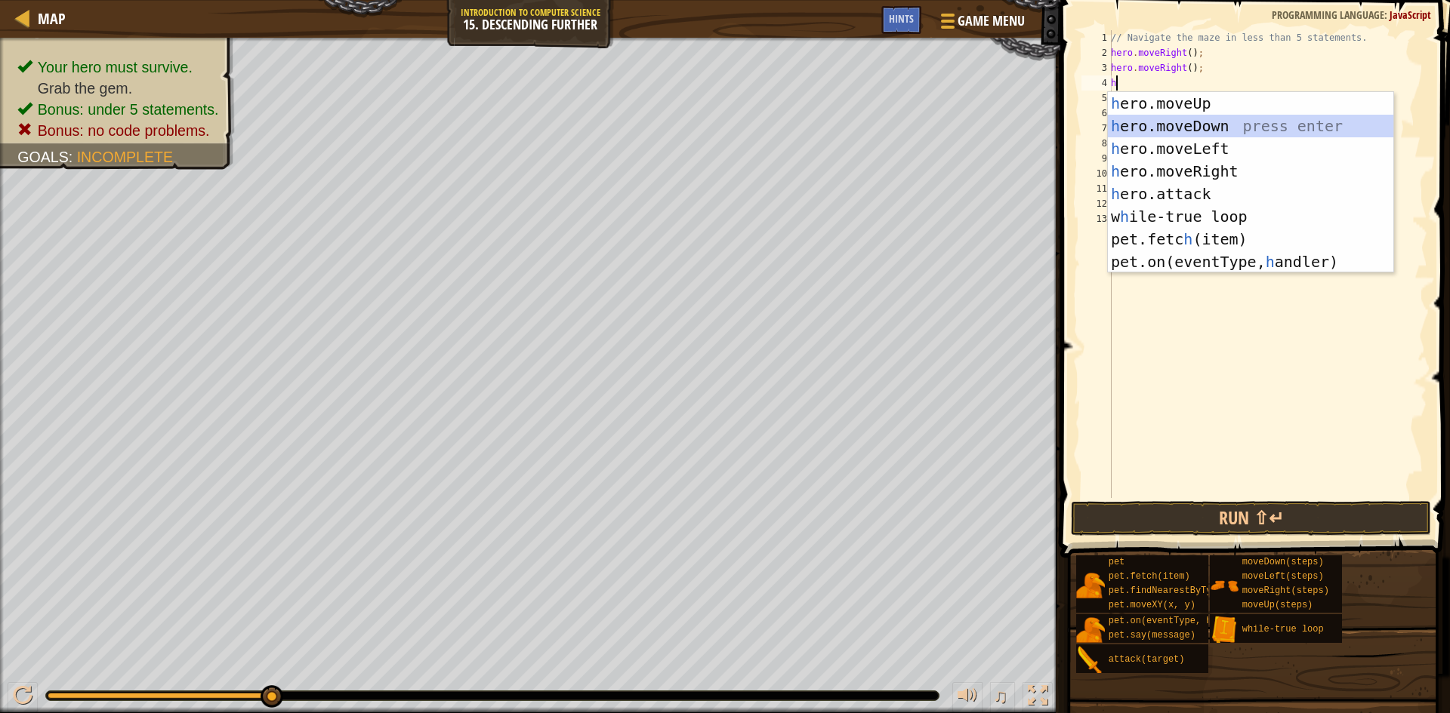
click at [1140, 121] on div "h ero.moveUp press enter h ero.moveDown press enter h ero.moveLeft press enter …" at bounding box center [1250, 205] width 285 height 226
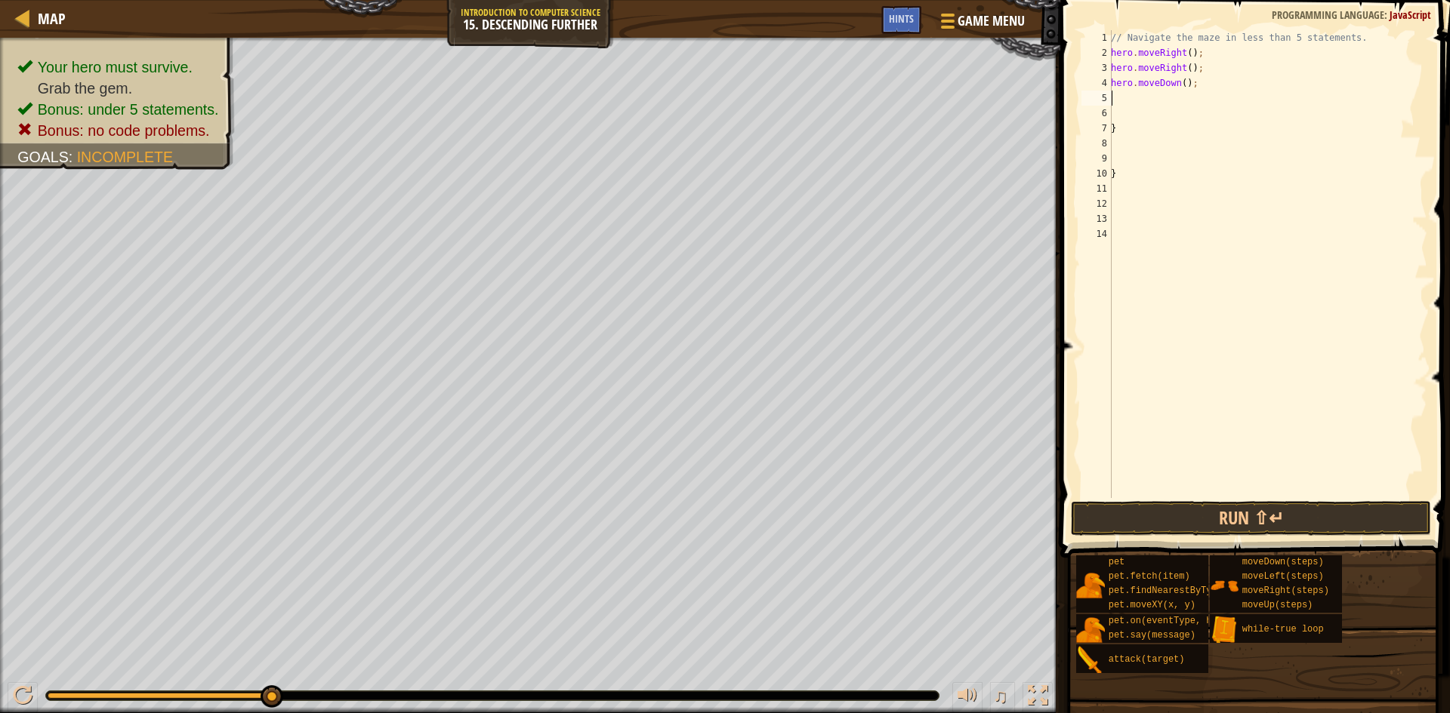
type textarea "h"
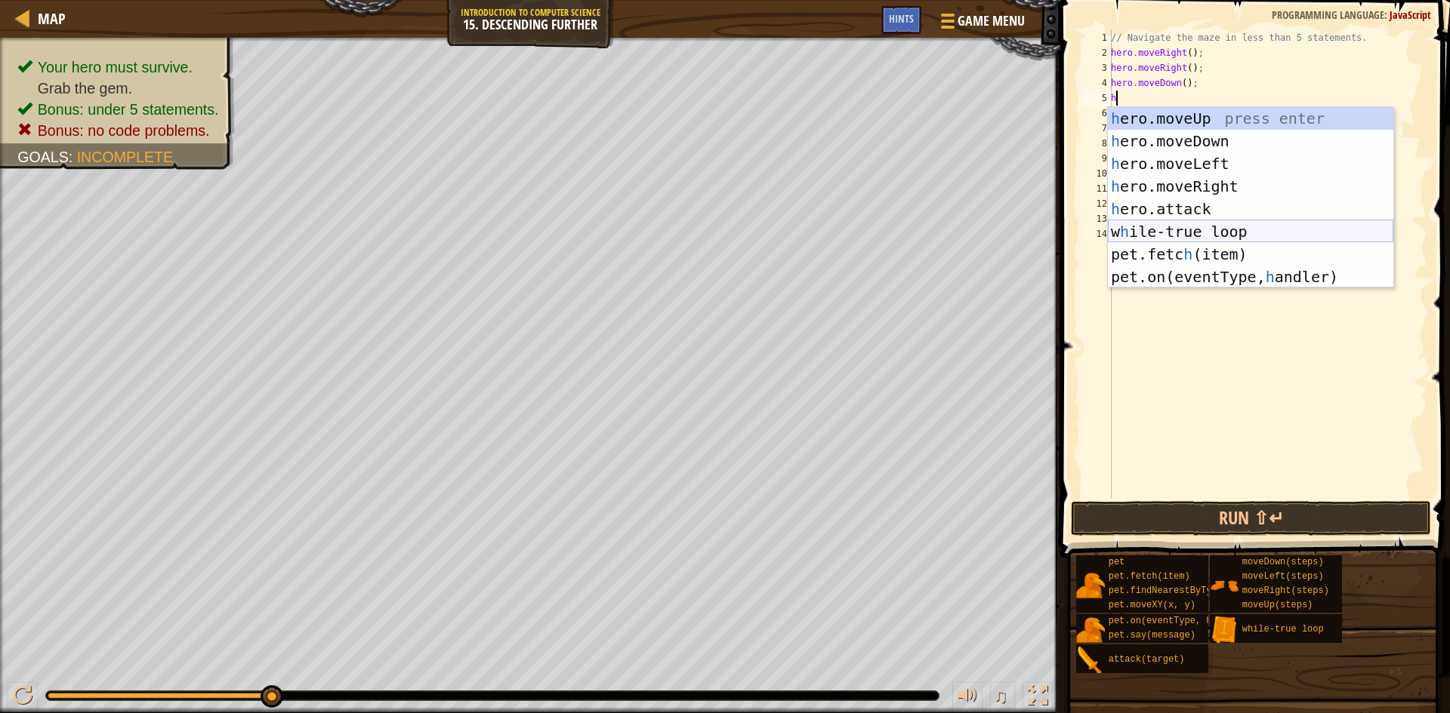
click at [1115, 232] on div "h ero.moveUp press enter h ero.moveDown press enter h ero.moveLeft press enter …" at bounding box center [1250, 220] width 285 height 226
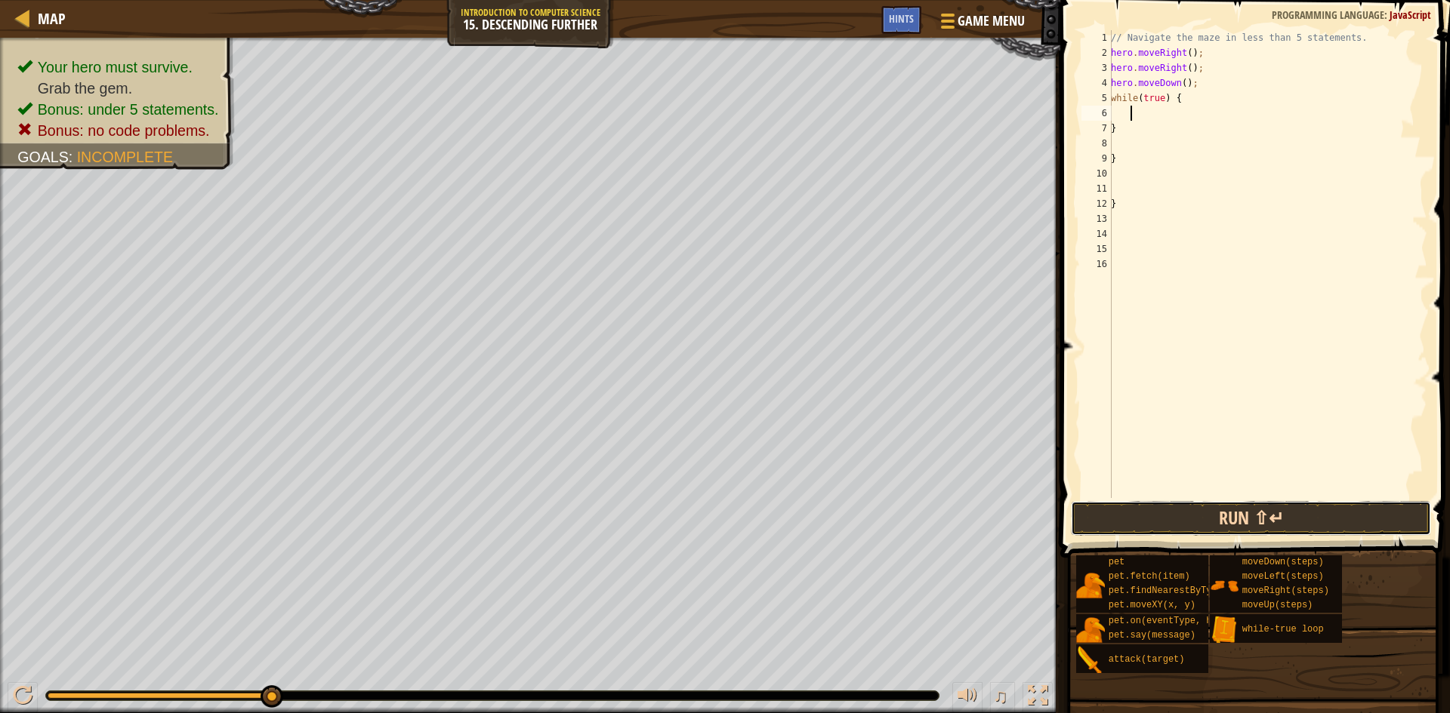
click at [1128, 525] on button "Run ⇧↵" at bounding box center [1251, 518] width 360 height 35
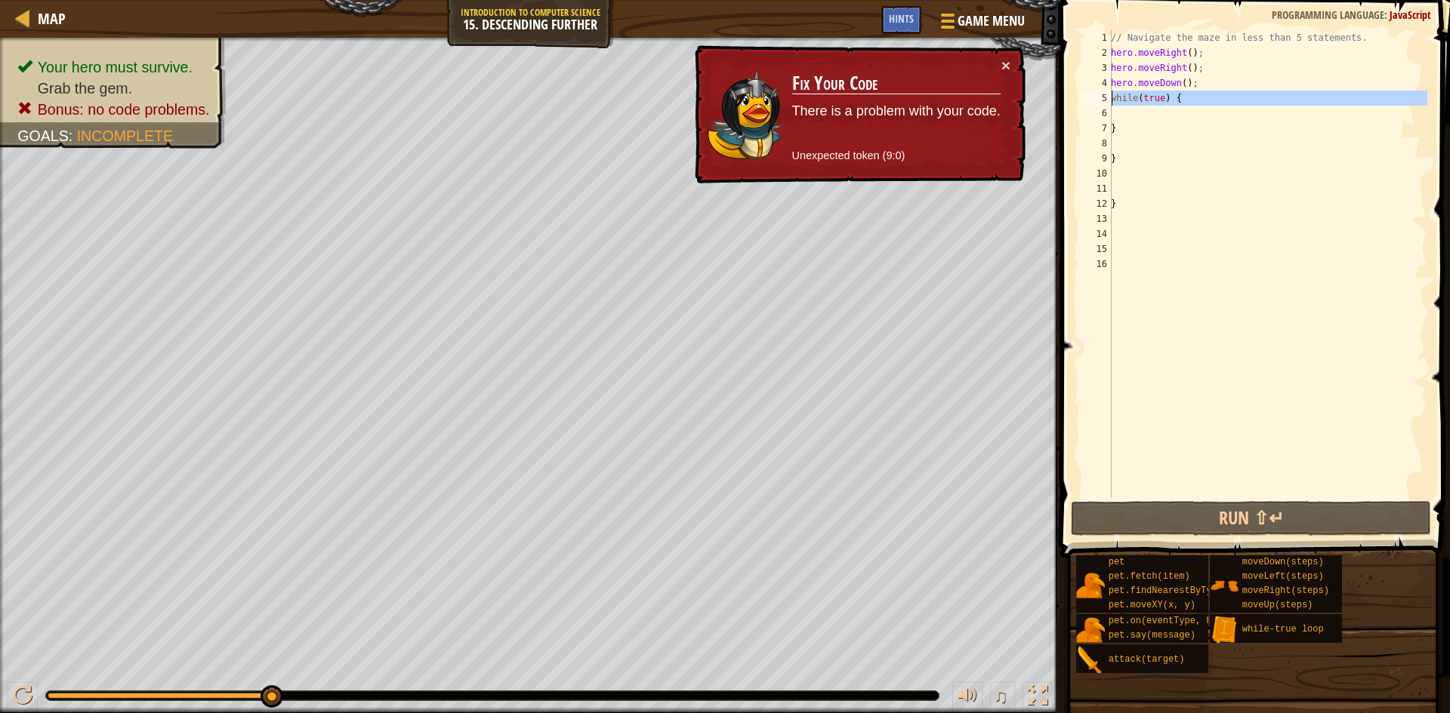
click at [1108, 102] on div "5" at bounding box center [1096, 98] width 30 height 15
type textarea "while(true) {"
click at [1115, 110] on div "// Navigate the maze in less than 5 statements. hero . moveRight ( ) ; hero . m…" at bounding box center [1267, 279] width 319 height 498
type textarea "h"
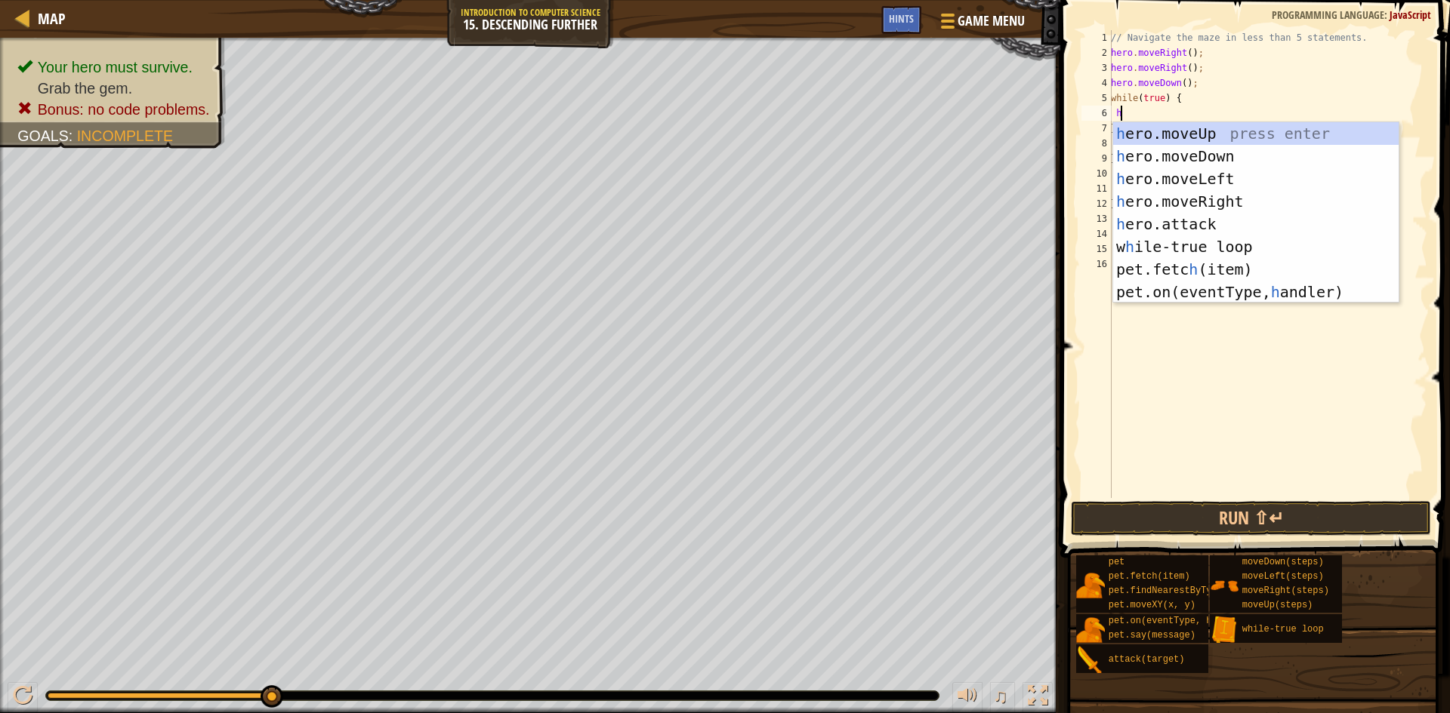
scroll to position [7, 2]
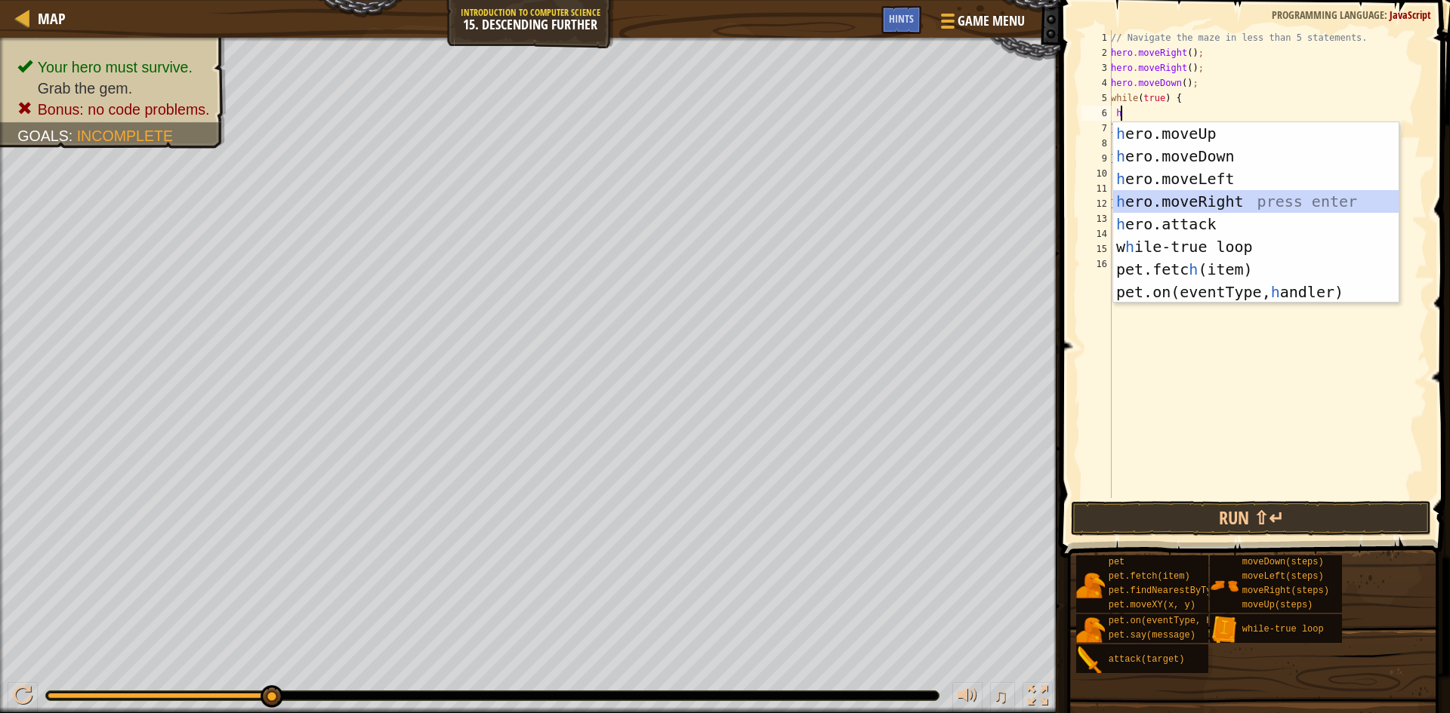
click at [1216, 199] on div "h ero.moveUp press enter h ero.moveDown press enter h ero.moveLeft press enter …" at bounding box center [1255, 235] width 285 height 226
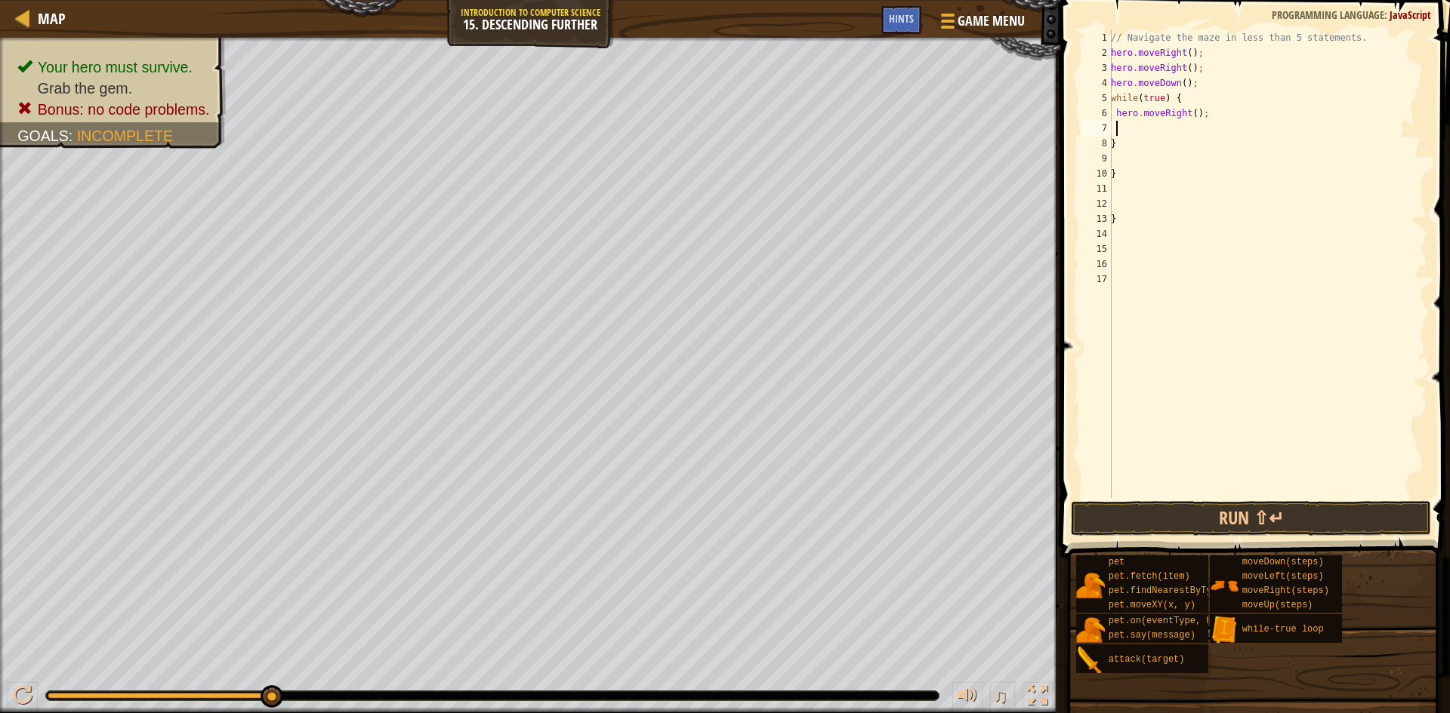
scroll to position [7, 1]
type textarea "h"
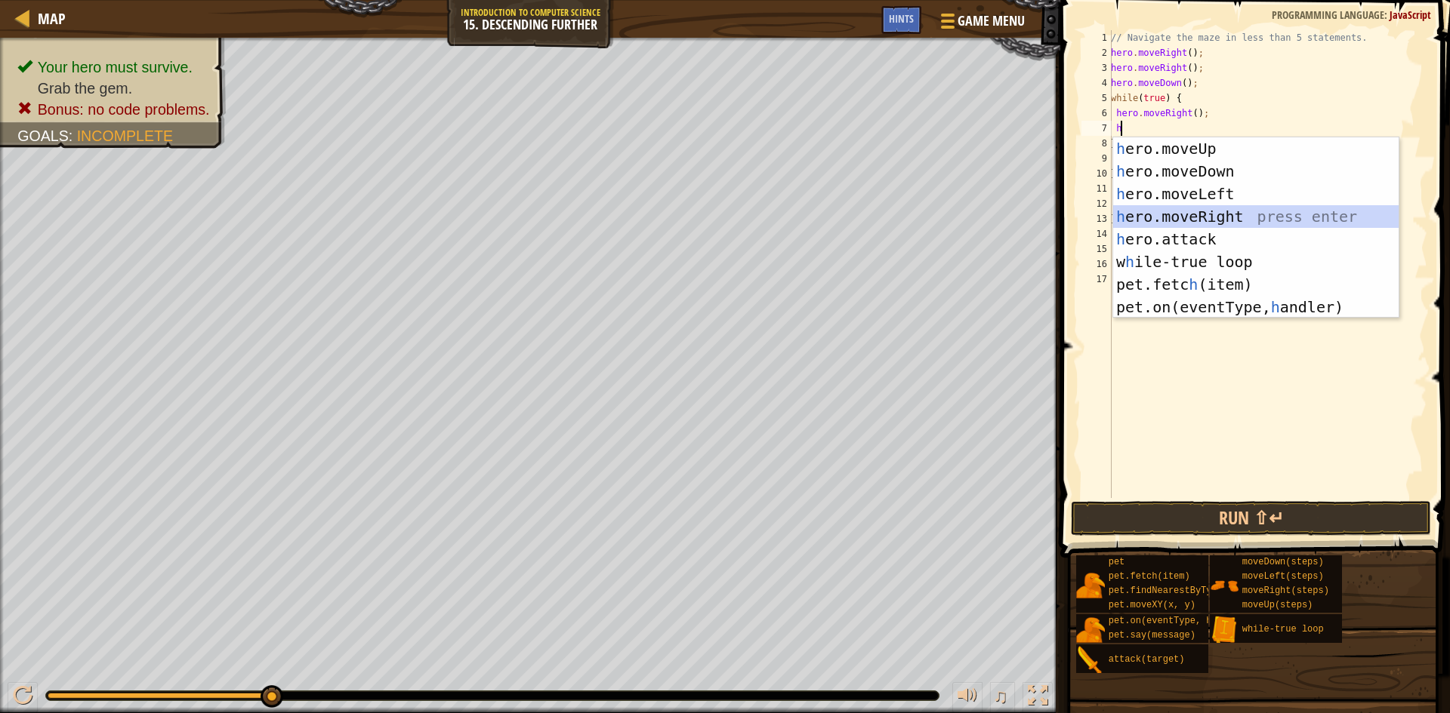
click at [1218, 220] on div "h ero.moveUp press enter h ero.moveDown press enter h ero.moveLeft press enter …" at bounding box center [1255, 250] width 285 height 226
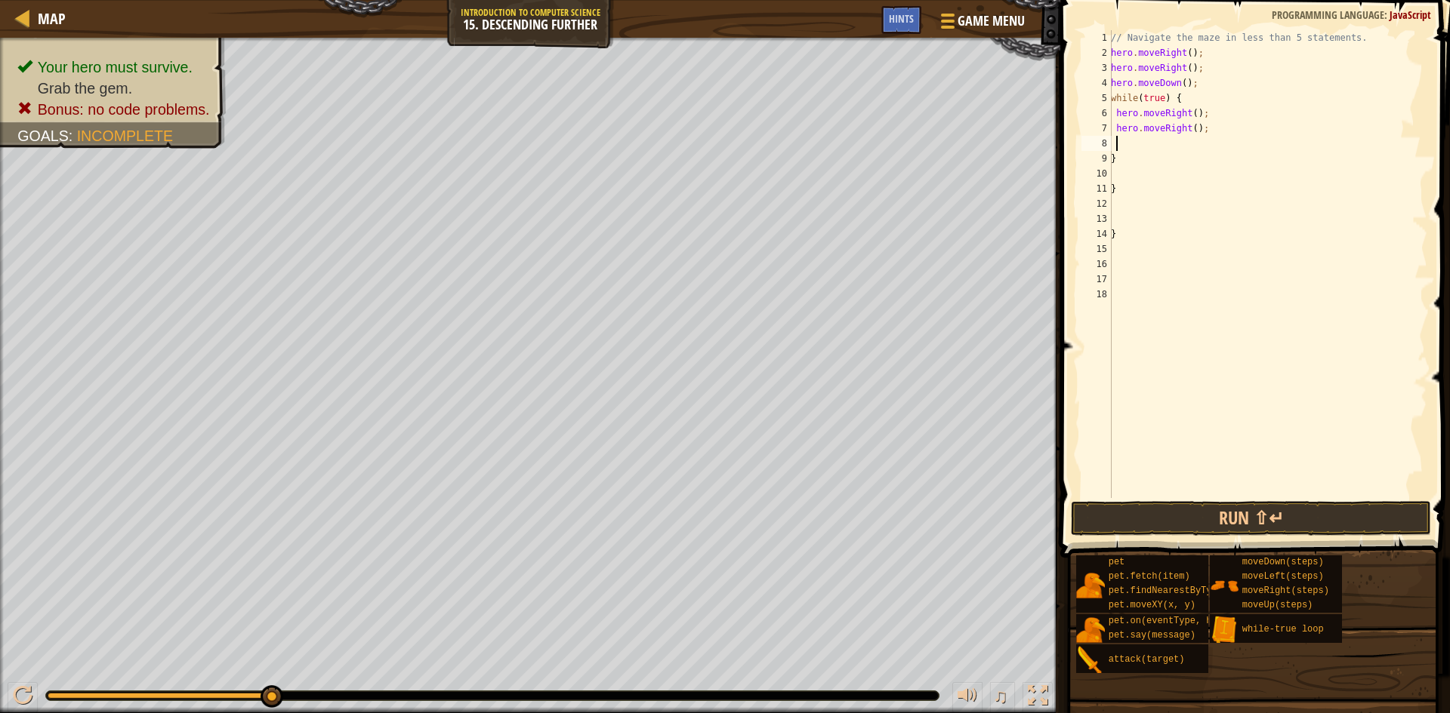
type textarea "h"
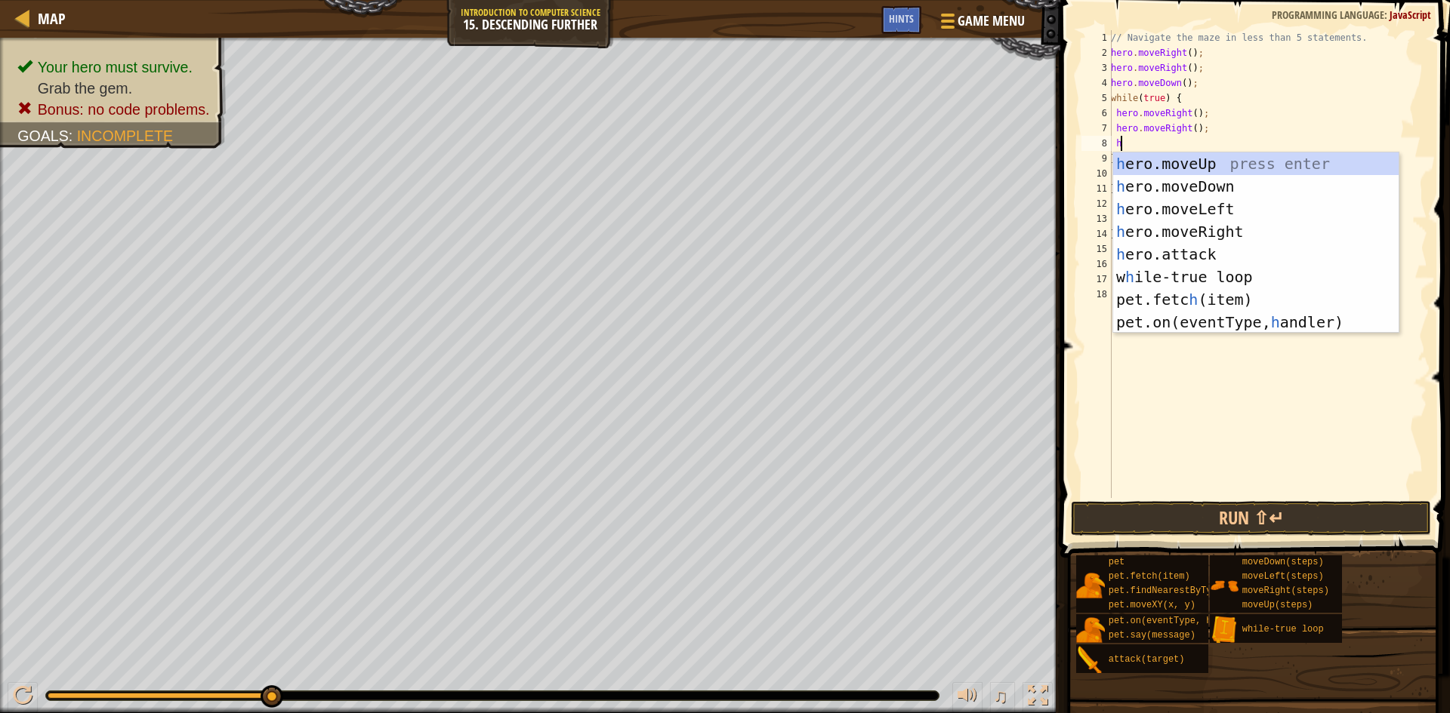
scroll to position [7, 2]
click at [1175, 185] on div "h ero.moveUp press enter h ero.moveDown press enter h ero.moveLeft press enter …" at bounding box center [1255, 266] width 285 height 226
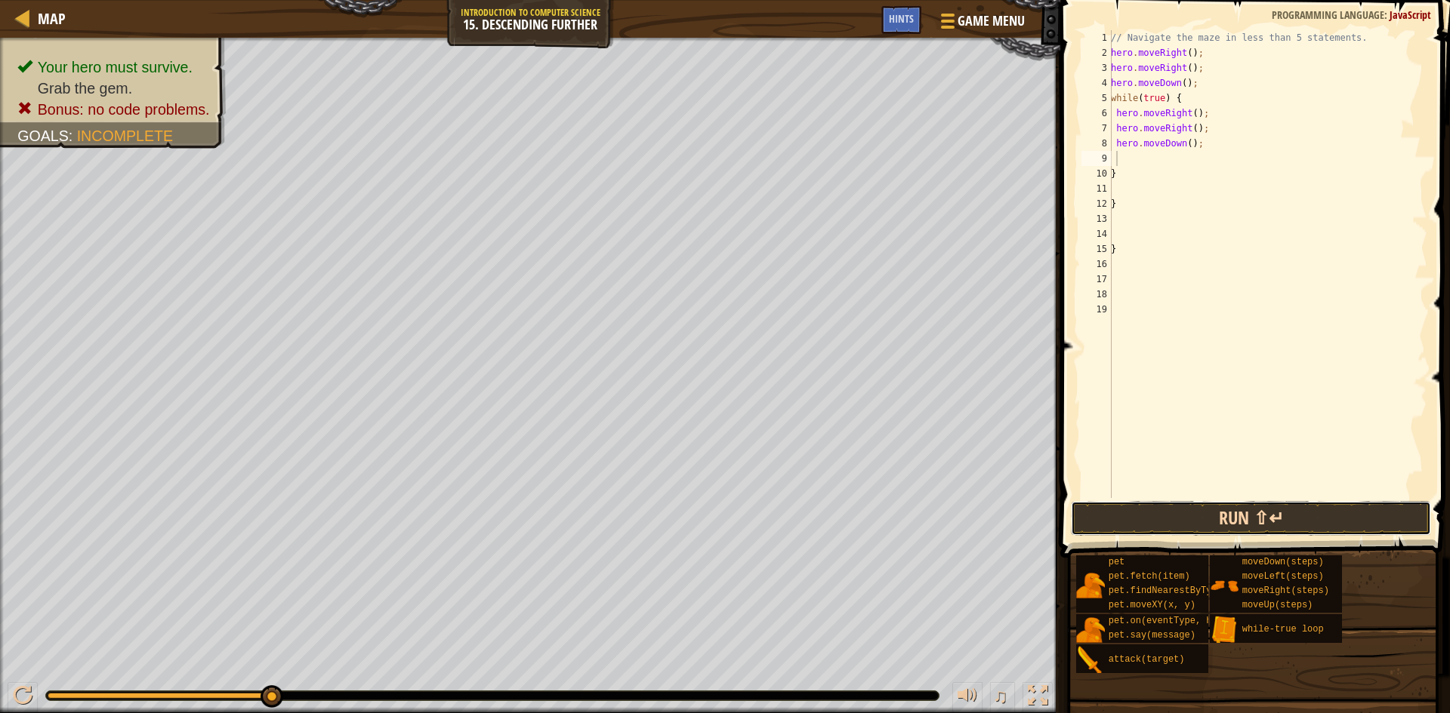
click at [1271, 514] on button "Run ⇧↵" at bounding box center [1251, 518] width 360 height 35
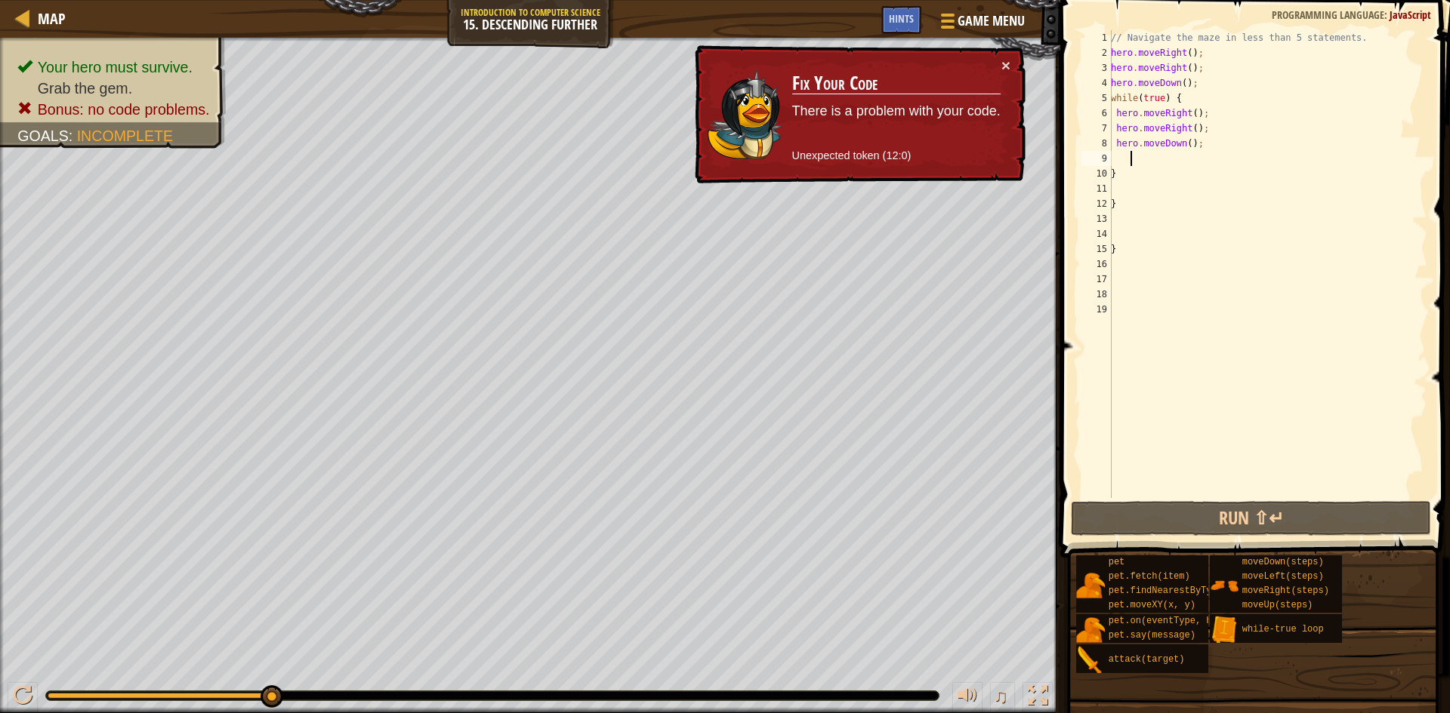
click at [1136, 154] on div "// Navigate the maze in less than 5 statements. hero . moveRight ( ) ; hero . m…" at bounding box center [1267, 279] width 319 height 498
click at [1111, 162] on div "// Navigate the maze in less than 5 statements. hero . moveRight ( ) ; hero . m…" at bounding box center [1267, 279] width 319 height 498
type textarea "h"
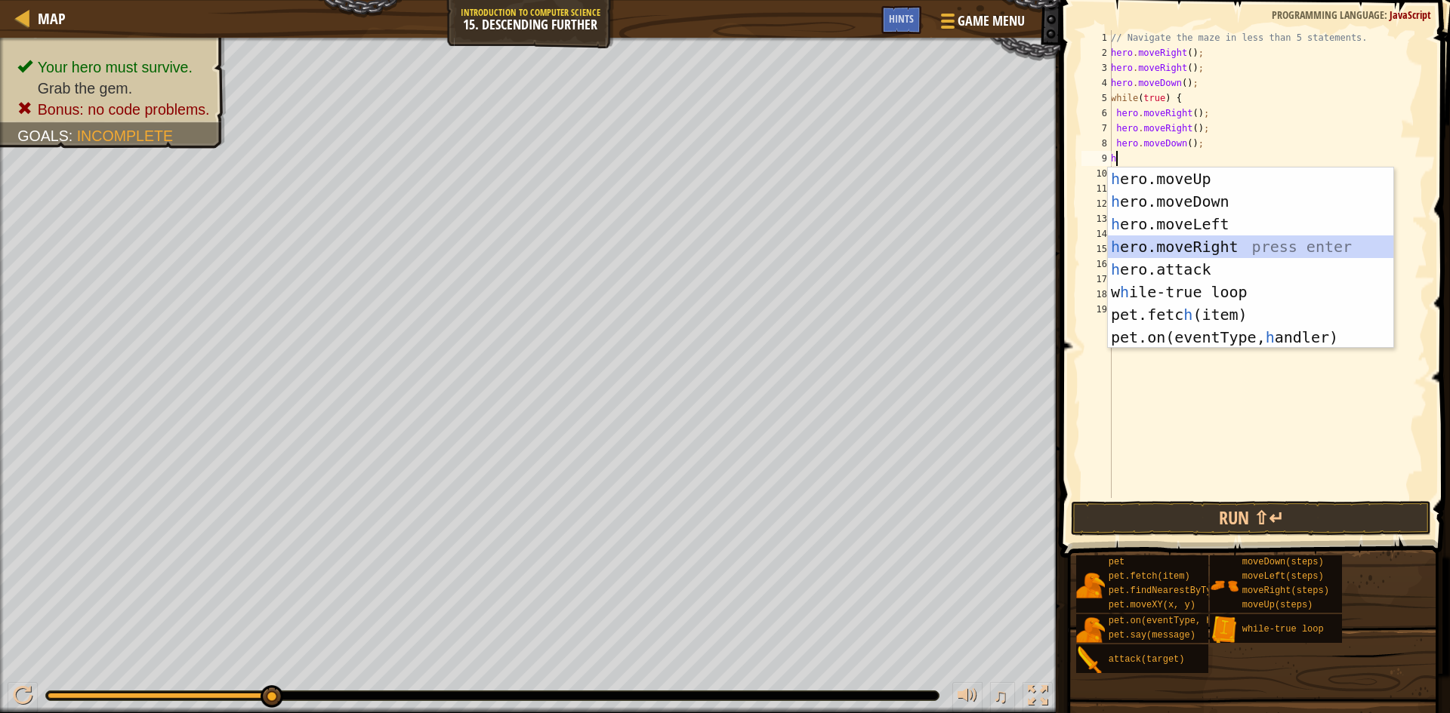
click at [1142, 248] on div "h ero.moveUp press enter h ero.moveDown press enter h ero.moveLeft press enter …" at bounding box center [1250, 281] width 285 height 226
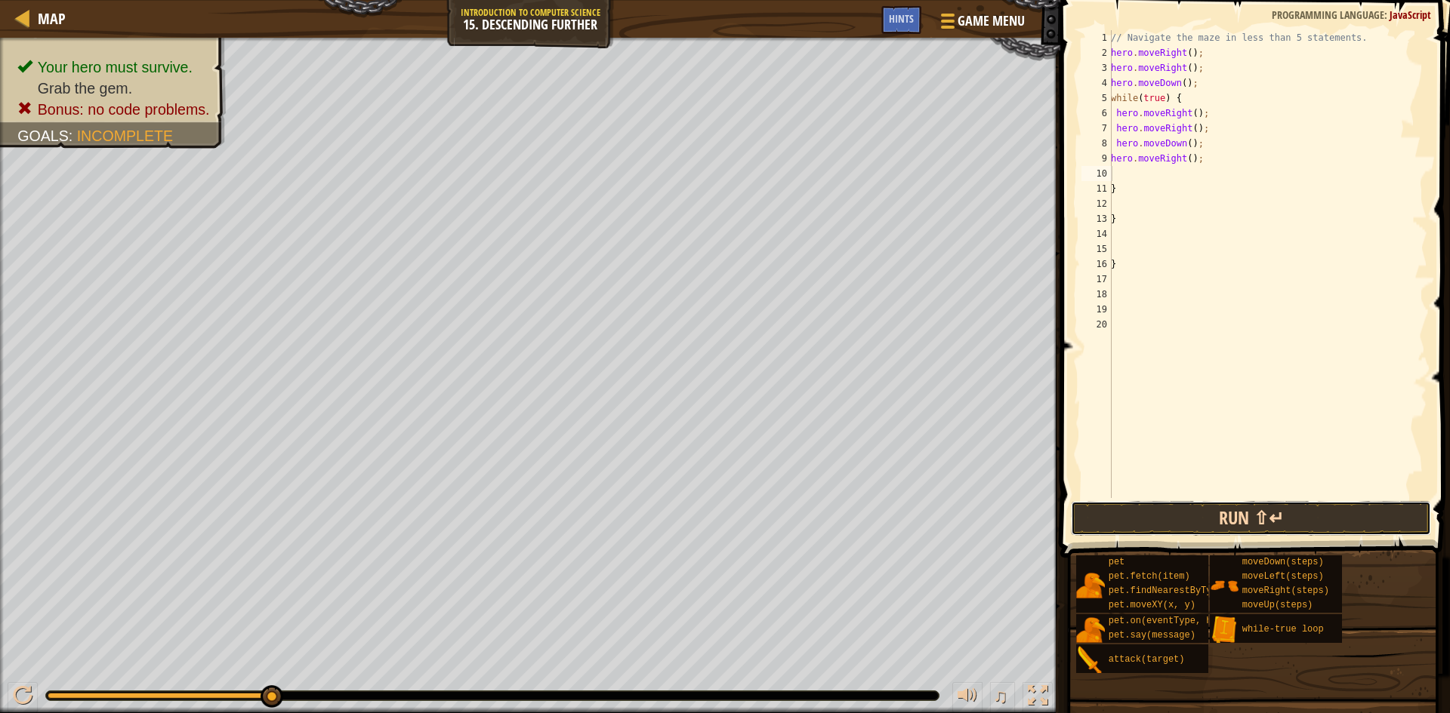
click at [1110, 514] on button "Run ⇧↵" at bounding box center [1251, 518] width 360 height 35
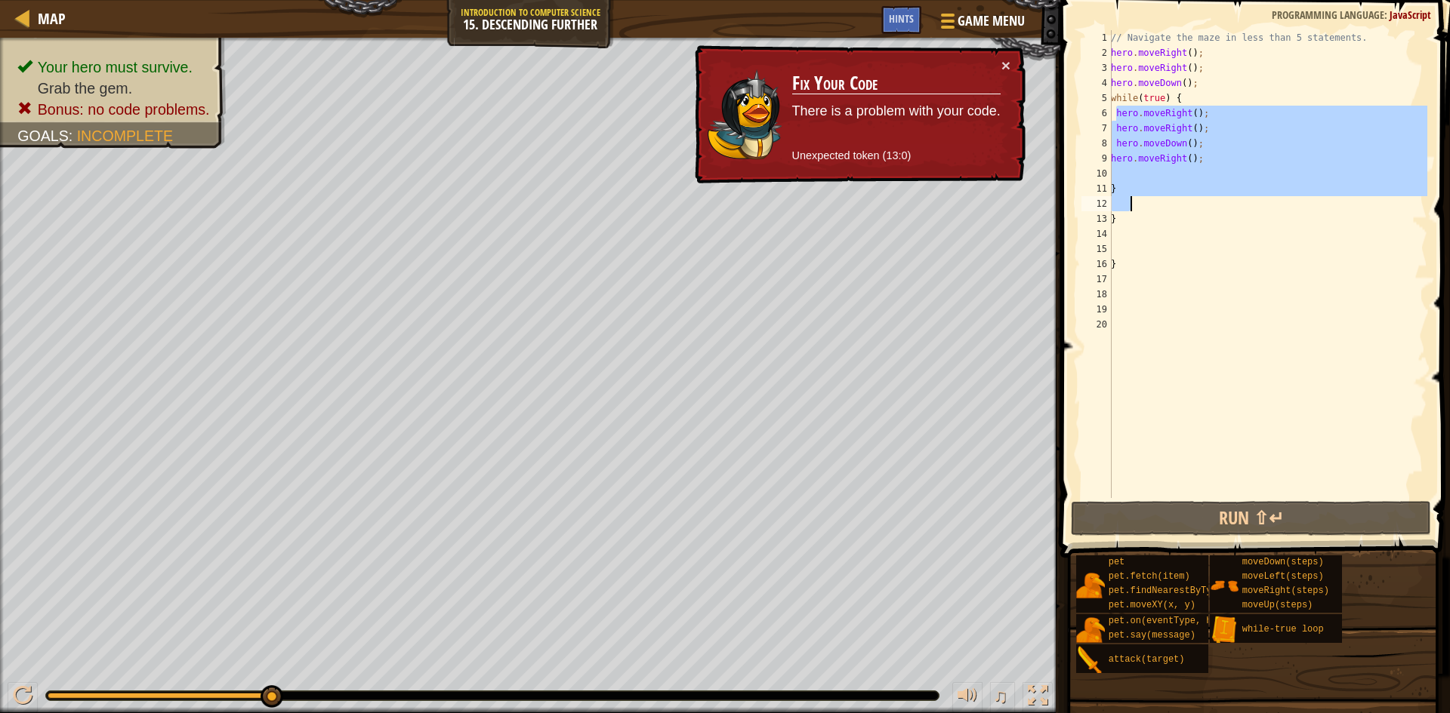
drag, startPoint x: 1114, startPoint y: 112, endPoint x: 1175, endPoint y: 208, distance: 114.0
click at [1175, 208] on div "// Navigate the maze in less than 5 statements. hero . moveRight ( ) ; hero . m…" at bounding box center [1267, 279] width 319 height 498
type textarea "}"
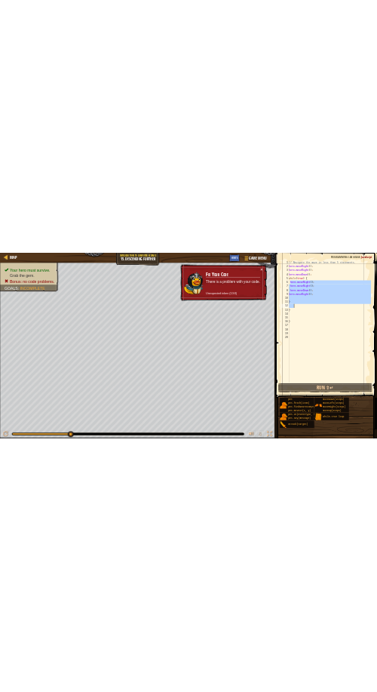
scroll to position [7, 0]
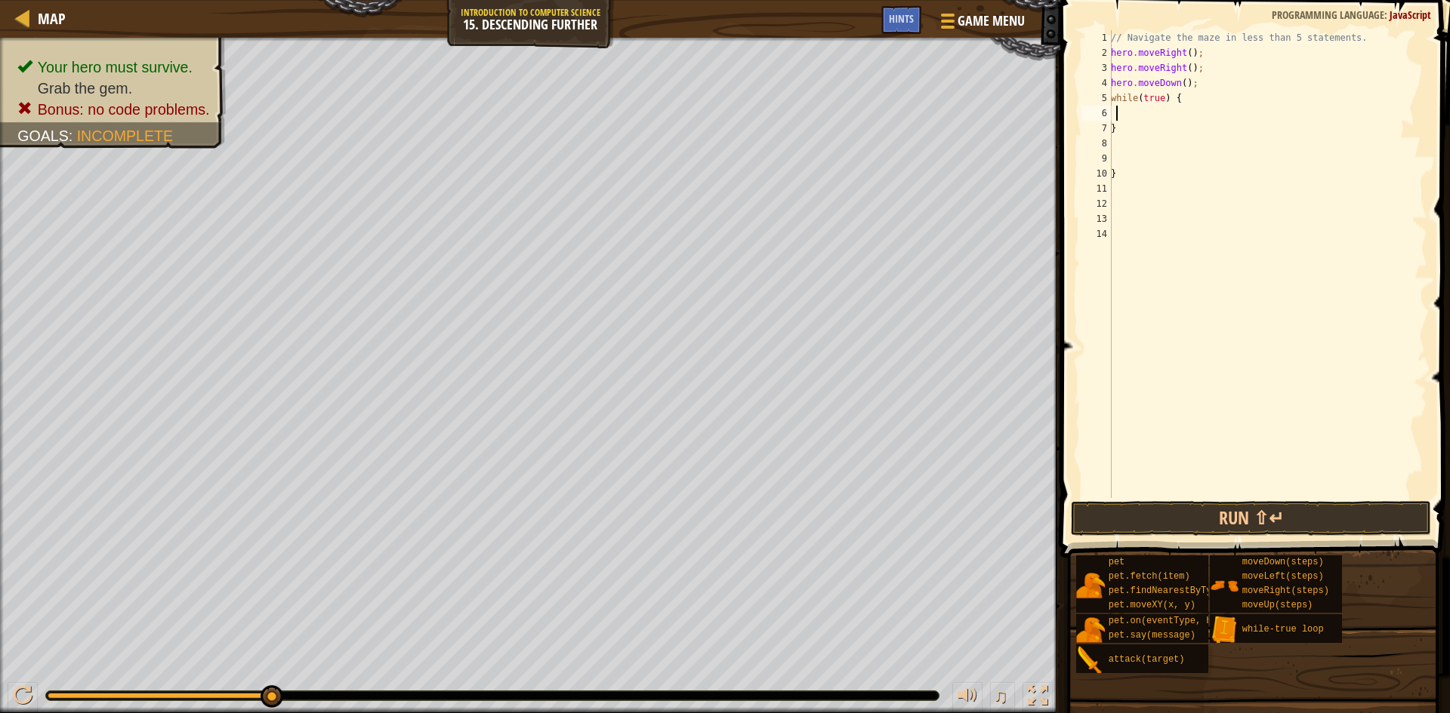
click at [1119, 128] on div "// Navigate the maze in less than 5 statements. hero . moveRight ( ) ; hero . m…" at bounding box center [1267, 279] width 319 height 498
type textarea "}"
click at [1122, 174] on div "// Navigate the maze in less than 5 statements. hero . moveRight ( ) ; hero . m…" at bounding box center [1267, 279] width 319 height 498
type textarea "}"
click at [1169, 510] on button "Run ⇧↵" at bounding box center [1251, 518] width 360 height 35
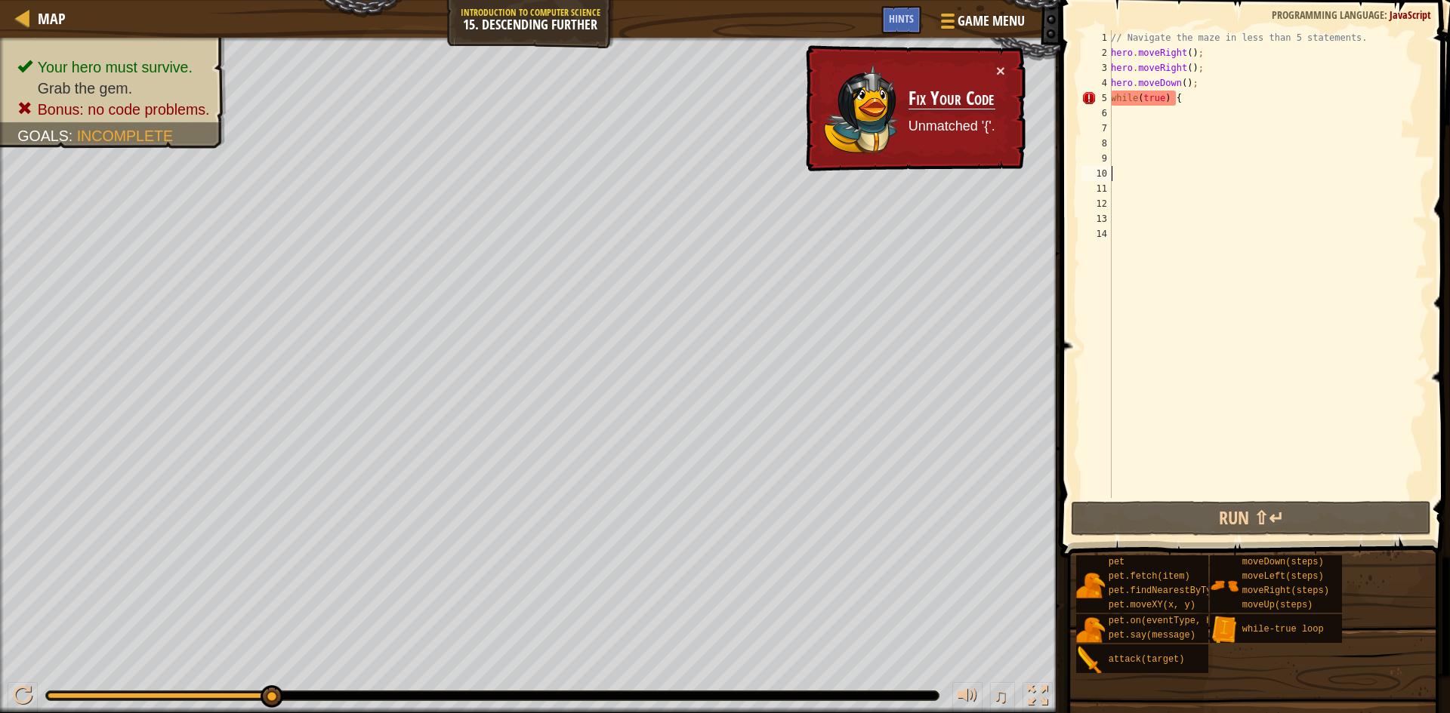
click at [1117, 114] on div "// Navigate the maze in less than 5 statements. hero . moveRight ( ) ; hero . m…" at bounding box center [1267, 279] width 319 height 498
click at [1111, 112] on div "// Navigate the maze in less than 5 statements. hero . moveRight ( ) ; hero . m…" at bounding box center [1267, 279] width 319 height 498
type textarea "{"
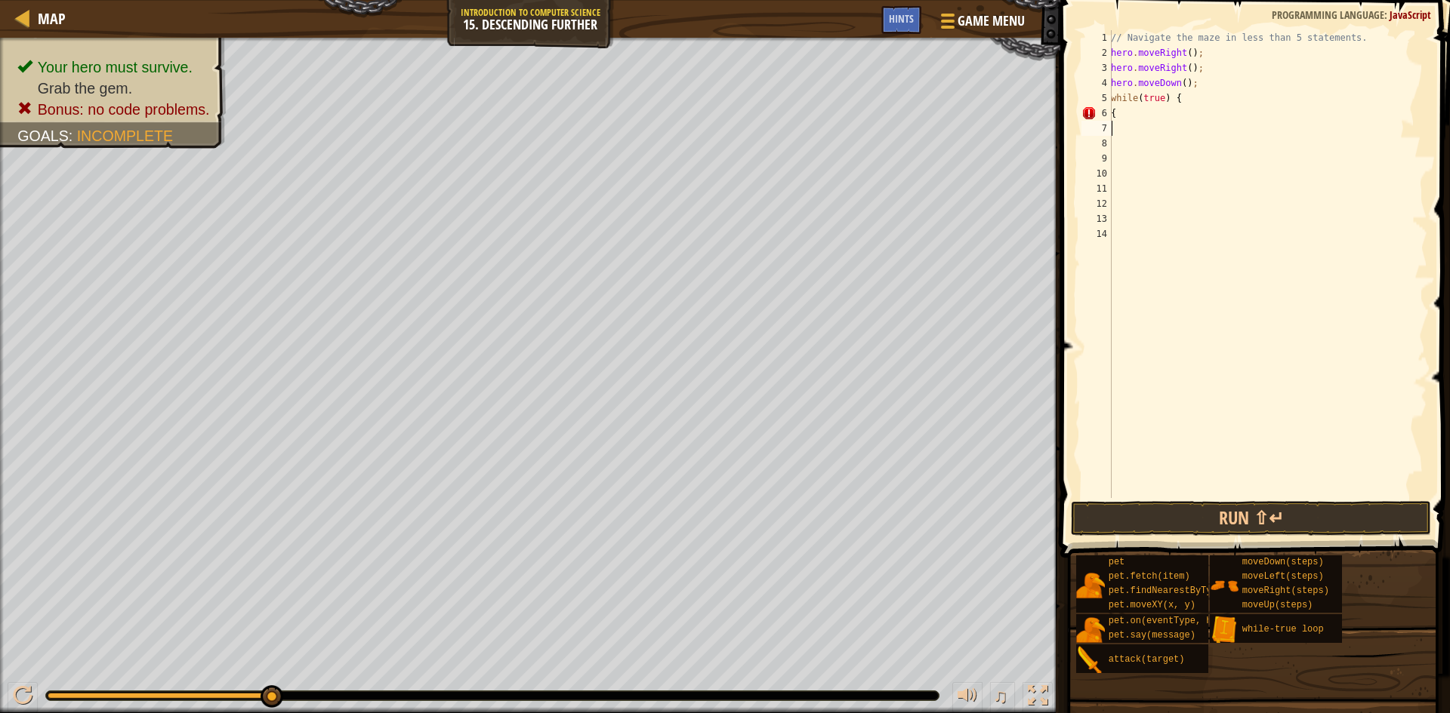
click at [1118, 130] on div "// Navigate the maze in less than 5 statements. hero . moveRight ( ) ; hero . m…" at bounding box center [1267, 279] width 319 height 498
type textarea "{"
click at [1148, 520] on button "Run ⇧↵" at bounding box center [1251, 518] width 360 height 35
click at [1122, 111] on div "// Navigate the maze in less than 5 statements. hero . moveRight ( ) ; hero . m…" at bounding box center [1267, 279] width 319 height 498
type textarea "{"
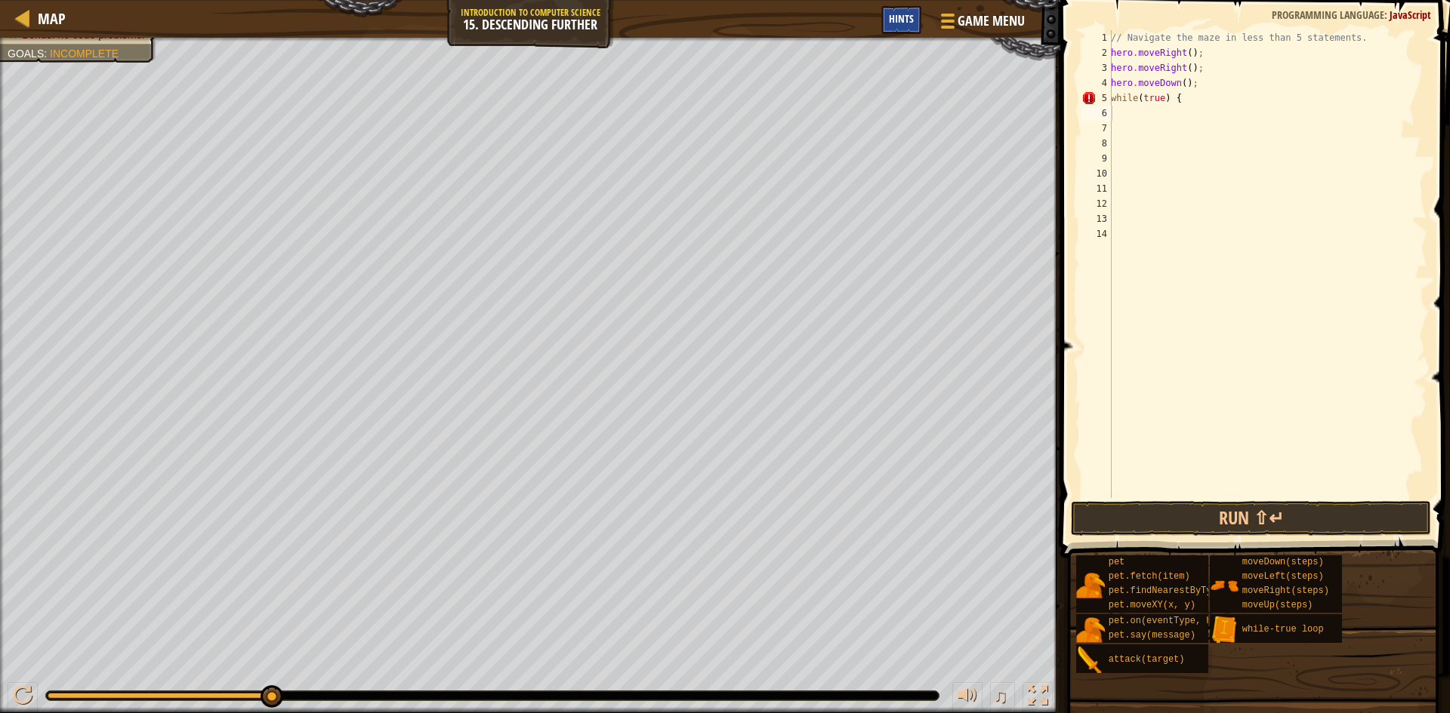
click at [911, 19] on span "Hints" at bounding box center [901, 18] width 25 height 14
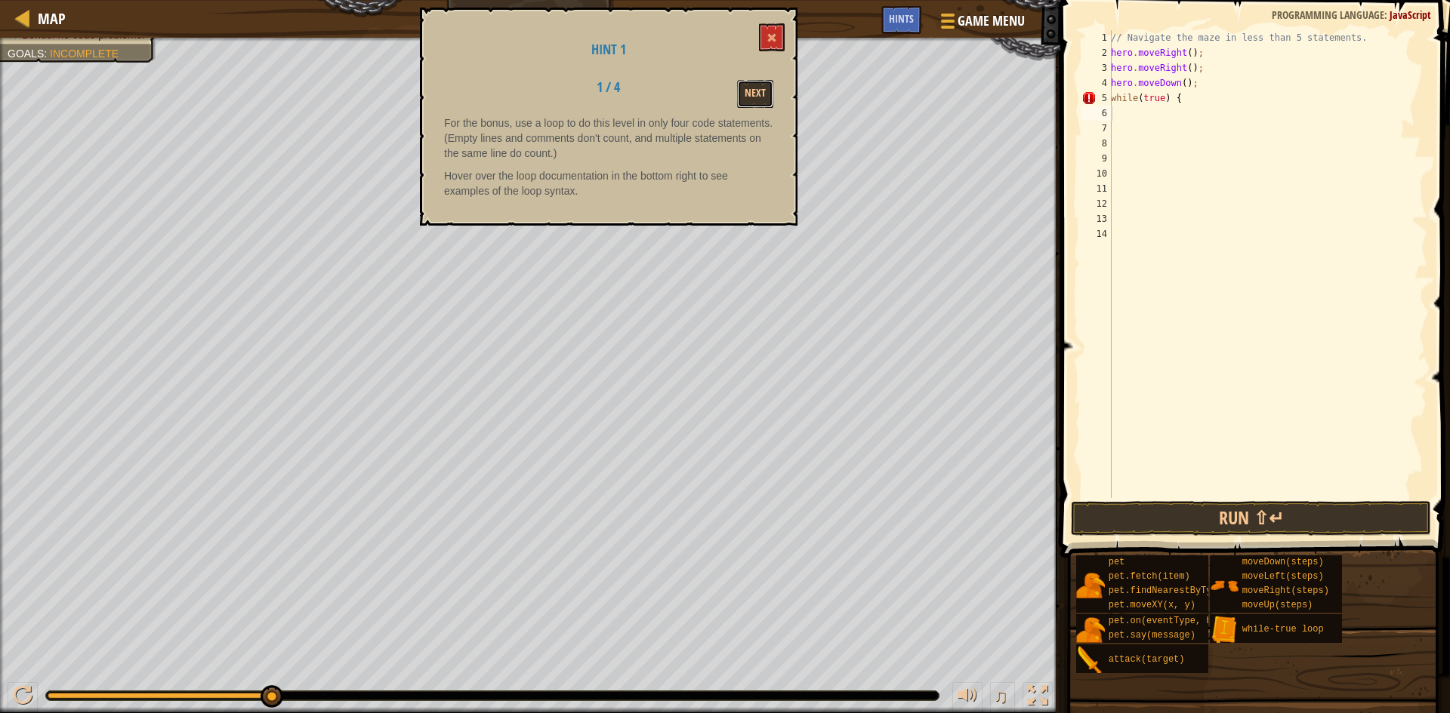
drag, startPoint x: 763, startPoint y: 98, endPoint x: 781, endPoint y: 76, distance: 27.9
click at [766, 96] on button "Next" at bounding box center [755, 94] width 36 height 28
